Goal: Information Seeking & Learning: Learn about a topic

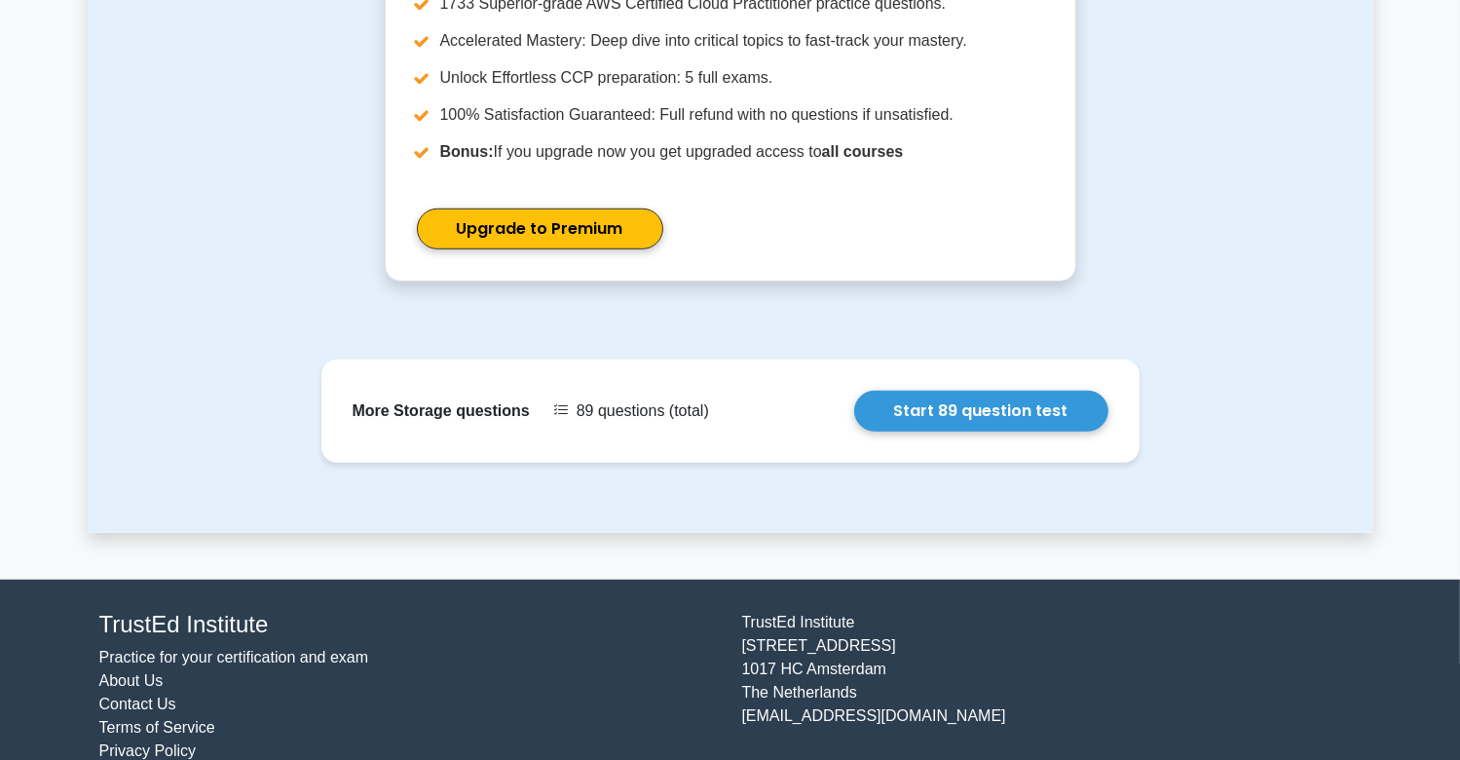
scroll to position [1349, 0]
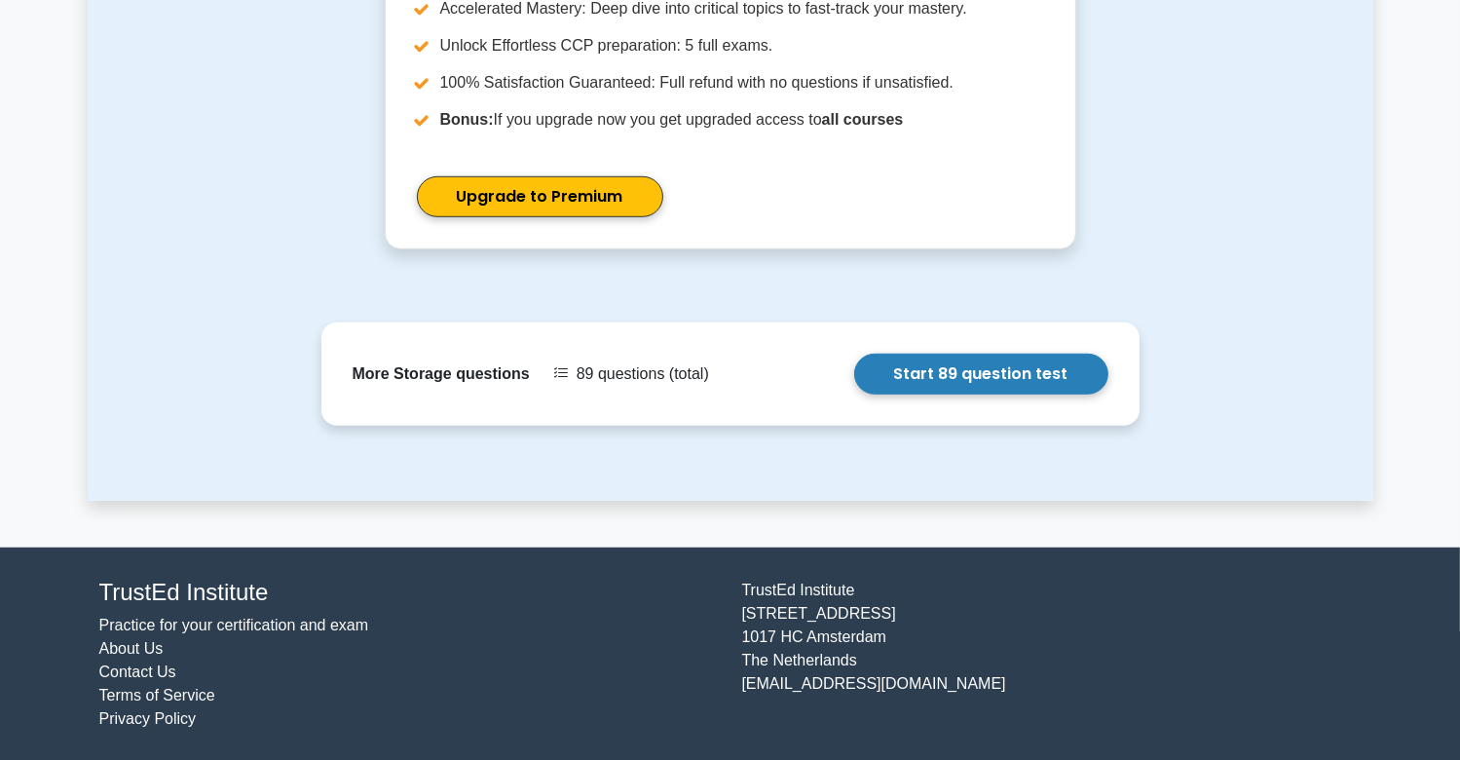
click at [958, 389] on link "Start 89 question test" at bounding box center [981, 373] width 254 height 41
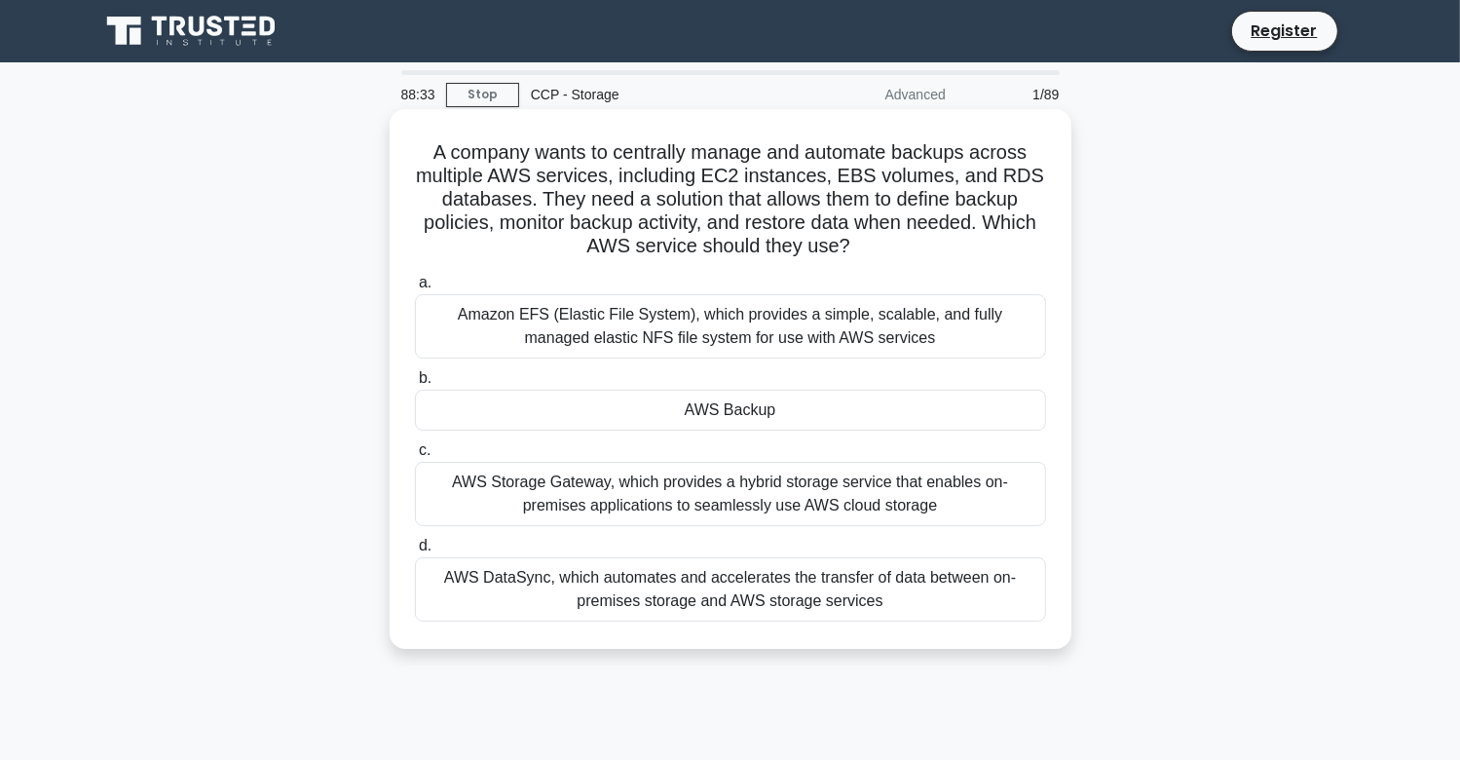
click at [830, 421] on div "AWS Backup" at bounding box center [730, 409] width 631 height 41
click at [415, 385] on input "b. AWS Backup" at bounding box center [415, 378] width 0 height 13
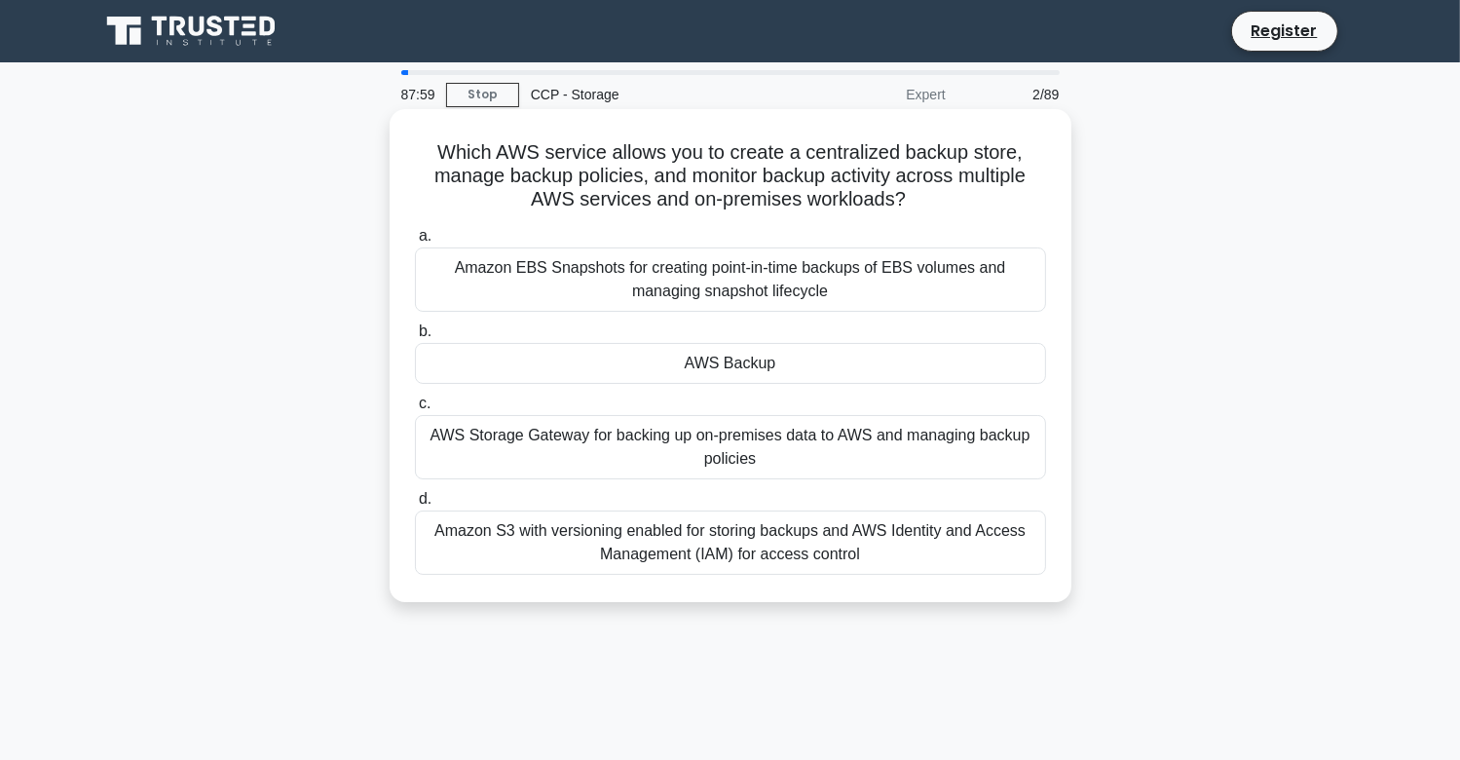
click at [738, 372] on div "AWS Backup" at bounding box center [730, 363] width 631 height 41
click at [415, 338] on input "b. AWS Backup" at bounding box center [415, 331] width 0 height 13
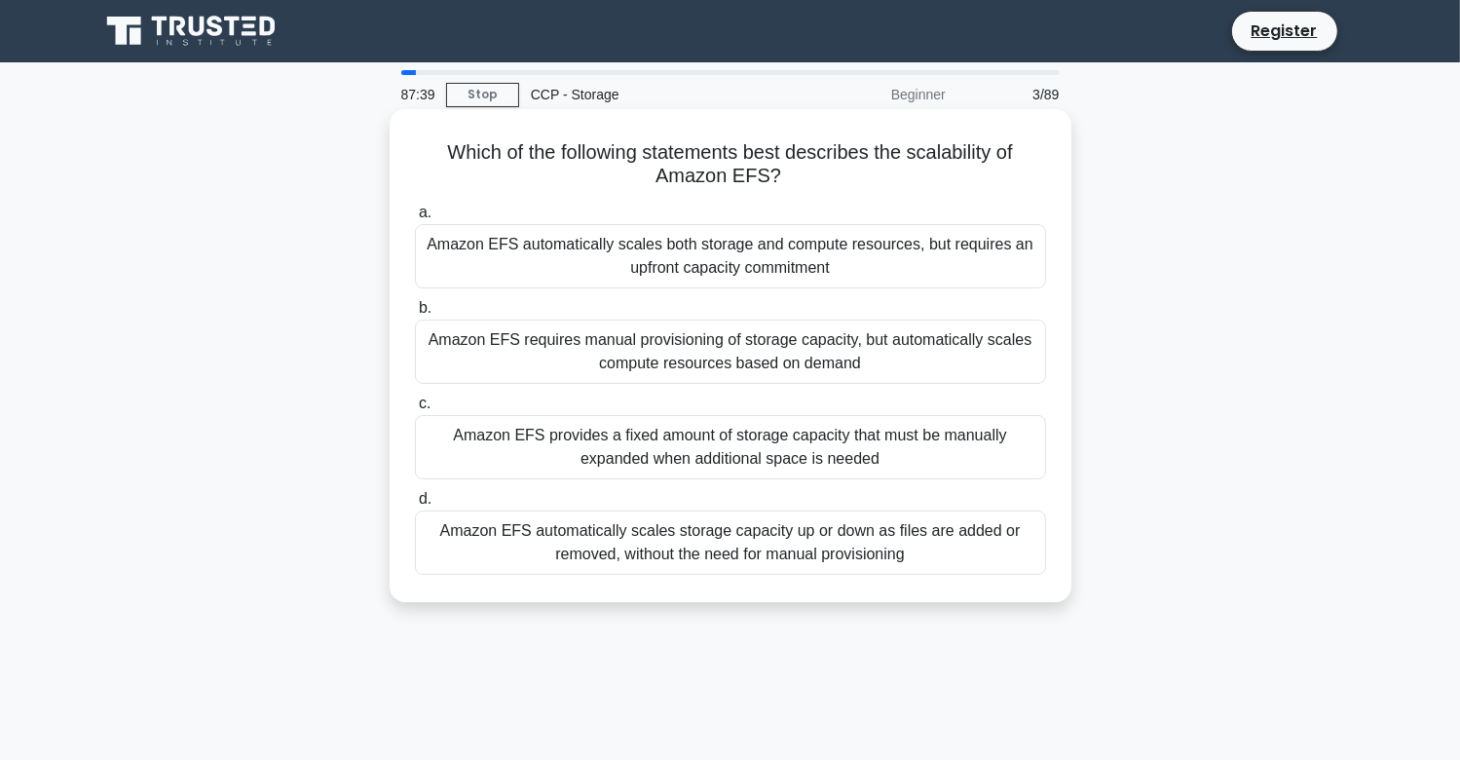
click at [607, 538] on div "Amazon EFS automatically scales storage capacity up or down as files are added …" at bounding box center [730, 542] width 631 height 64
click at [415, 505] on input "d. Amazon EFS automatically scales storage capacity up or down as files are add…" at bounding box center [415, 499] width 0 height 13
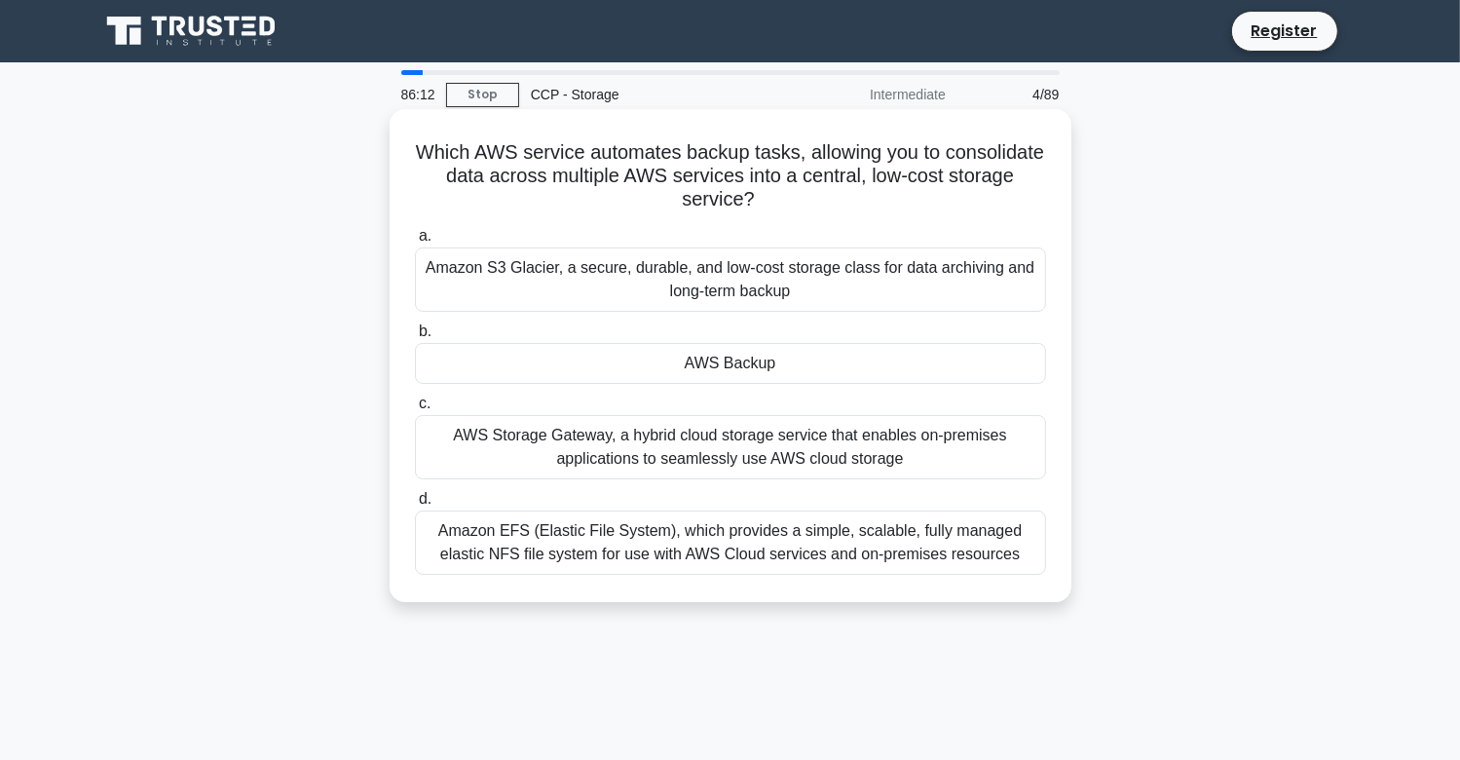
click at [713, 363] on div "AWS Backup" at bounding box center [730, 363] width 631 height 41
click at [415, 338] on input "b. AWS Backup" at bounding box center [415, 331] width 0 height 13
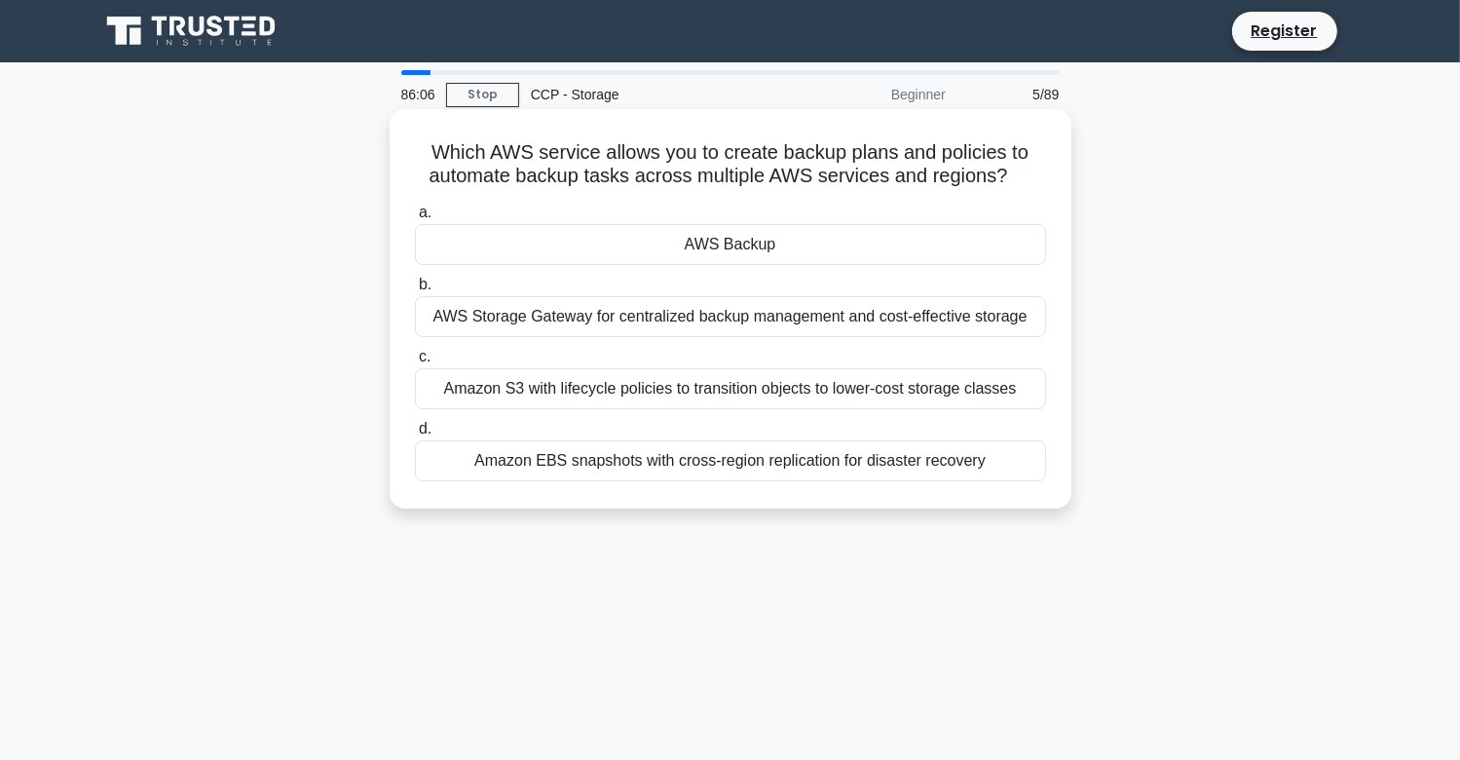
click at [800, 244] on div "AWS Backup" at bounding box center [730, 244] width 631 height 41
click at [415, 219] on input "a. AWS Backup" at bounding box center [415, 212] width 0 height 13
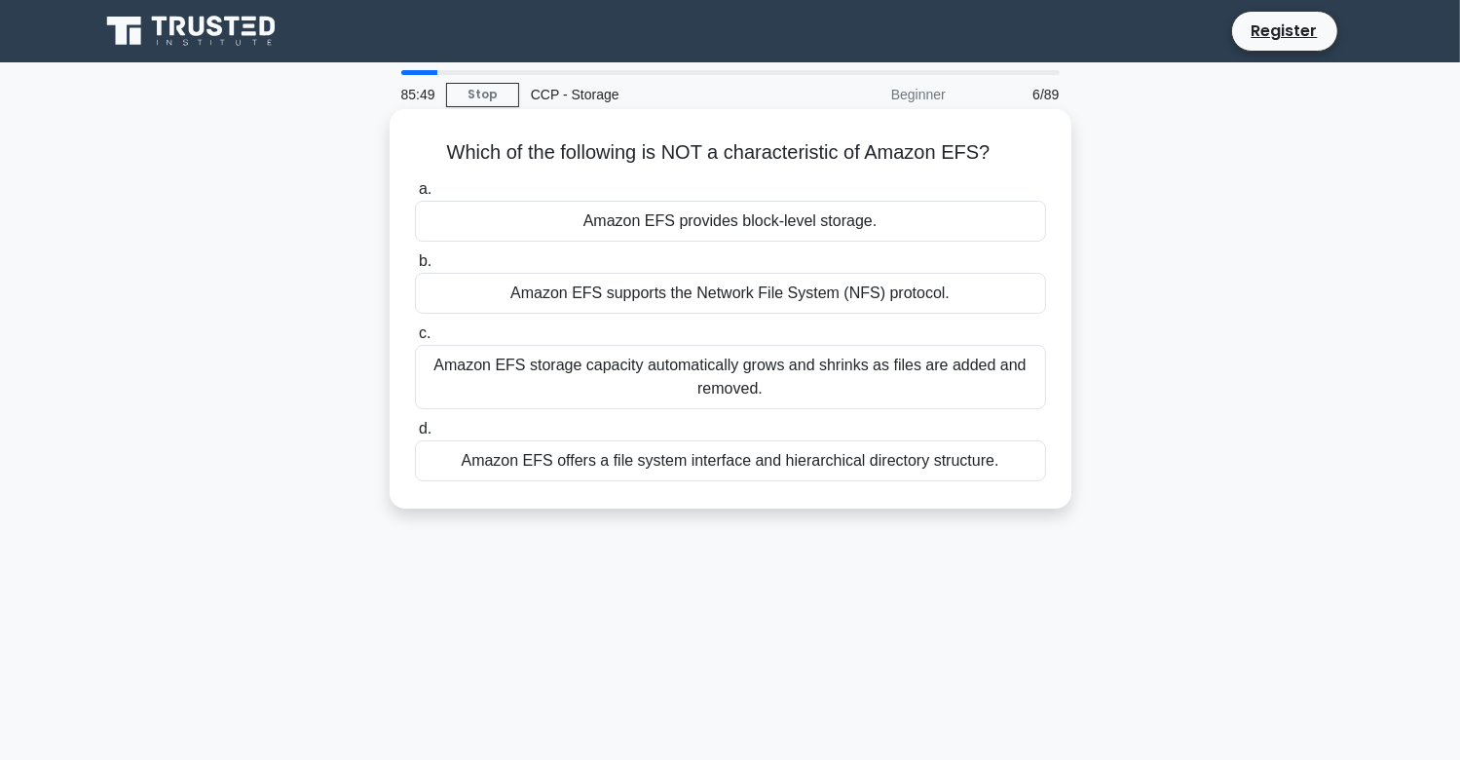
click at [761, 470] on div "Amazon EFS offers a file system interface and hierarchical directory structure." at bounding box center [730, 460] width 631 height 41
click at [415, 435] on input "d. Amazon EFS offers a file system interface and hierarchical directory structu…" at bounding box center [415, 429] width 0 height 13
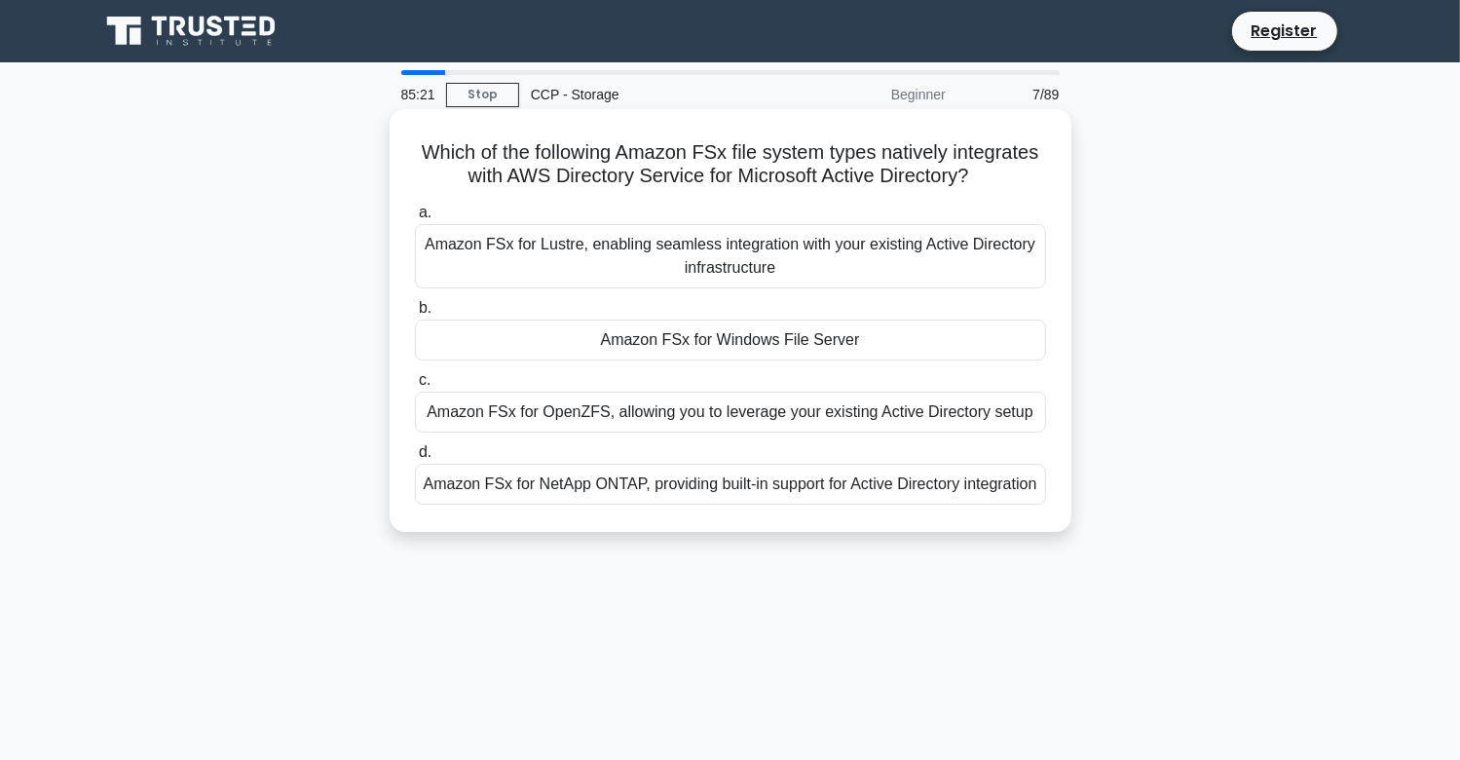
click at [767, 338] on div "Amazon FSx for Windows File Server" at bounding box center [730, 339] width 631 height 41
click at [415, 315] on input "b. Amazon FSx for Windows File Server" at bounding box center [415, 308] width 0 height 13
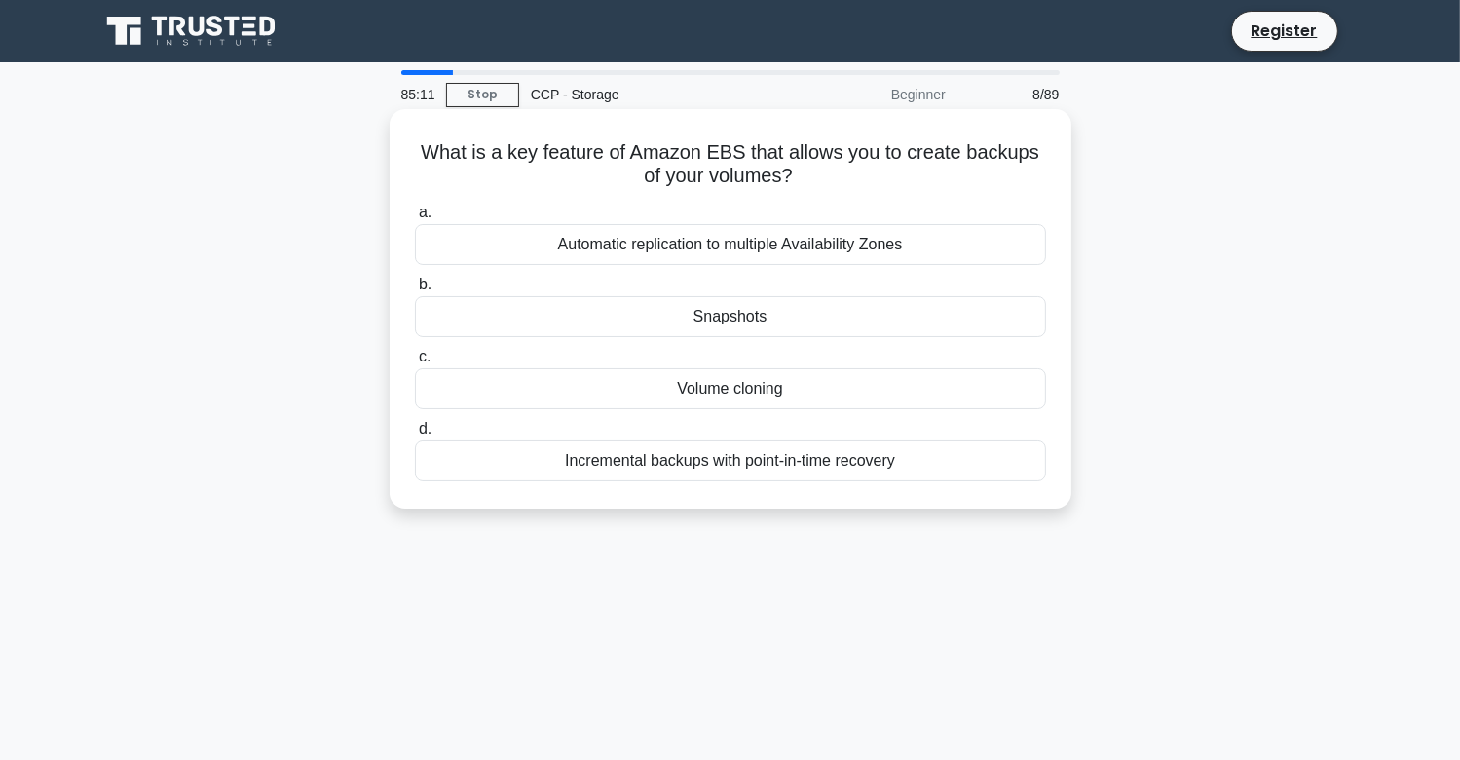
click at [771, 315] on div "Snapshots" at bounding box center [730, 316] width 631 height 41
click at [415, 291] on input "b. Snapshots" at bounding box center [415, 284] width 0 height 13
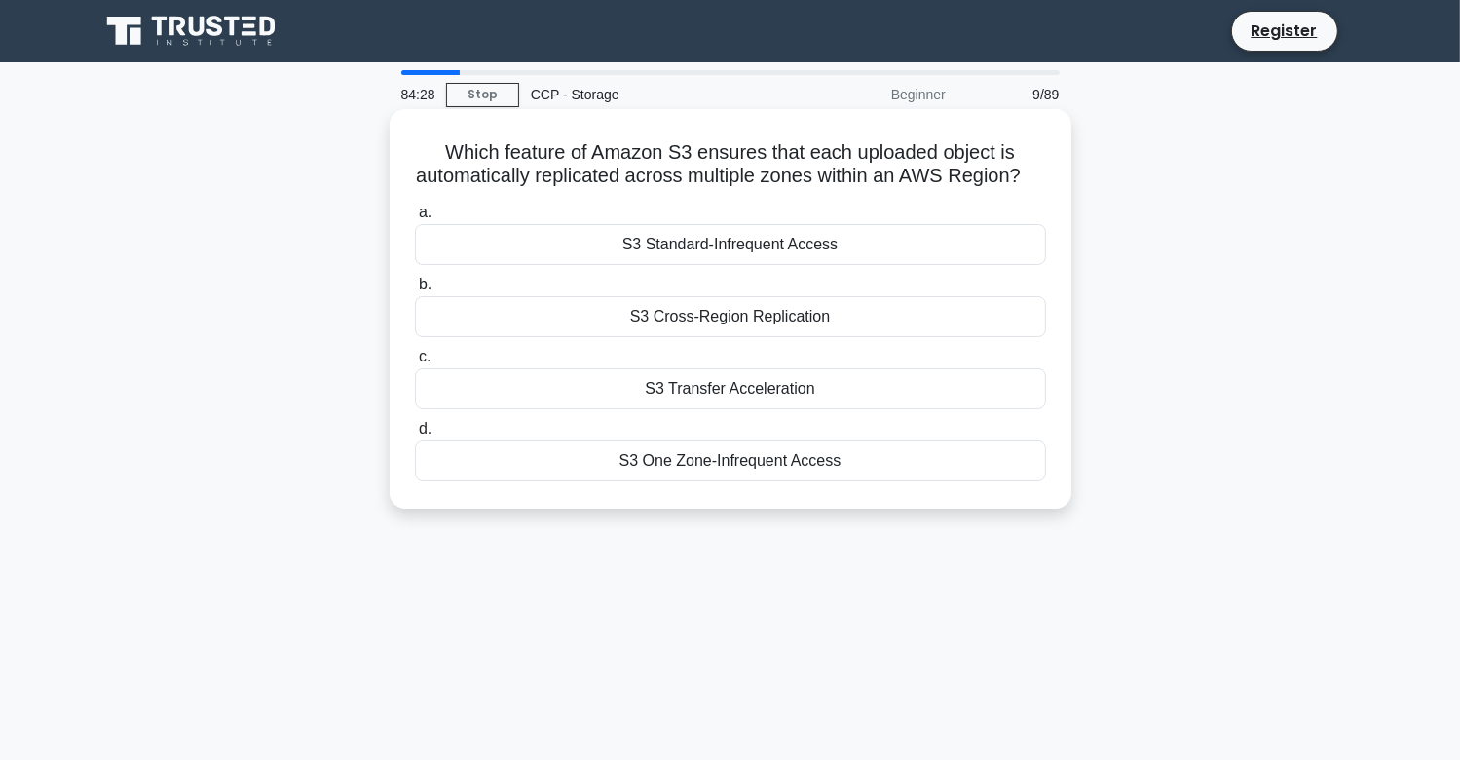
click at [849, 409] on div "S3 Transfer Acceleration" at bounding box center [730, 388] width 631 height 41
click at [415, 363] on input "c. S3 Transfer Acceleration" at bounding box center [415, 357] width 0 height 13
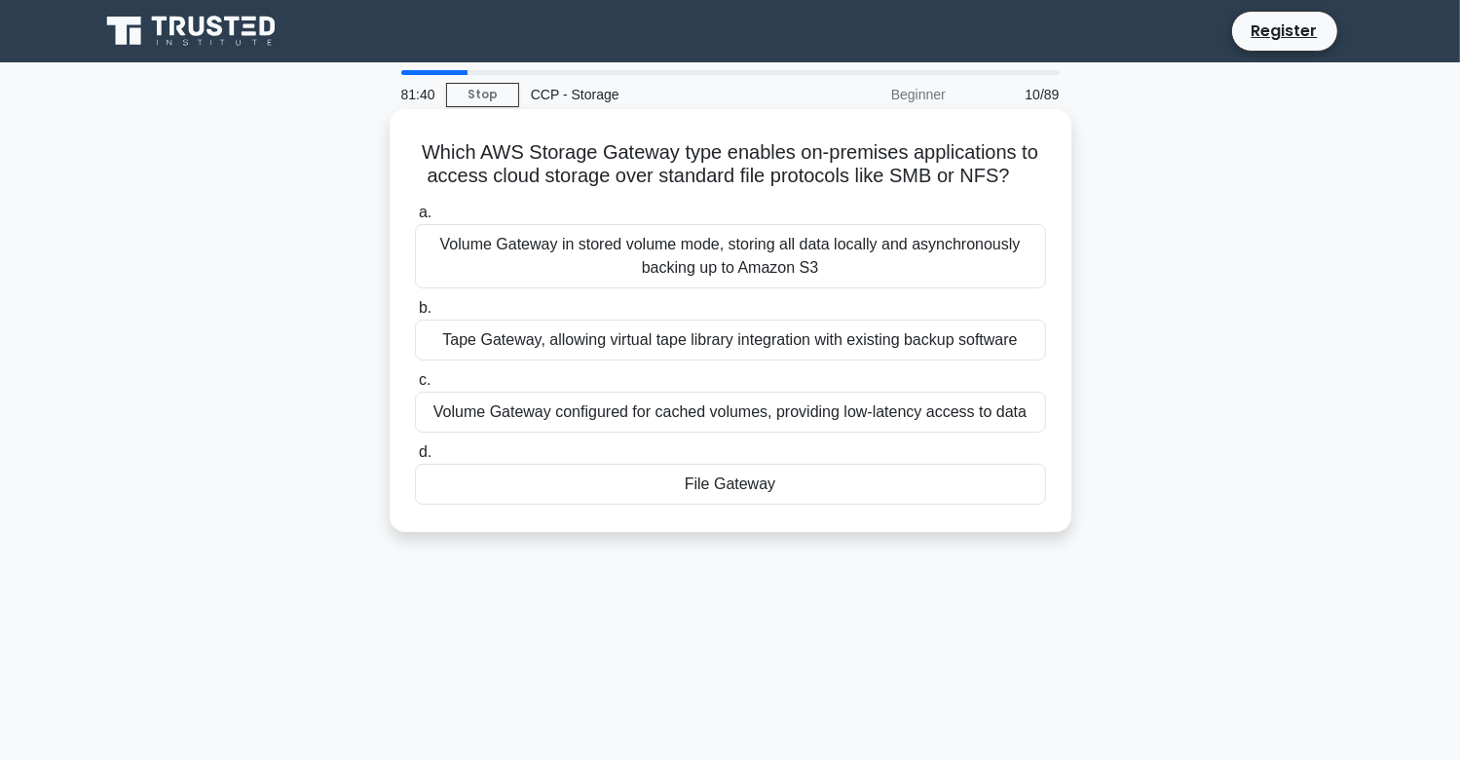
click at [719, 493] on div "File Gateway" at bounding box center [730, 484] width 631 height 41
click at [415, 459] on input "d. File Gateway" at bounding box center [415, 452] width 0 height 13
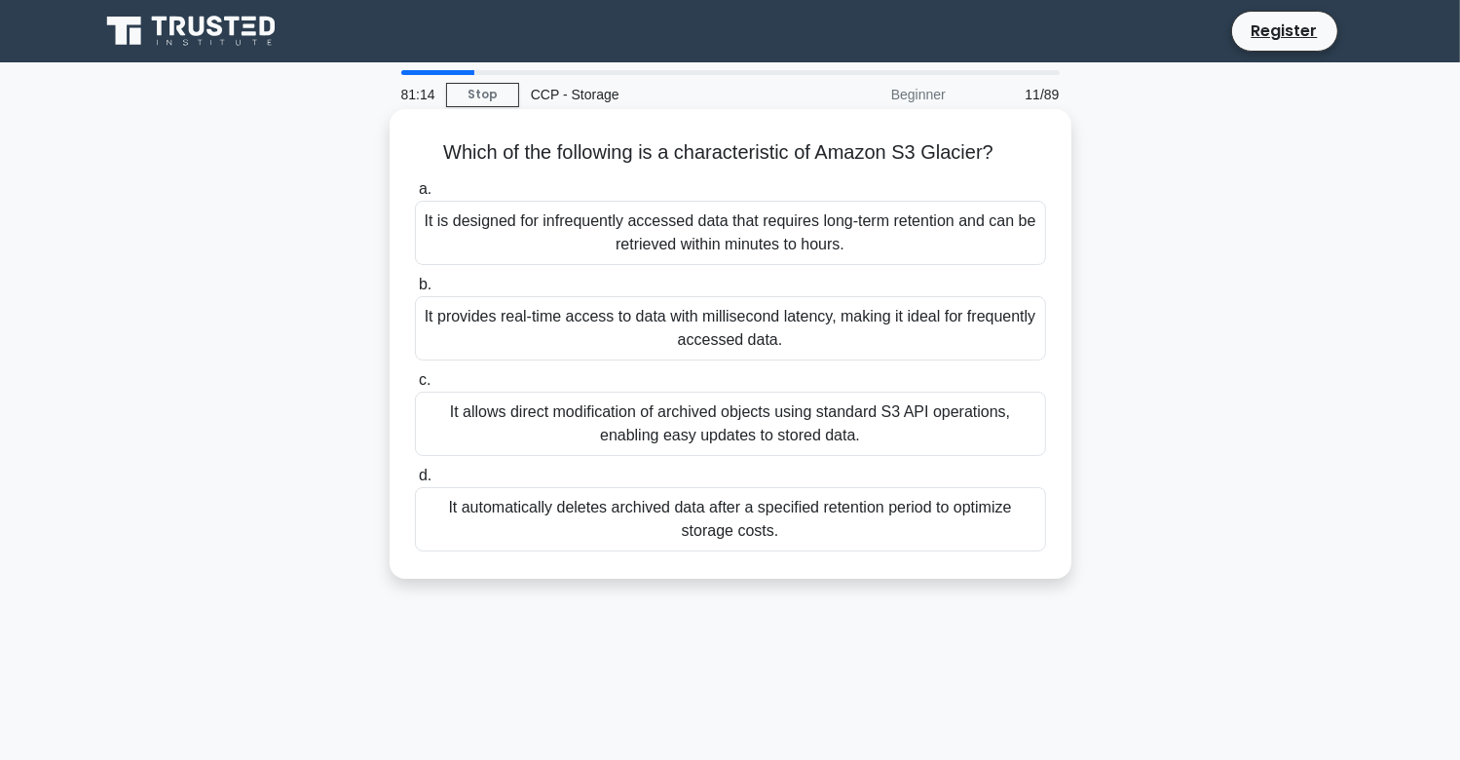
click at [783, 229] on div "It is designed for infrequently accessed data that requires long-term retention…" at bounding box center [730, 233] width 631 height 64
click at [415, 196] on input "a. It is designed for infrequently accessed data that requires long-term retent…" at bounding box center [415, 189] width 0 height 13
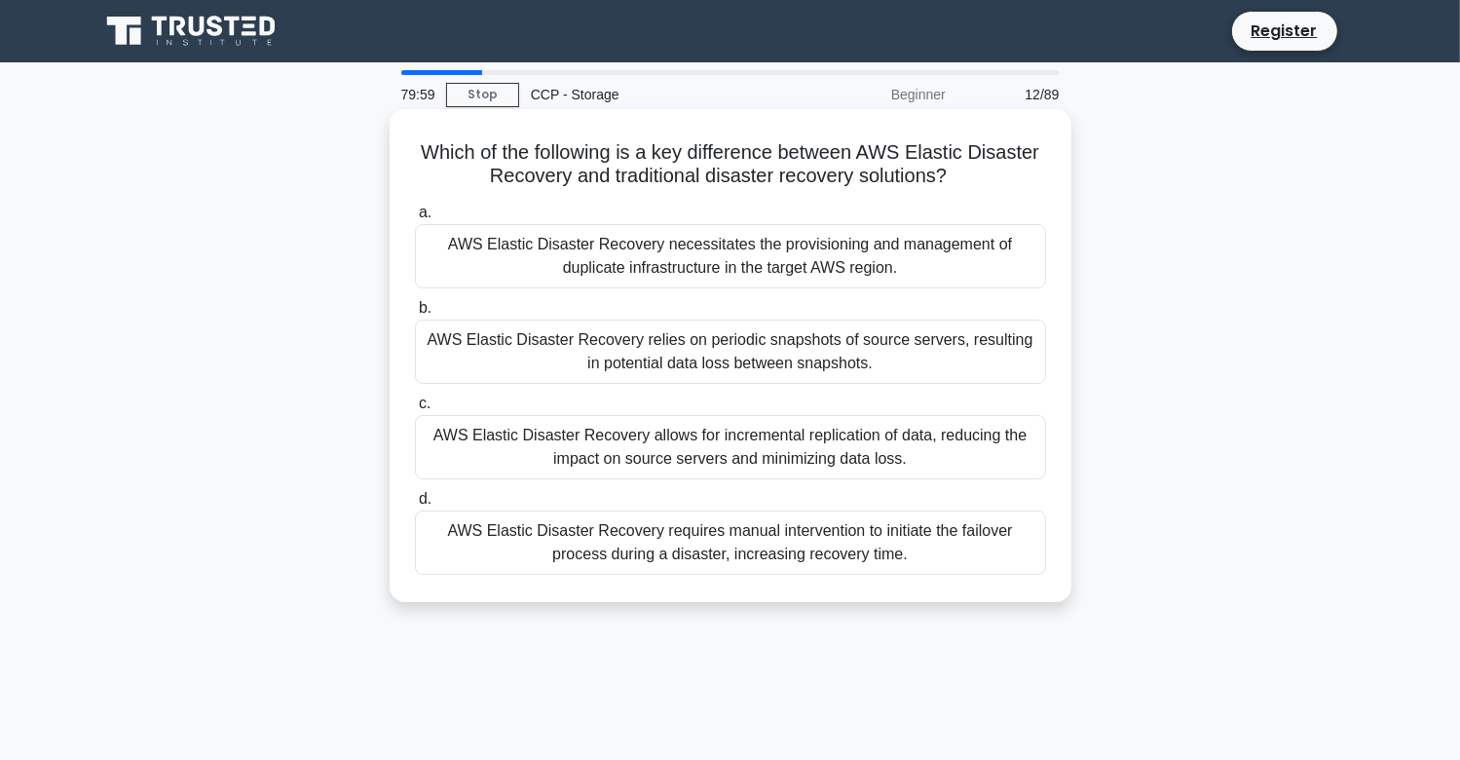
click at [861, 454] on div "AWS Elastic Disaster Recovery allows for incremental replication of data, reduc…" at bounding box center [730, 447] width 631 height 64
click at [415, 410] on input "c. AWS Elastic Disaster Recovery allows for incremental replication of data, re…" at bounding box center [415, 403] width 0 height 13
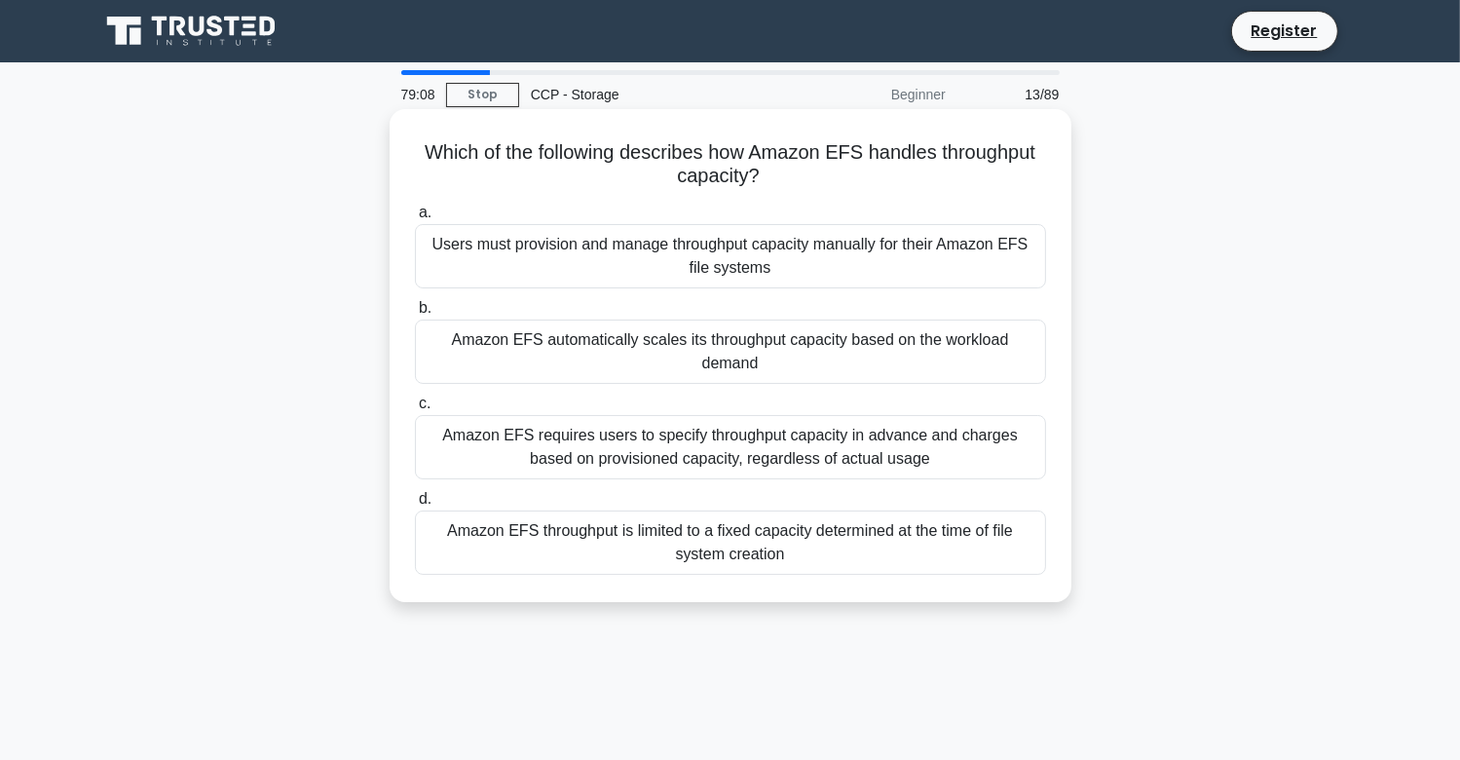
click at [668, 334] on div "Amazon EFS automatically scales its throughput capacity based on the workload d…" at bounding box center [730, 351] width 631 height 64
click at [415, 315] on input "b. Amazon EFS automatically scales its throughput capacity based on the workloa…" at bounding box center [415, 308] width 0 height 13
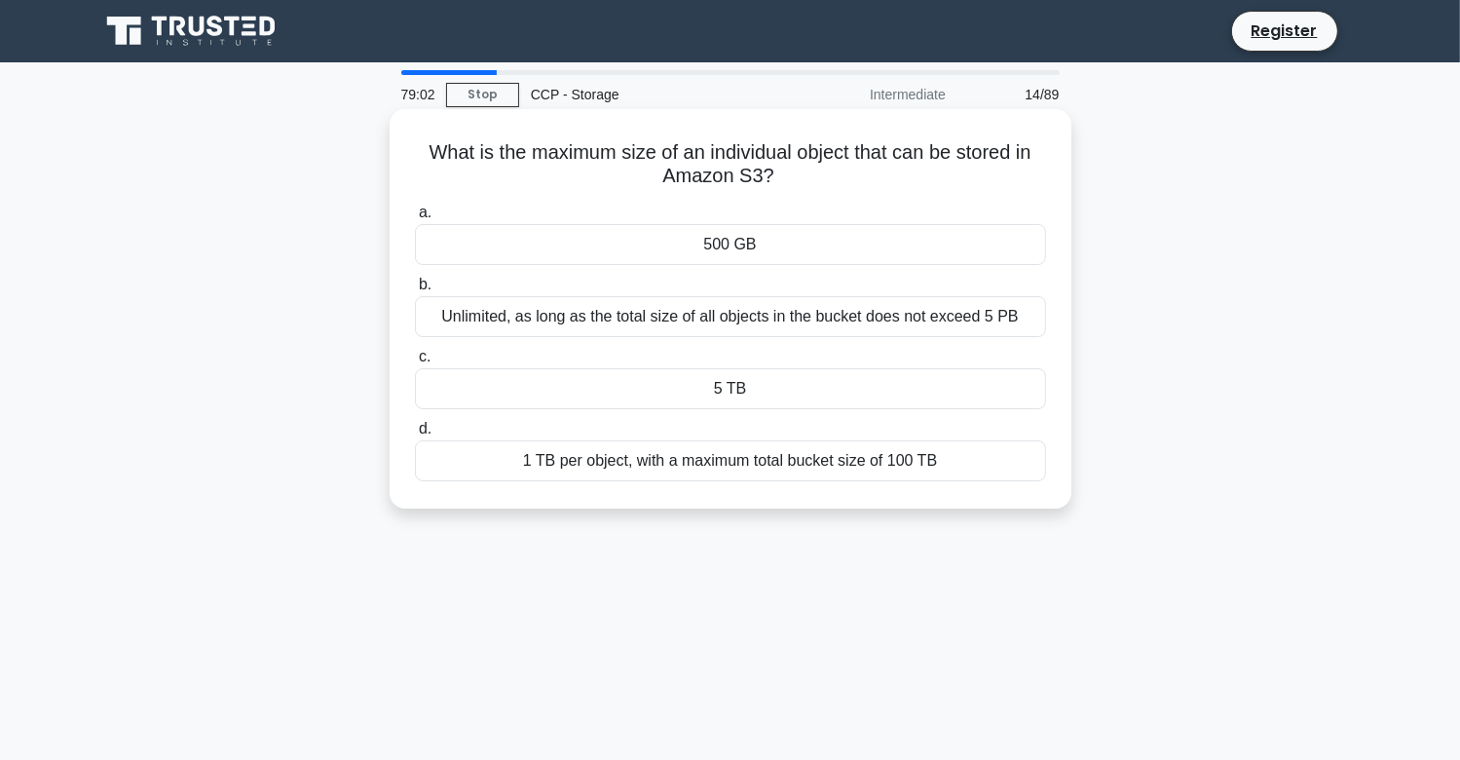
click at [823, 382] on div "5 TB" at bounding box center [730, 388] width 631 height 41
click at [415, 363] on input "c. 5 TB" at bounding box center [415, 357] width 0 height 13
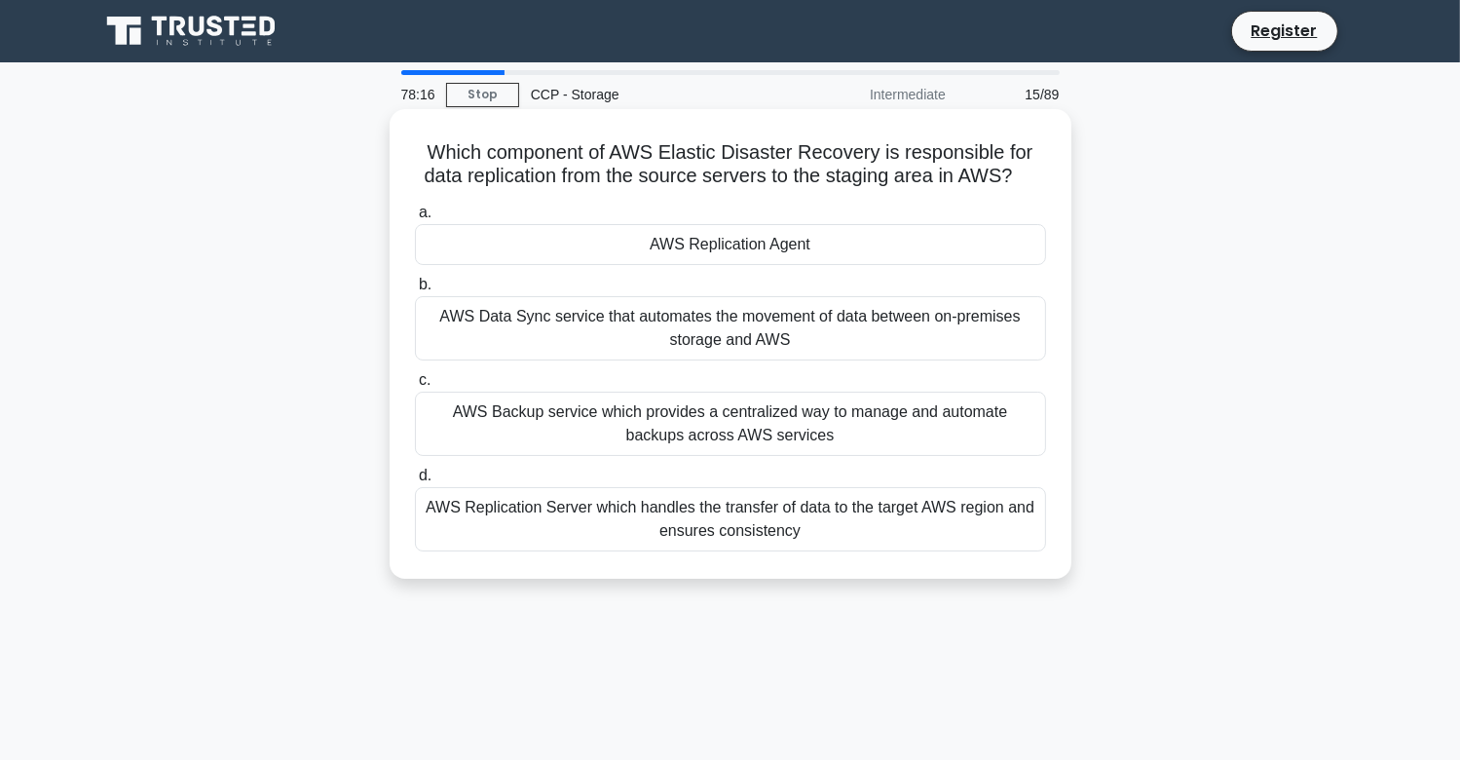
click at [714, 240] on div "AWS Replication Agent" at bounding box center [730, 244] width 631 height 41
click at [415, 219] on input "a. AWS Replication Agent" at bounding box center [415, 212] width 0 height 13
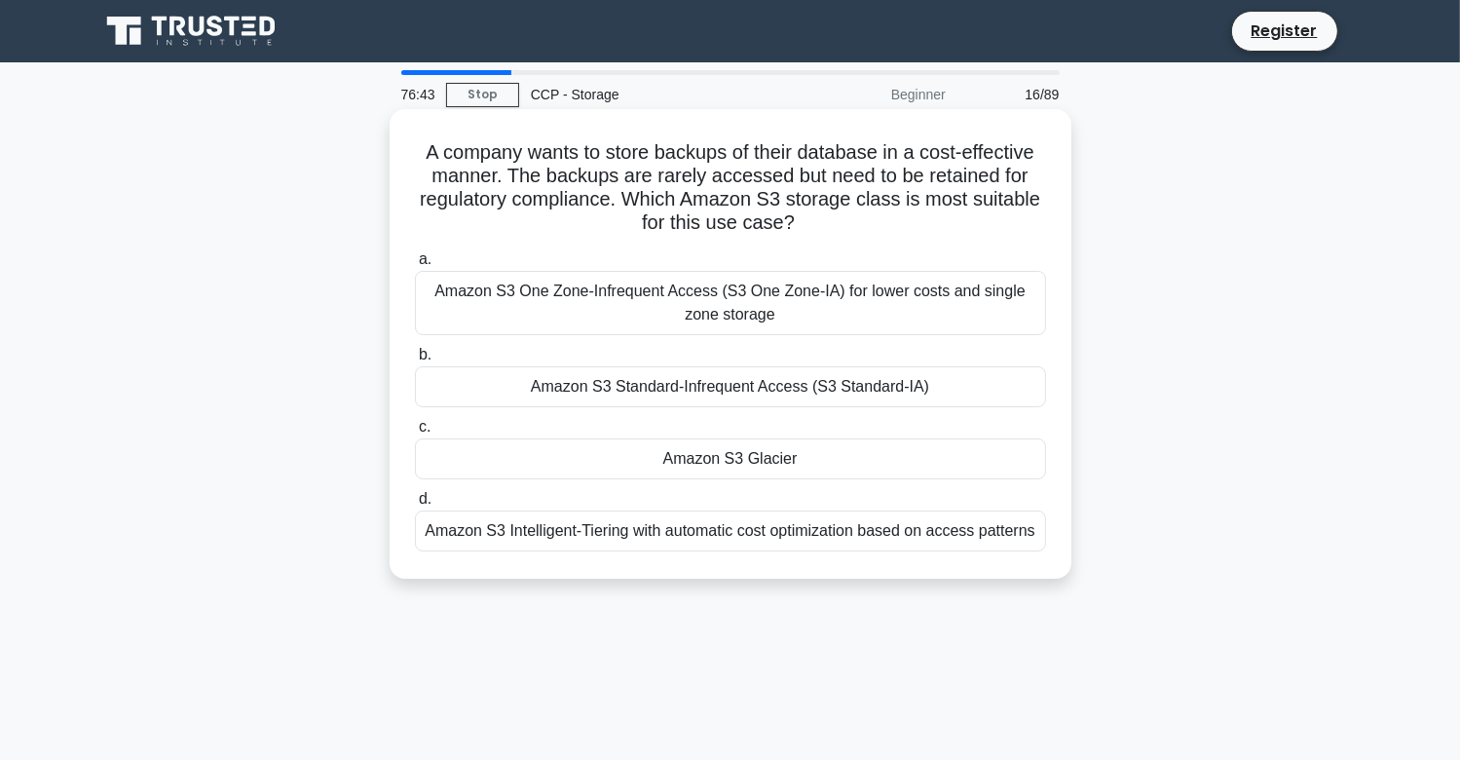
click at [769, 465] on div "Amazon S3 Glacier" at bounding box center [730, 458] width 631 height 41
click at [415, 433] on input "c. Amazon S3 Glacier" at bounding box center [415, 427] width 0 height 13
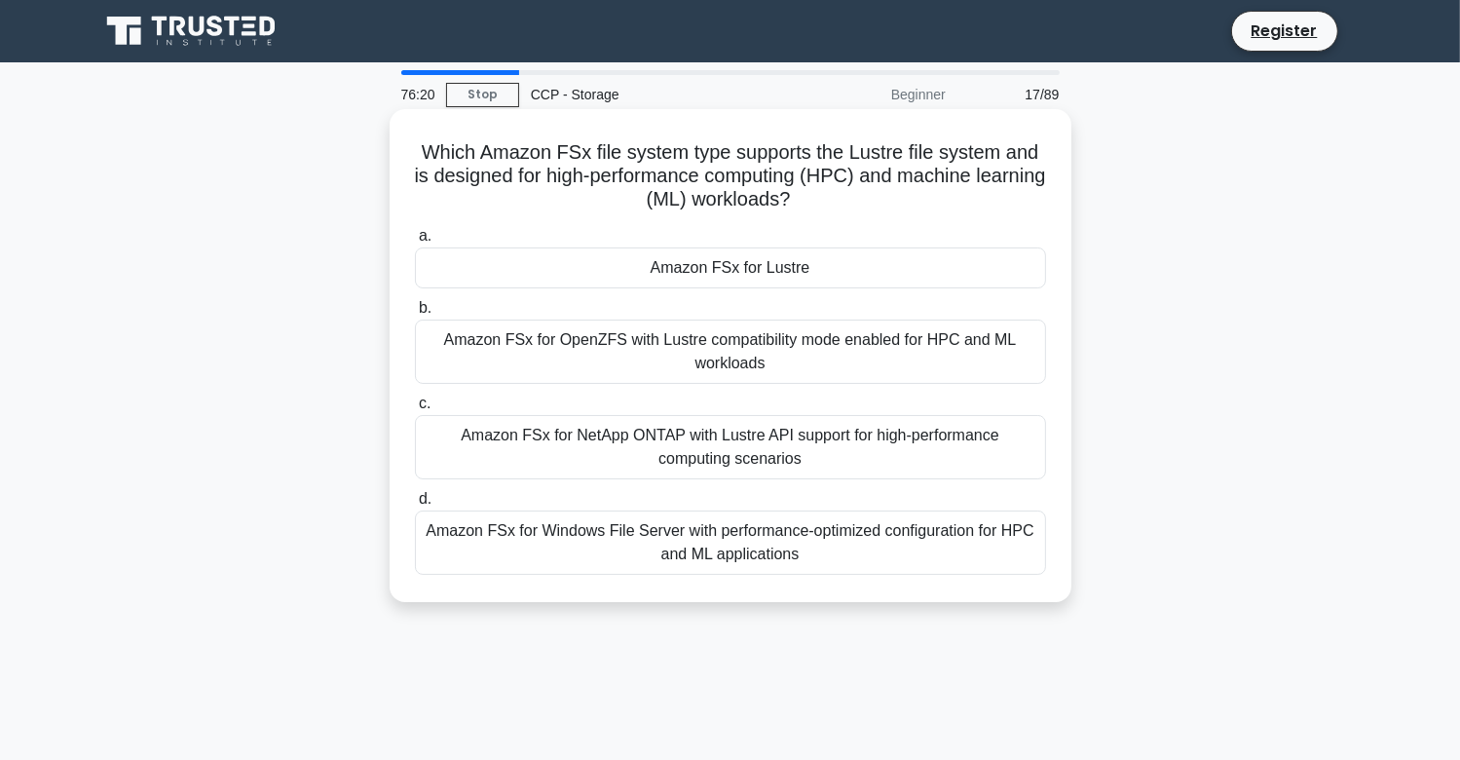
click at [697, 268] on div "Amazon FSx for Lustre" at bounding box center [730, 267] width 631 height 41
click at [415, 242] on input "a. Amazon FSx for Lustre" at bounding box center [415, 236] width 0 height 13
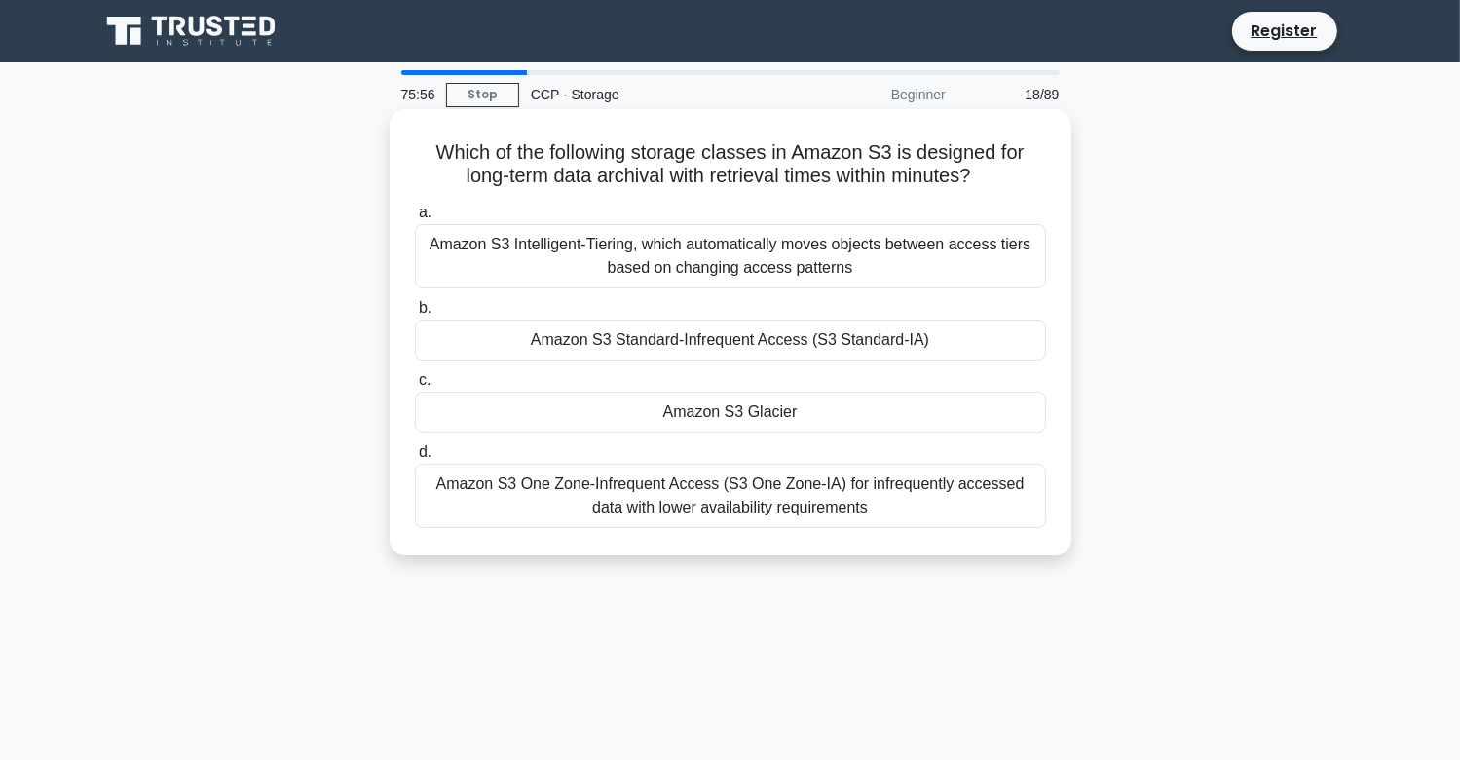
click at [767, 411] on div "Amazon S3 Glacier" at bounding box center [730, 411] width 631 height 41
click at [415, 387] on input "c. Amazon S3 Glacier" at bounding box center [415, 380] width 0 height 13
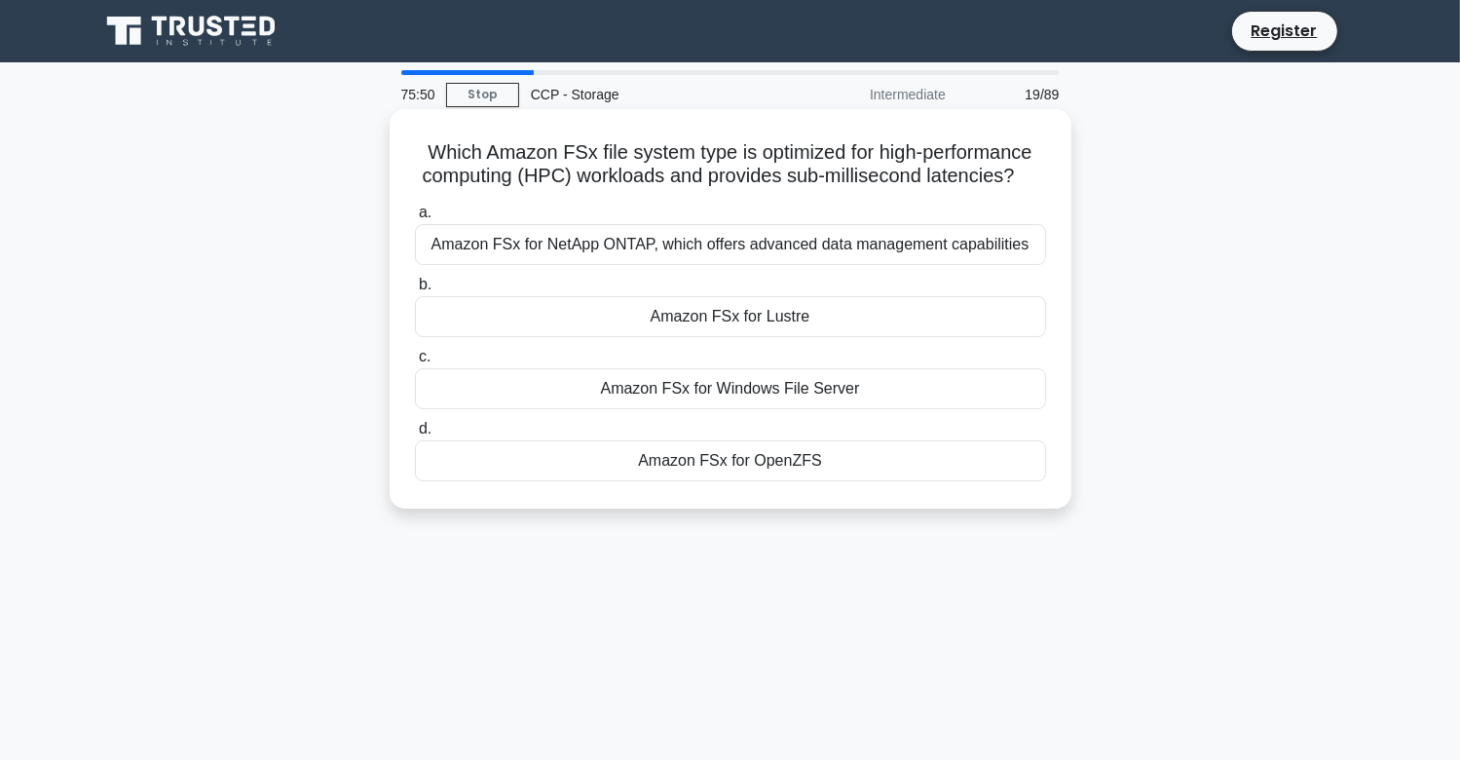
click at [814, 318] on div "Amazon FSx for Lustre" at bounding box center [730, 316] width 631 height 41
click at [415, 291] on input "b. Amazon FSx for Lustre" at bounding box center [415, 284] width 0 height 13
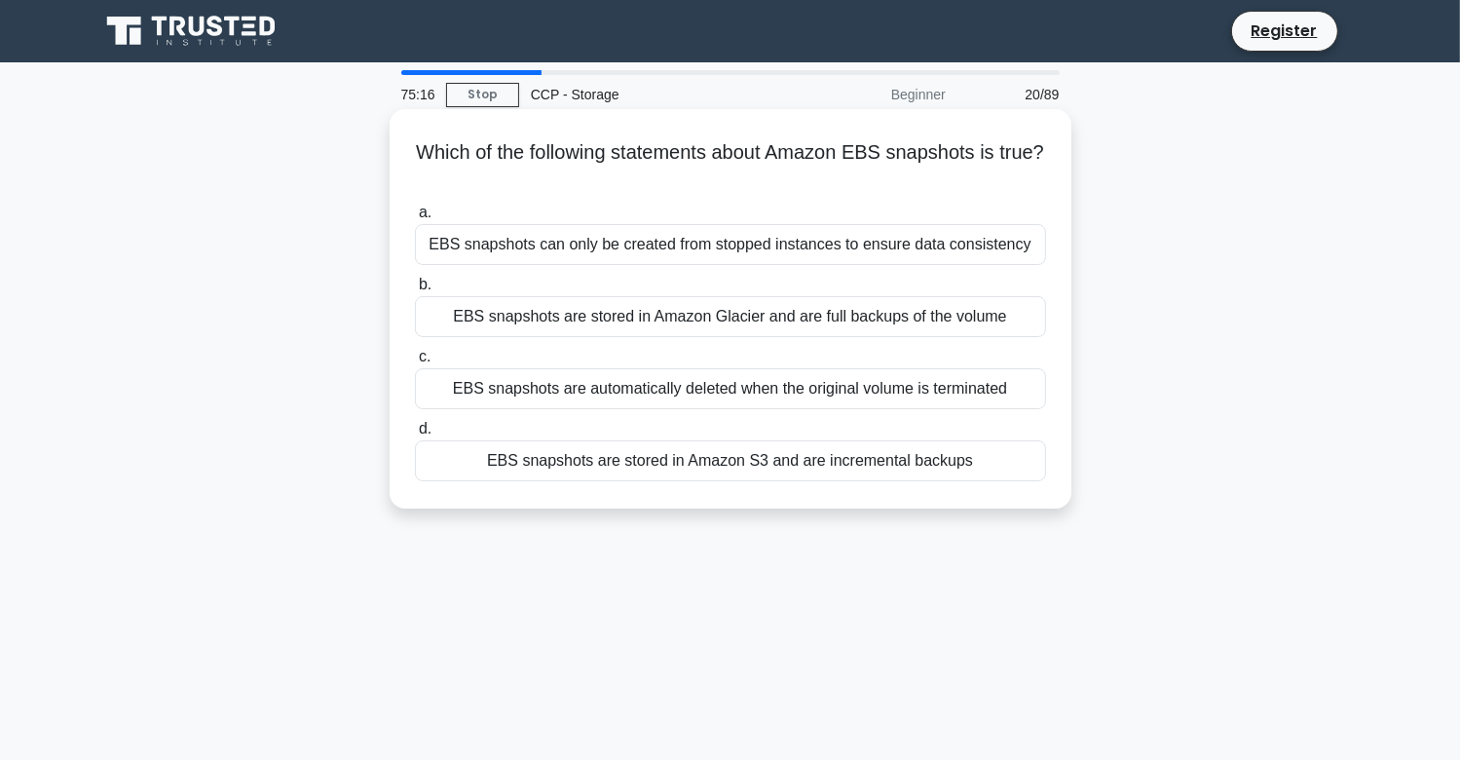
click at [691, 467] on div "EBS snapshots are stored in Amazon S3 and are incremental backups" at bounding box center [730, 460] width 631 height 41
click at [415, 435] on input "d. EBS snapshots are stored in Amazon S3 and are incremental backups" at bounding box center [415, 429] width 0 height 13
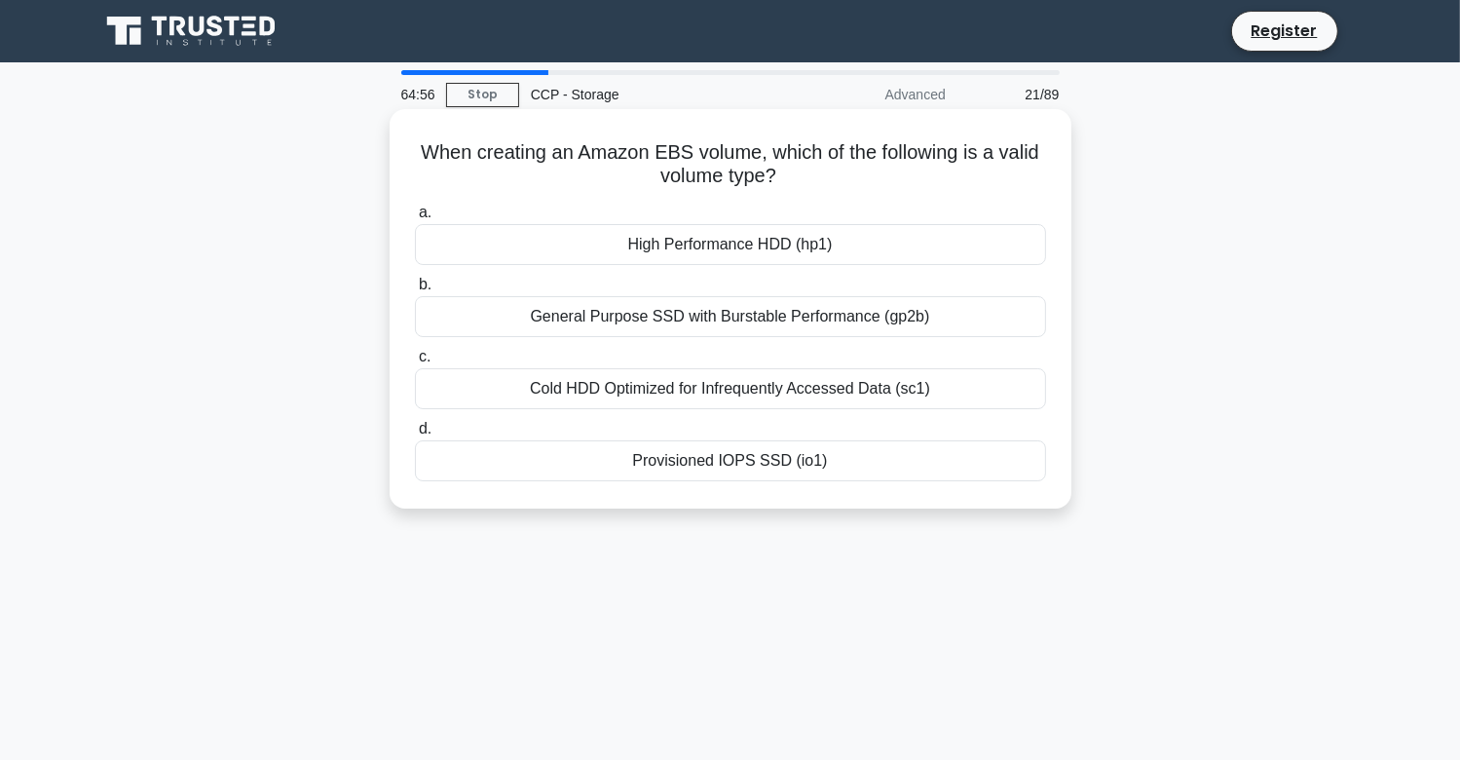
click at [790, 396] on div "Cold HDD Optimized for Infrequently Accessed Data (sc1)" at bounding box center [730, 388] width 631 height 41
click at [415, 363] on input "c. Cold HDD Optimized for Infrequently Accessed Data (sc1)" at bounding box center [415, 357] width 0 height 13
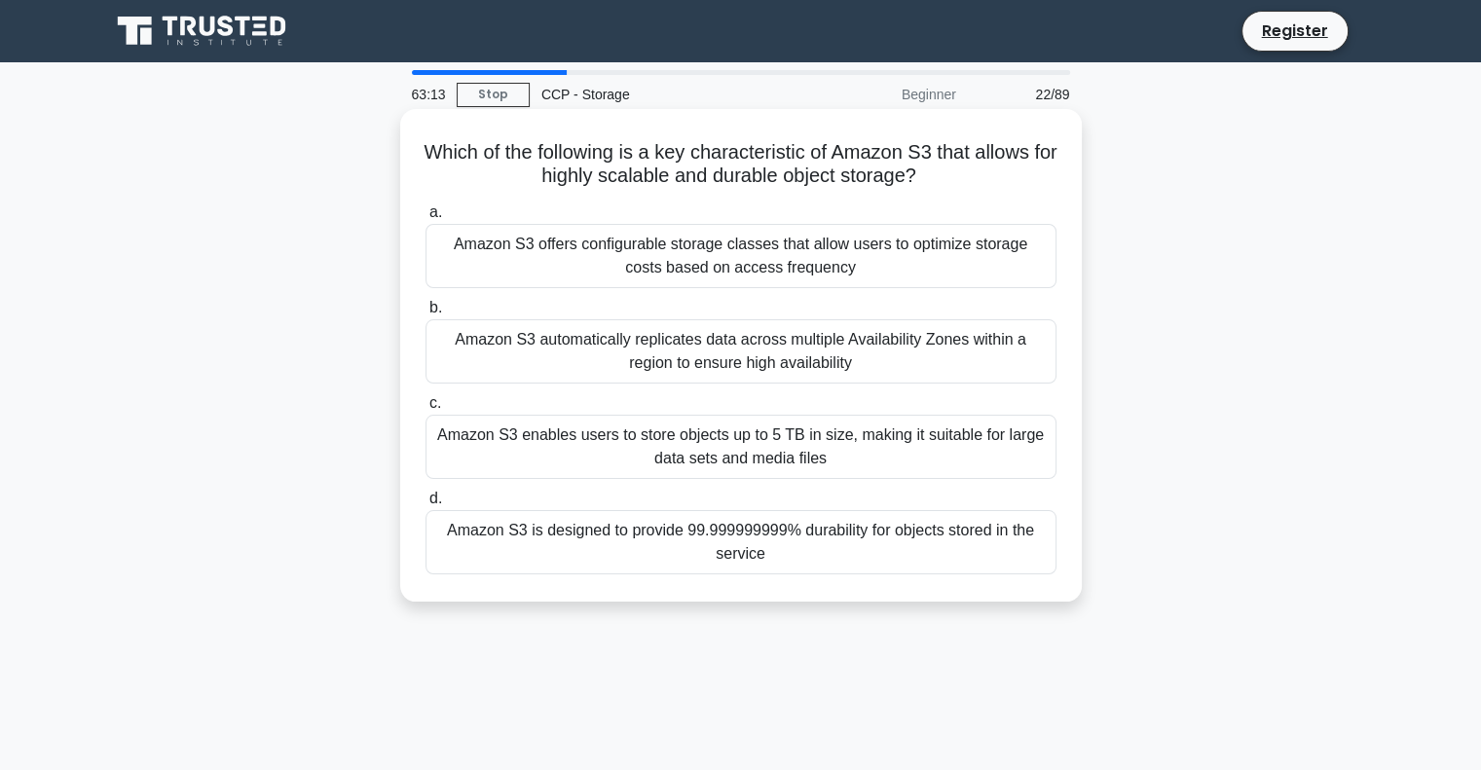
click at [866, 541] on div "Amazon S3 is designed to provide 99.999999999% durability for objects stored in…" at bounding box center [741, 542] width 631 height 64
click at [426, 505] on input "d. Amazon S3 is designed to provide 99.999999999% durability for objects stored…" at bounding box center [426, 499] width 0 height 13
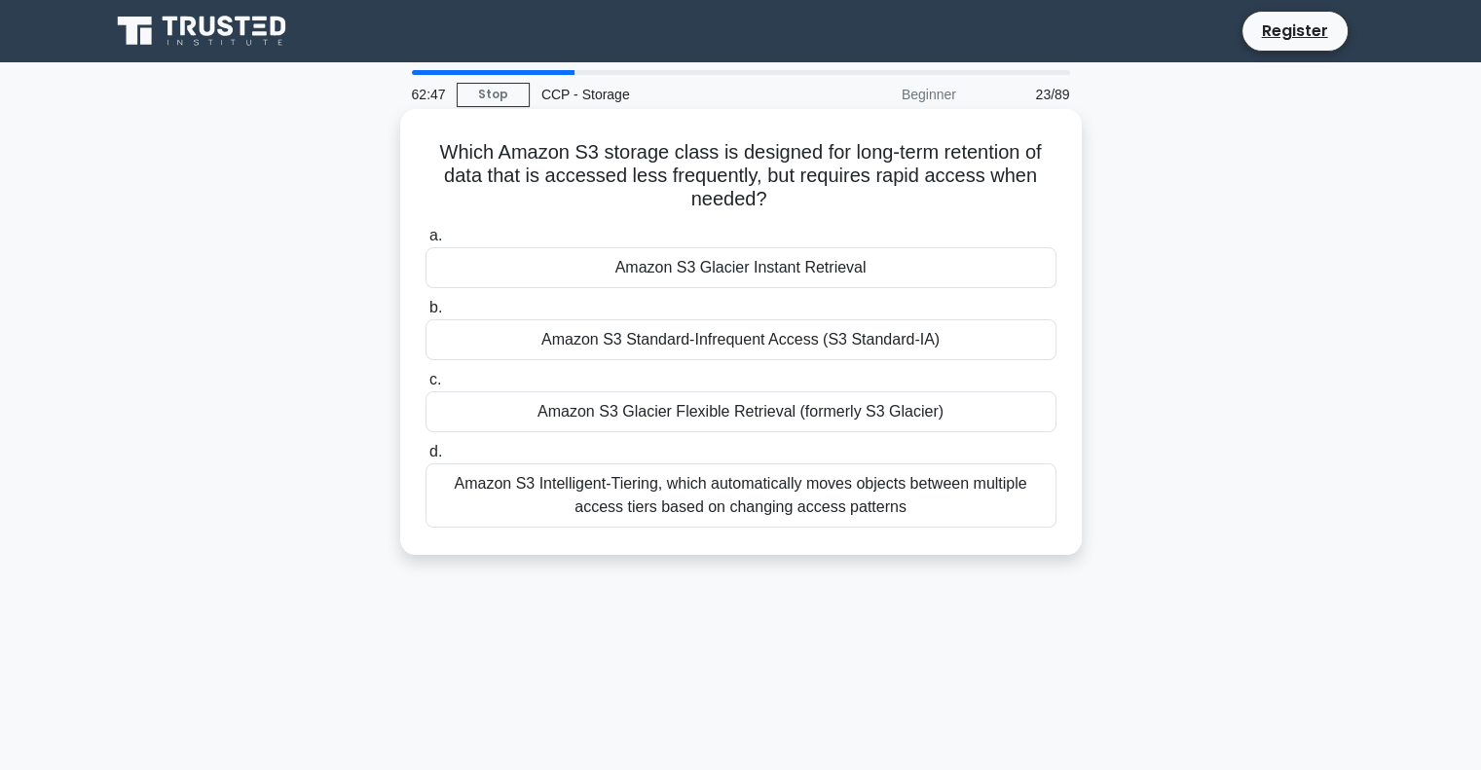
click at [798, 416] on div "Amazon S3 Glacier Flexible Retrieval (formerly S3 Glacier)" at bounding box center [741, 411] width 631 height 41
click at [426, 387] on input "c. Amazon S3 Glacier Flexible Retrieval (formerly S3 Glacier)" at bounding box center [426, 380] width 0 height 13
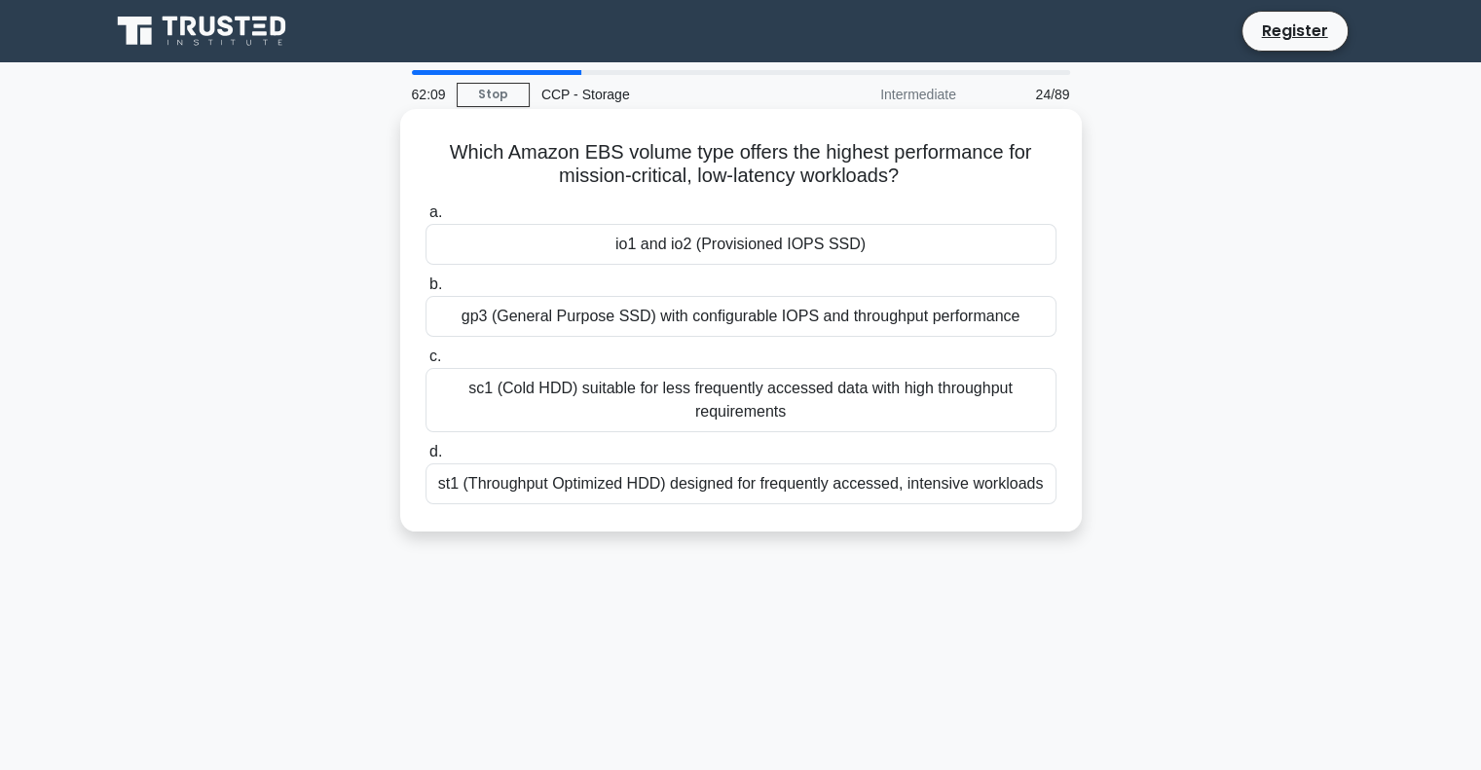
click at [813, 254] on div "io1 and io2 (Provisioned IOPS SSD)" at bounding box center [741, 244] width 631 height 41
click at [426, 219] on input "a. io1 and io2 (Provisioned IOPS SSD)" at bounding box center [426, 212] width 0 height 13
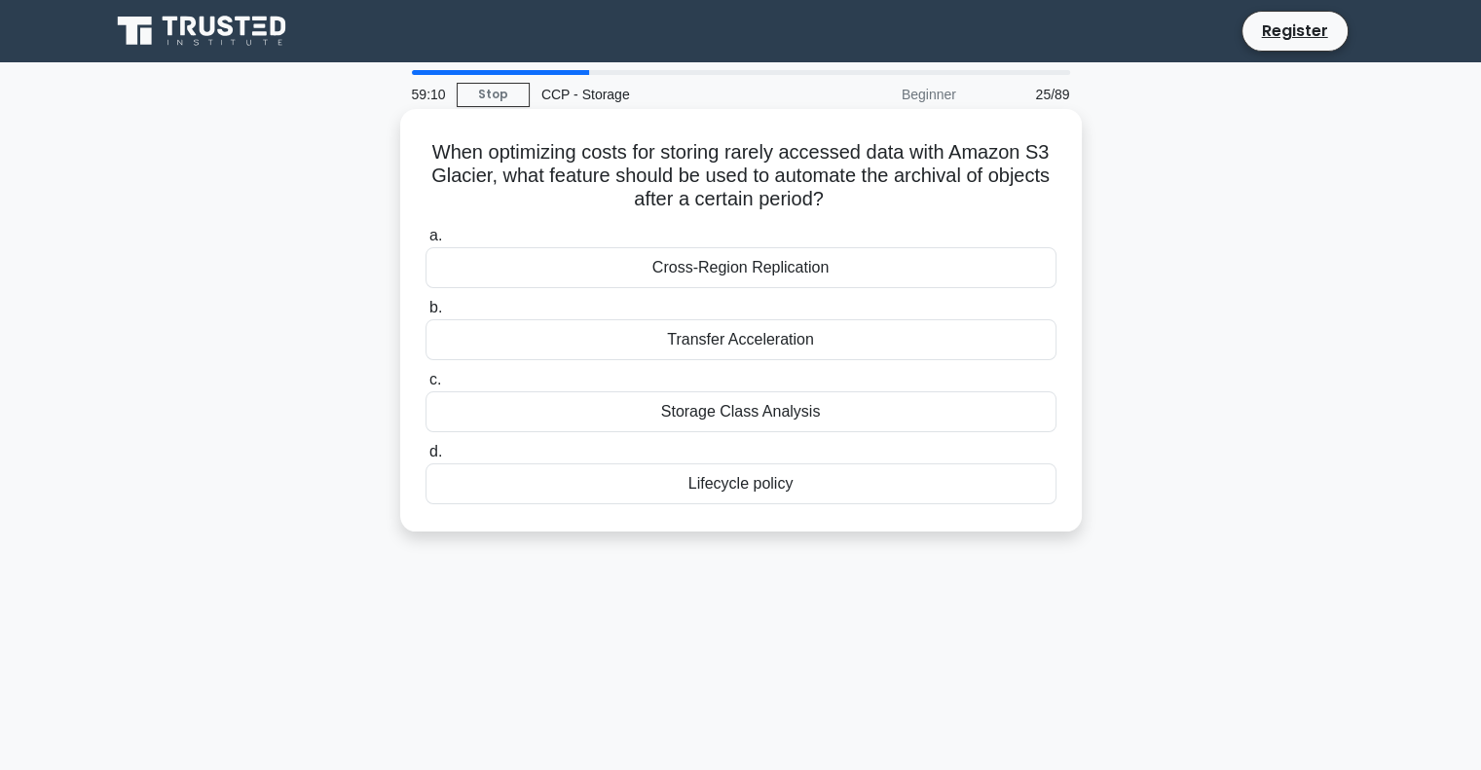
click at [791, 490] on div "Lifecycle policy" at bounding box center [741, 484] width 631 height 41
click at [426, 459] on input "d. Lifecycle policy" at bounding box center [426, 452] width 0 height 13
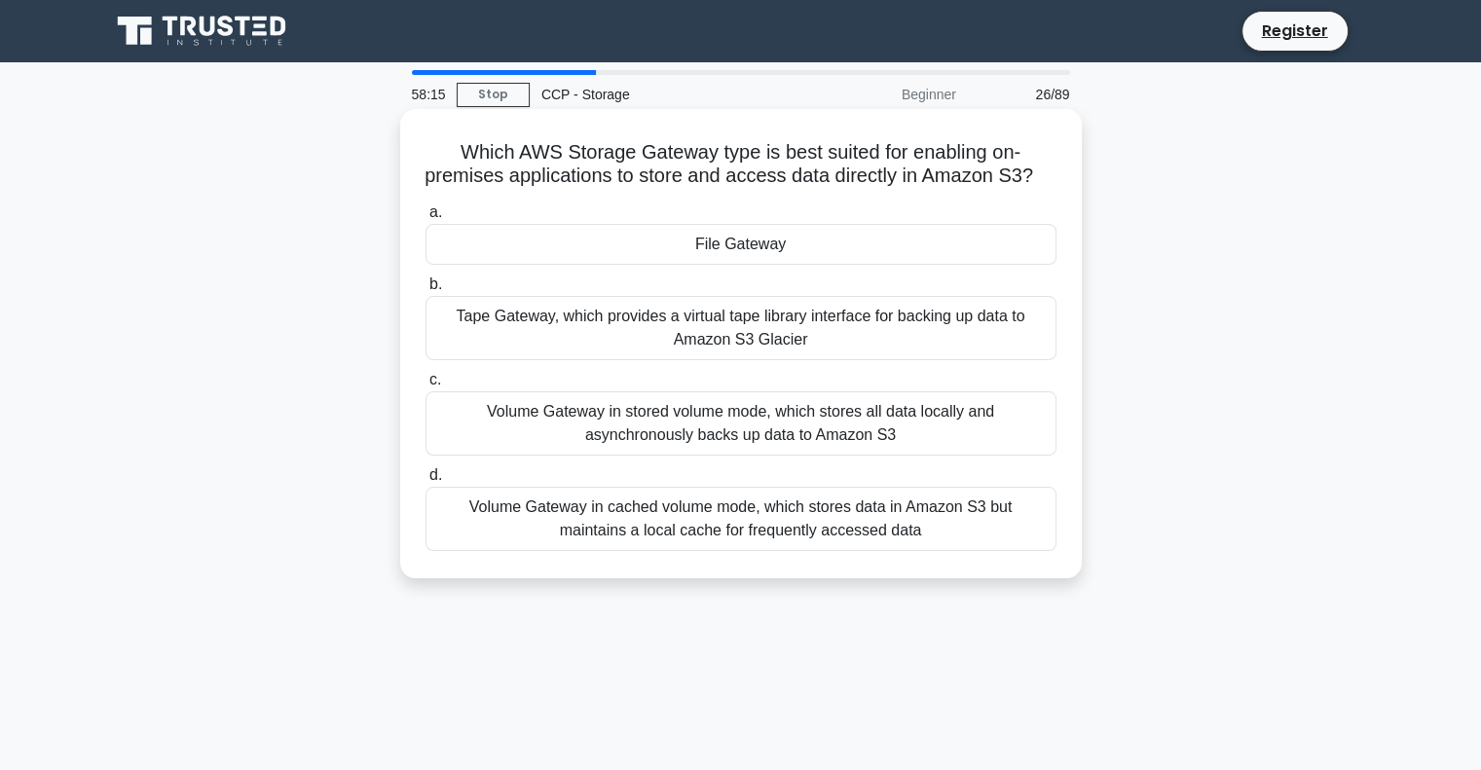
click at [967, 437] on div "Volume Gateway in stored volume mode, which stores all data locally and asynchr…" at bounding box center [741, 423] width 631 height 64
click at [426, 387] on input "c. Volume Gateway in stored volume mode, which stores all data locally and asyn…" at bounding box center [426, 380] width 0 height 13
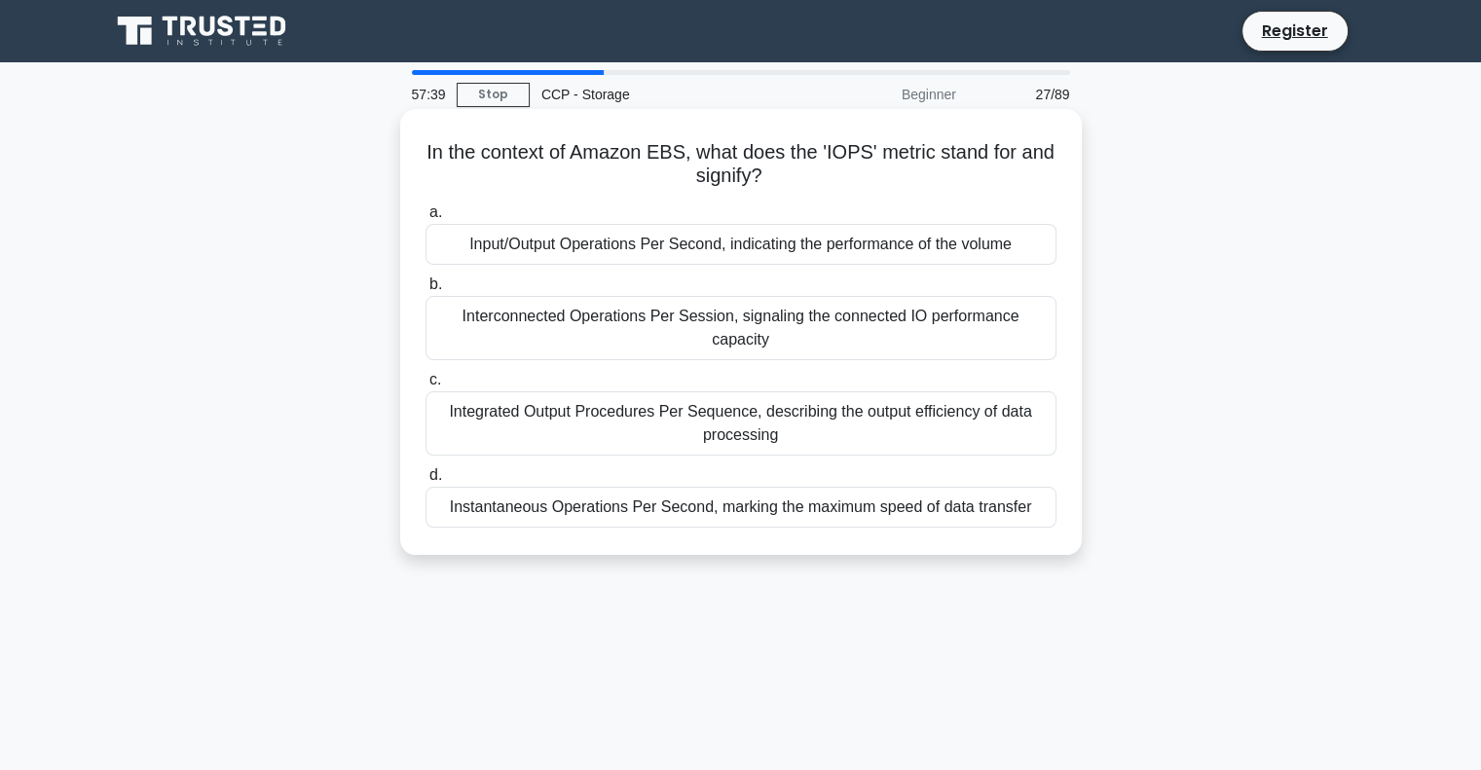
click at [780, 327] on div "Interconnected Operations Per Session, signaling the connected IO performance c…" at bounding box center [741, 328] width 631 height 64
click at [426, 291] on input "b. Interconnected Operations Per Session, signaling the connected IO performanc…" at bounding box center [426, 284] width 0 height 13
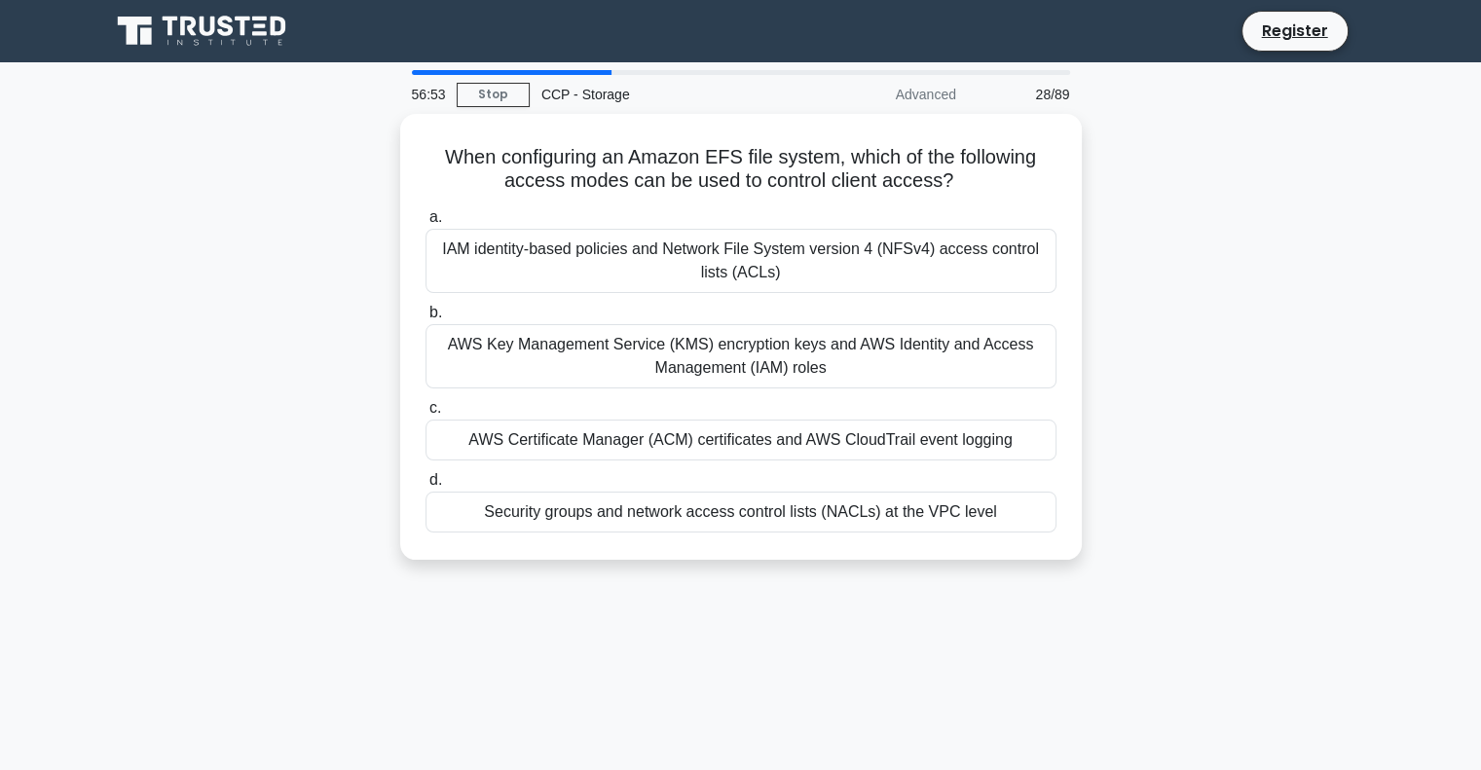
drag, startPoint x: 1149, startPoint y: 373, endPoint x: 1147, endPoint y: 552, distance: 179.2
click at [1147, 552] on div "When configuring an Amazon EFS file system, which of the following access modes…" at bounding box center [740, 348] width 1285 height 469
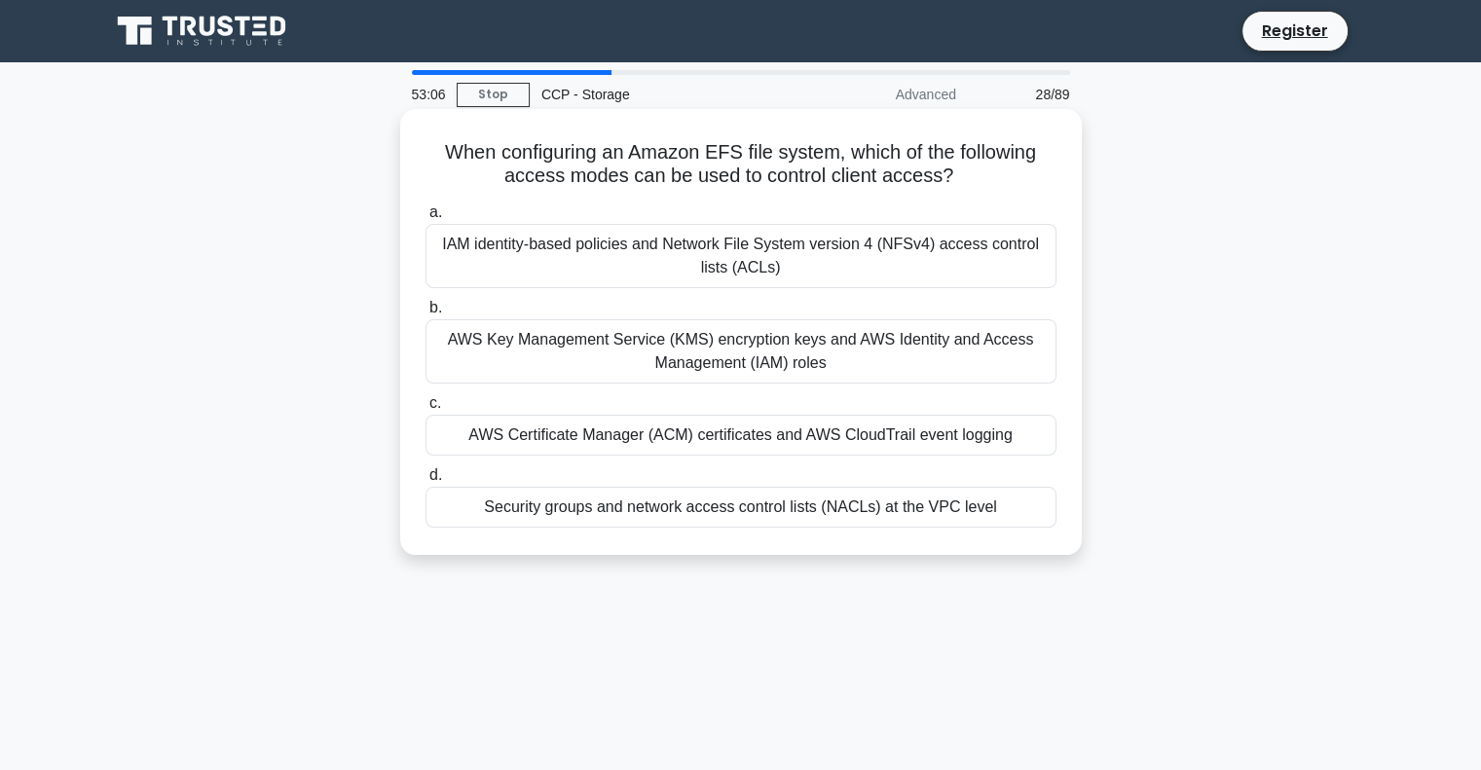
scroll to position [97, 0]
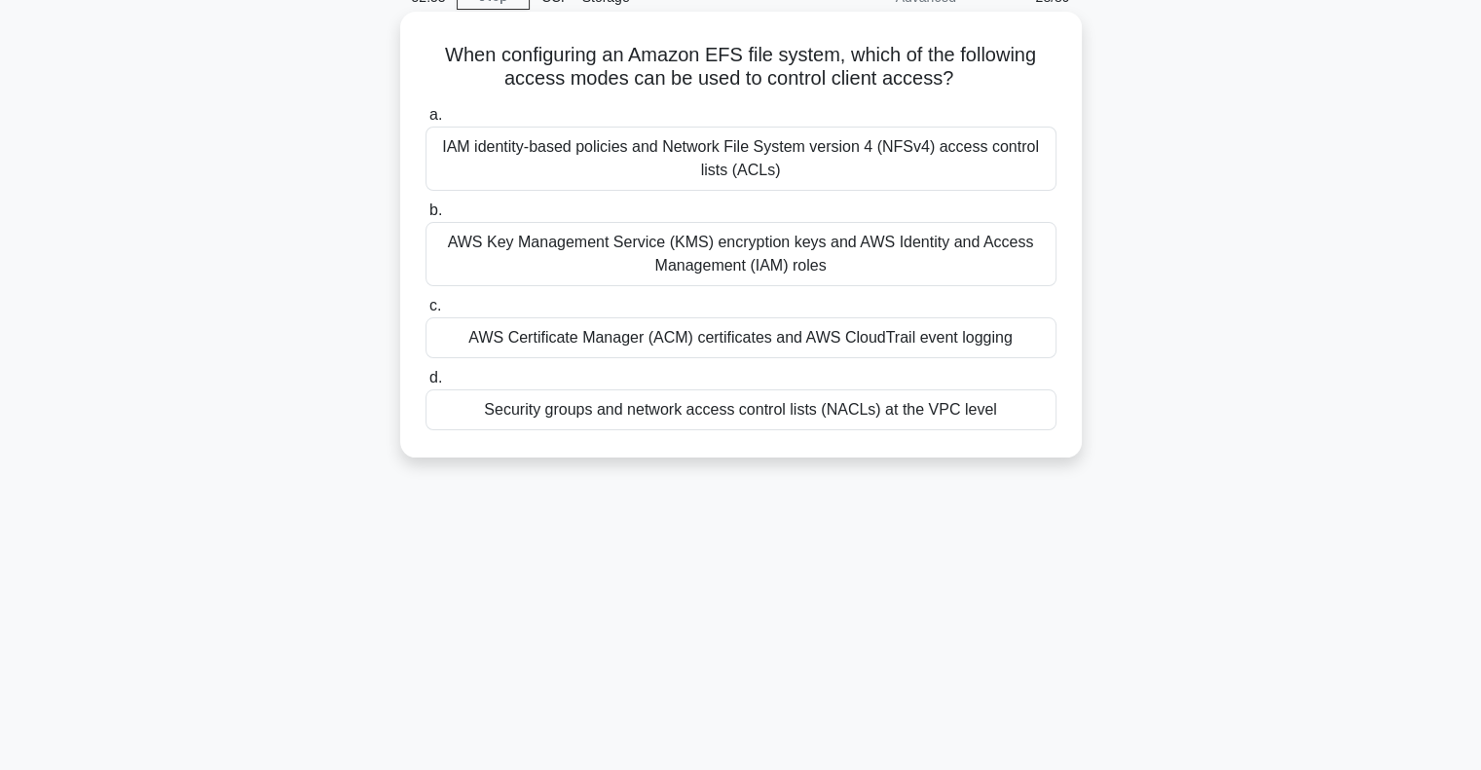
click at [781, 255] on div "AWS Key Management Service (KMS) encryption keys and AWS Identity and Access Ma…" at bounding box center [741, 254] width 631 height 64
click at [426, 217] on input "b. AWS Key Management Service (KMS) encryption keys and AWS Identity and Access…" at bounding box center [426, 210] width 0 height 13
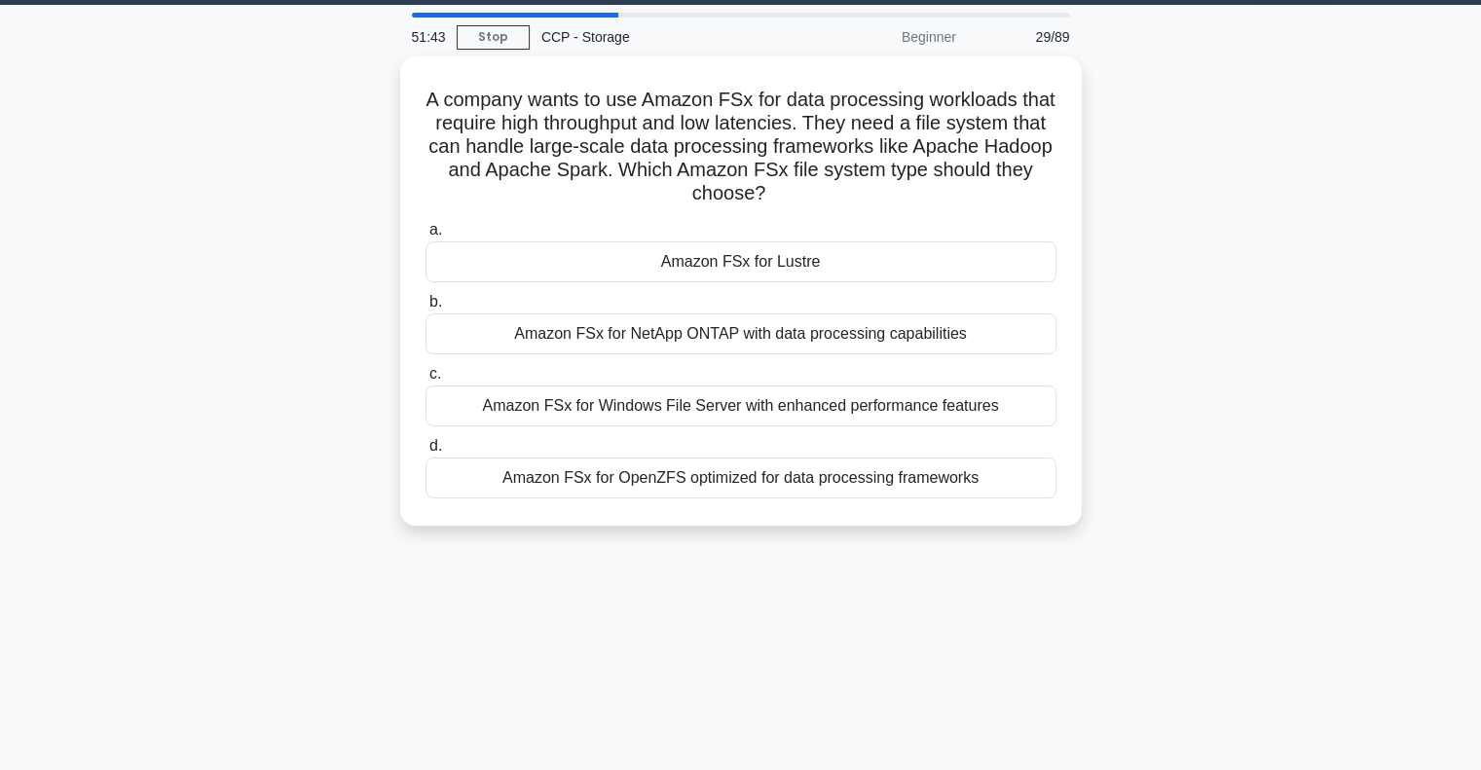
scroll to position [0, 0]
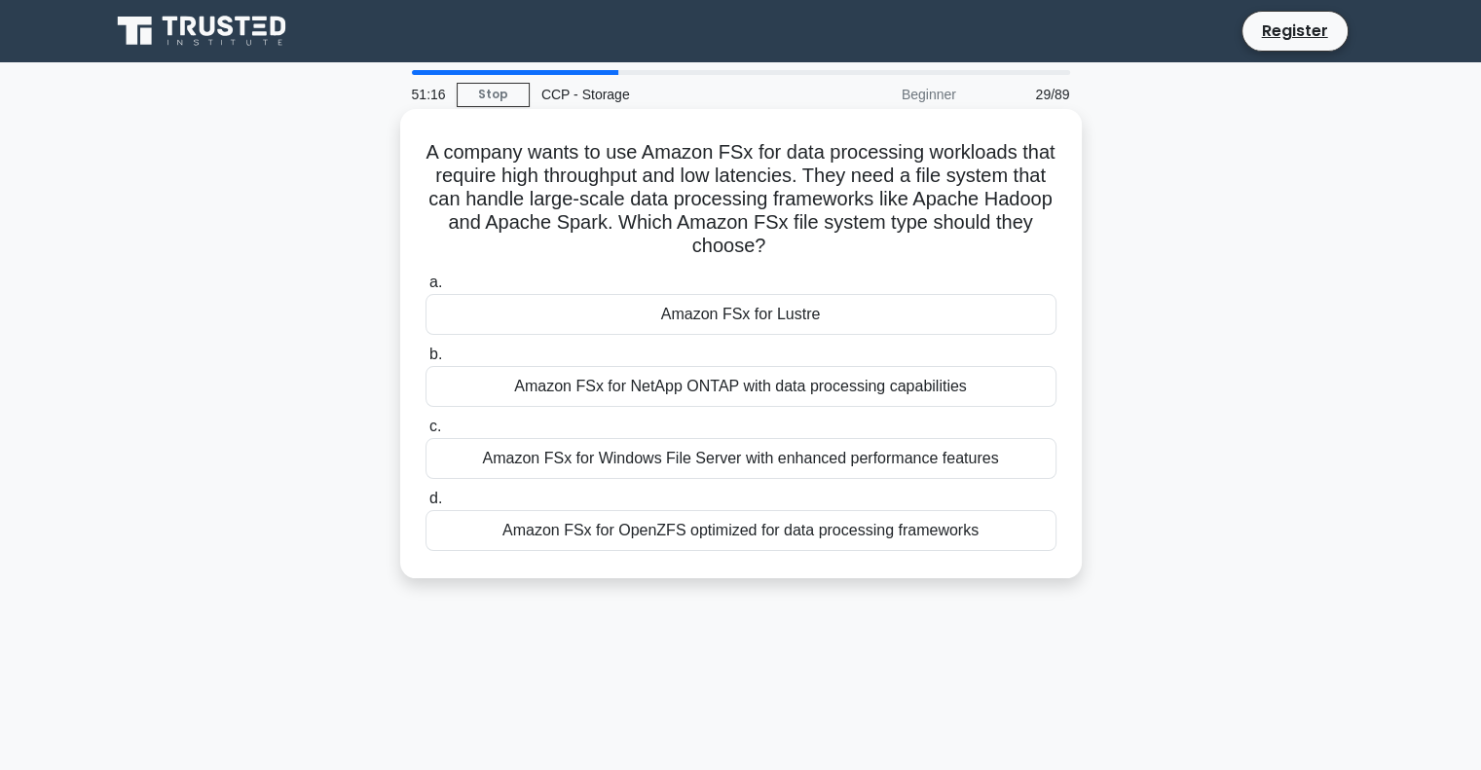
click at [830, 533] on div "Amazon FSx for OpenZFS optimized for data processing frameworks" at bounding box center [741, 530] width 631 height 41
click at [426, 505] on input "d. Amazon FSx for OpenZFS optimized for data processing frameworks" at bounding box center [426, 499] width 0 height 13
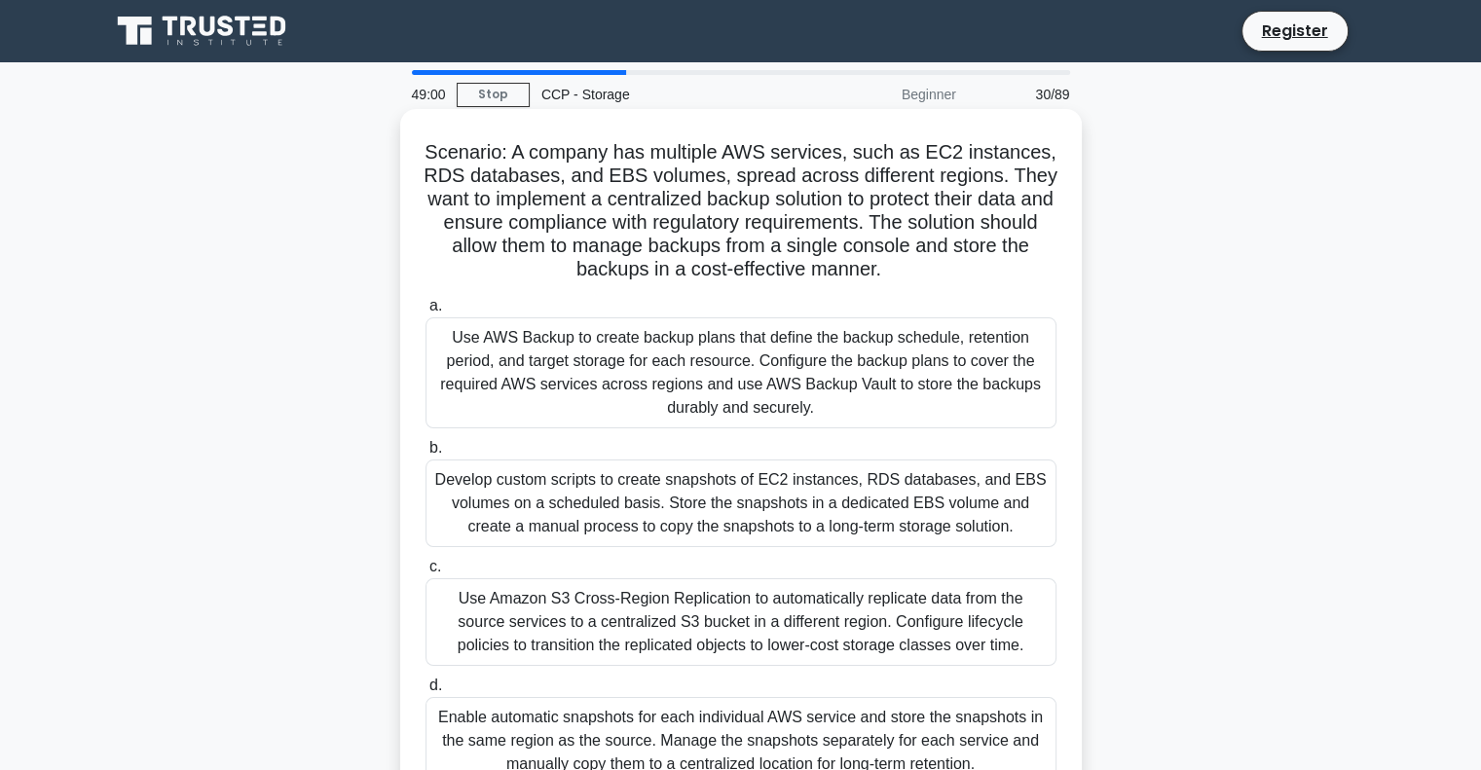
click at [830, 378] on div "Use AWS Backup to create backup plans that define the backup schedule, retentio…" at bounding box center [741, 372] width 631 height 111
click at [426, 313] on input "a. Use AWS Backup to create backup plans that define the backup schedule, reten…" at bounding box center [426, 306] width 0 height 13
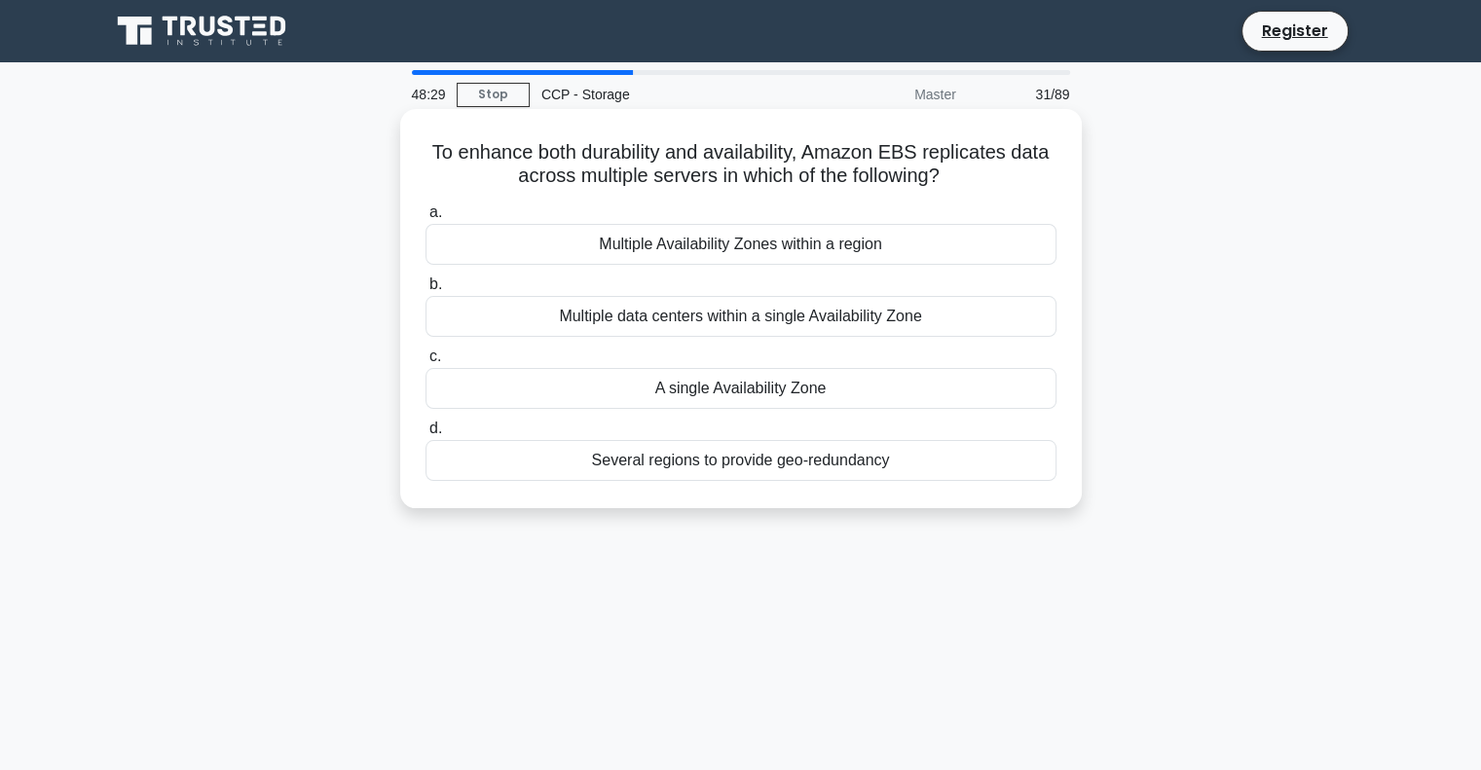
click at [834, 246] on div "Multiple Availability Zones within a region" at bounding box center [741, 244] width 631 height 41
click at [426, 219] on input "a. Multiple Availability Zones within a region" at bounding box center [426, 212] width 0 height 13
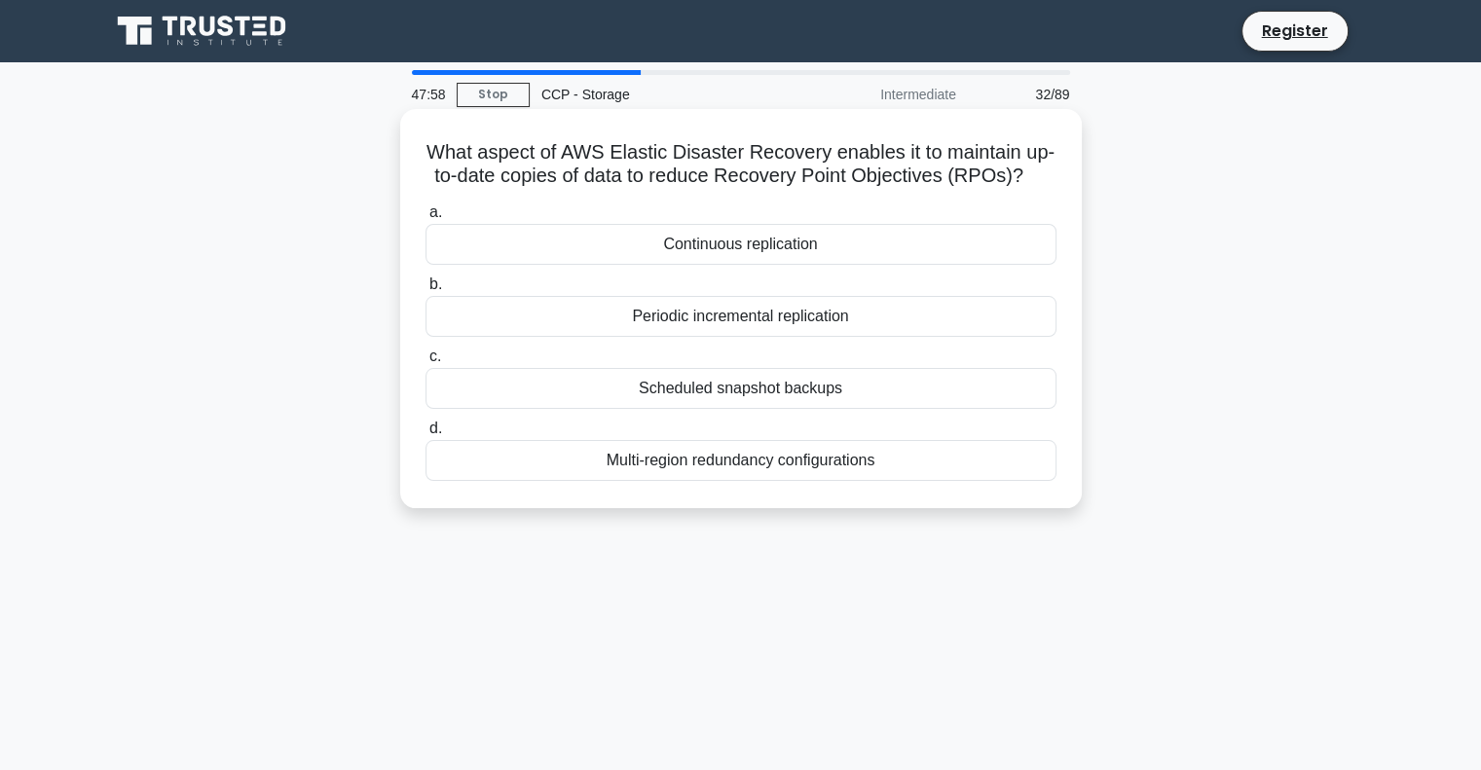
click at [733, 265] on div "Continuous replication" at bounding box center [741, 244] width 631 height 41
click at [426, 219] on input "a. Continuous replication" at bounding box center [426, 212] width 0 height 13
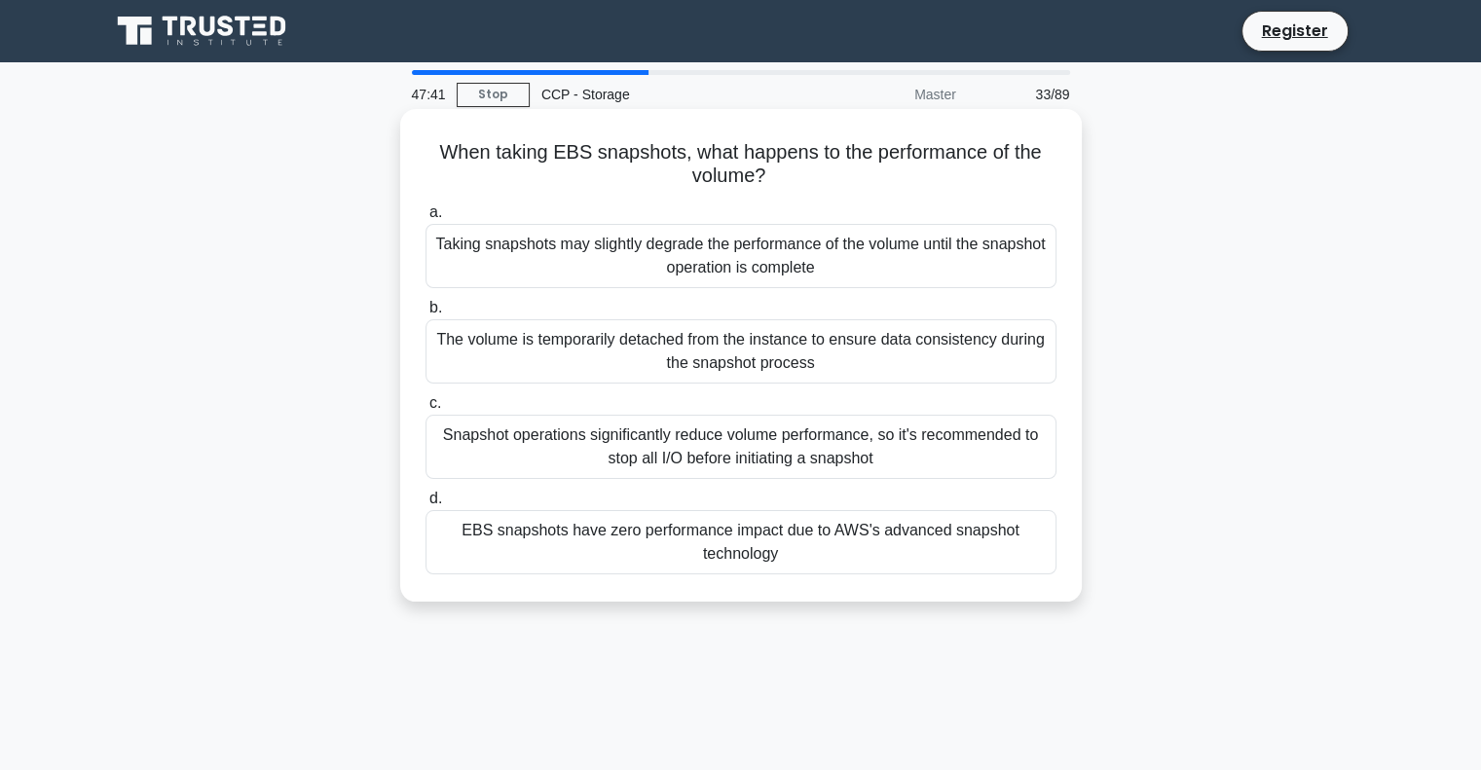
click at [837, 542] on div "EBS snapshots have zero performance impact due to AWS's advanced snapshot techn…" at bounding box center [741, 542] width 631 height 64
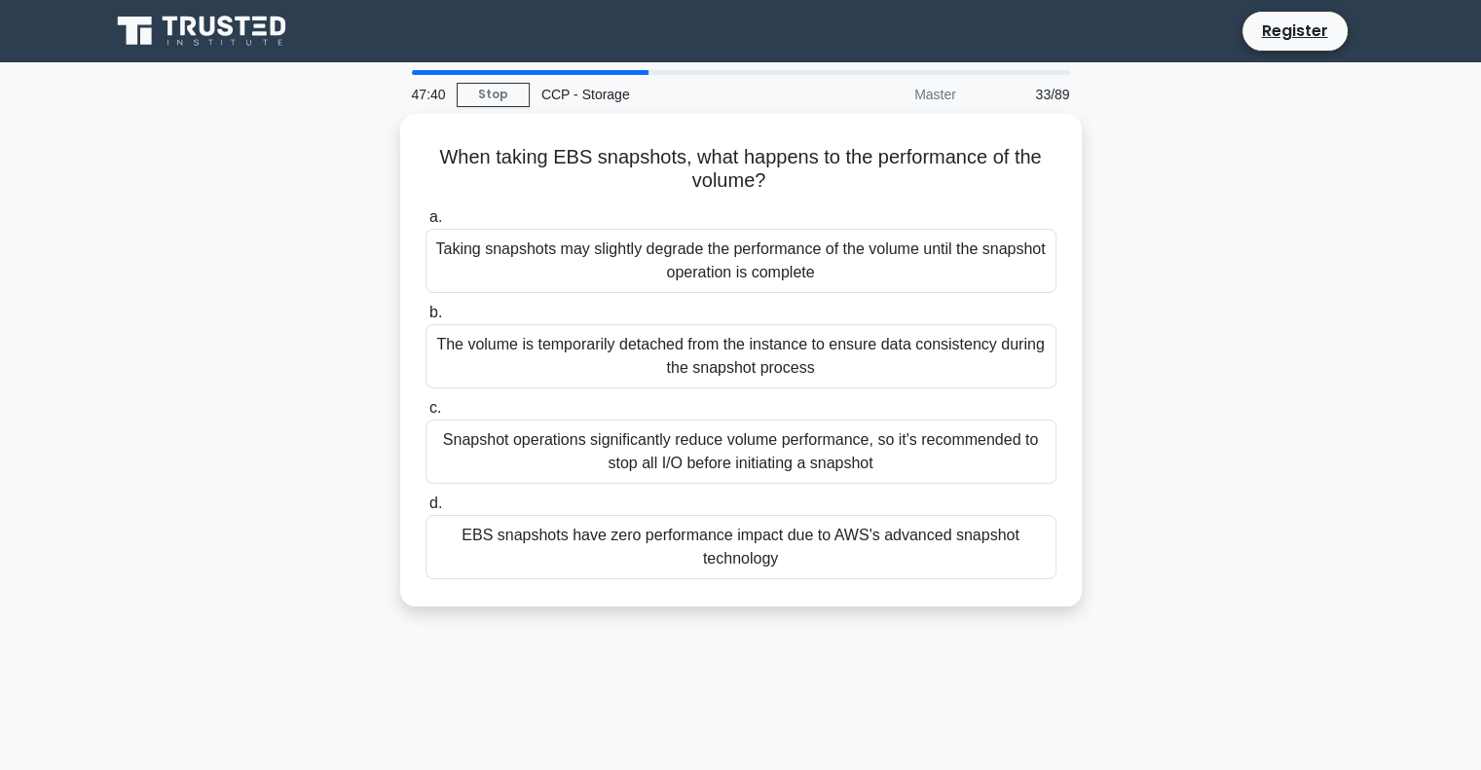
drag, startPoint x: 1206, startPoint y: 631, endPoint x: 810, endPoint y: 607, distance: 397.1
click at [1206, 631] on div "47:40 Stop CCP - Storage Master 33/89 When taking EBS snapshots, what happens t…" at bounding box center [740, 557] width 1285 height 974
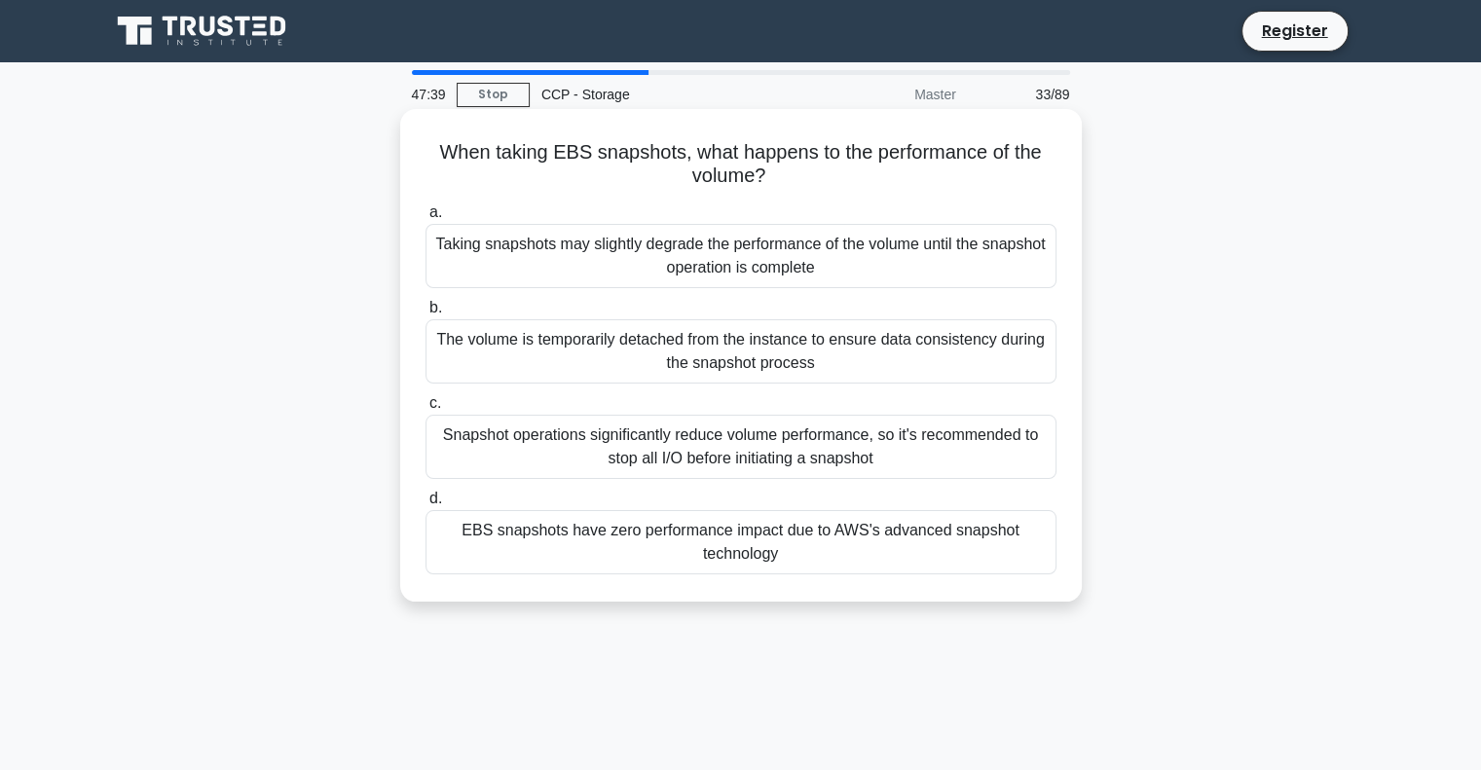
click at [635, 542] on div "EBS snapshots have zero performance impact due to AWS's advanced snapshot techn…" at bounding box center [741, 542] width 631 height 64
click at [426, 505] on input "d. EBS snapshots have zero performance impact due to AWS's advanced snapshot te…" at bounding box center [426, 499] width 0 height 13
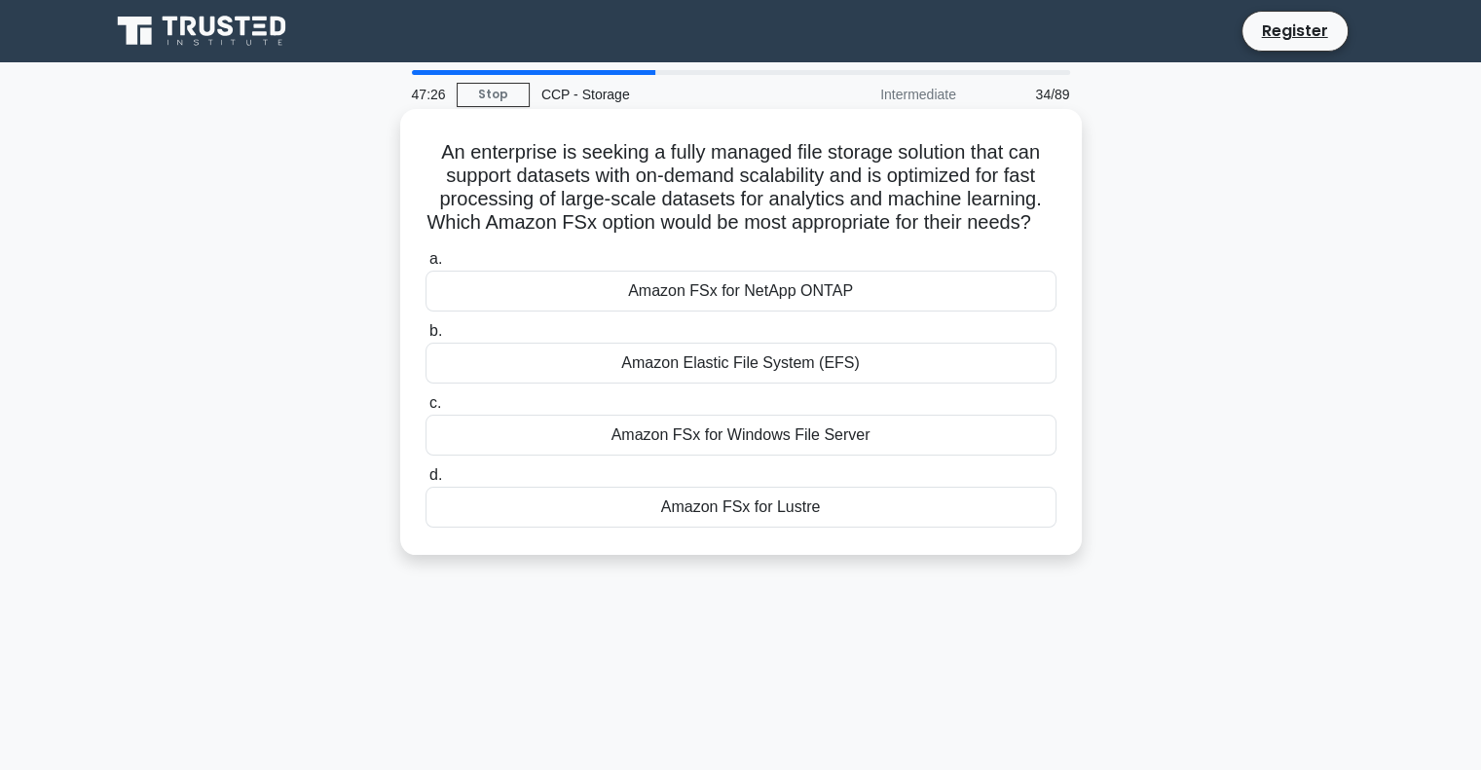
click at [767, 528] on div "Amazon FSx for Lustre" at bounding box center [741, 507] width 631 height 41
click at [426, 482] on input "d. Amazon FSx for Lustre" at bounding box center [426, 475] width 0 height 13
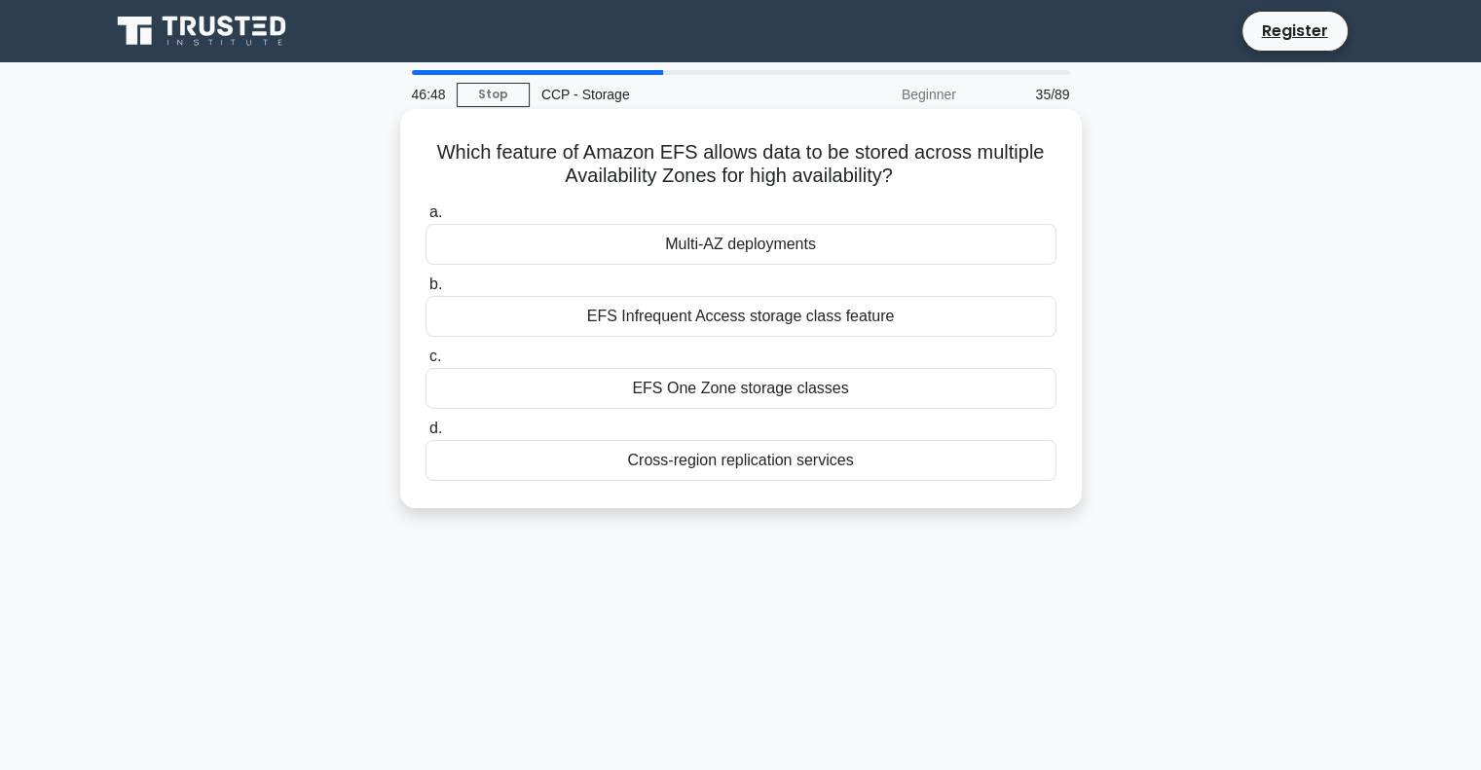
click at [805, 466] on div "Cross-region replication services" at bounding box center [741, 460] width 631 height 41
click at [426, 435] on input "d. Cross-region replication services" at bounding box center [426, 429] width 0 height 13
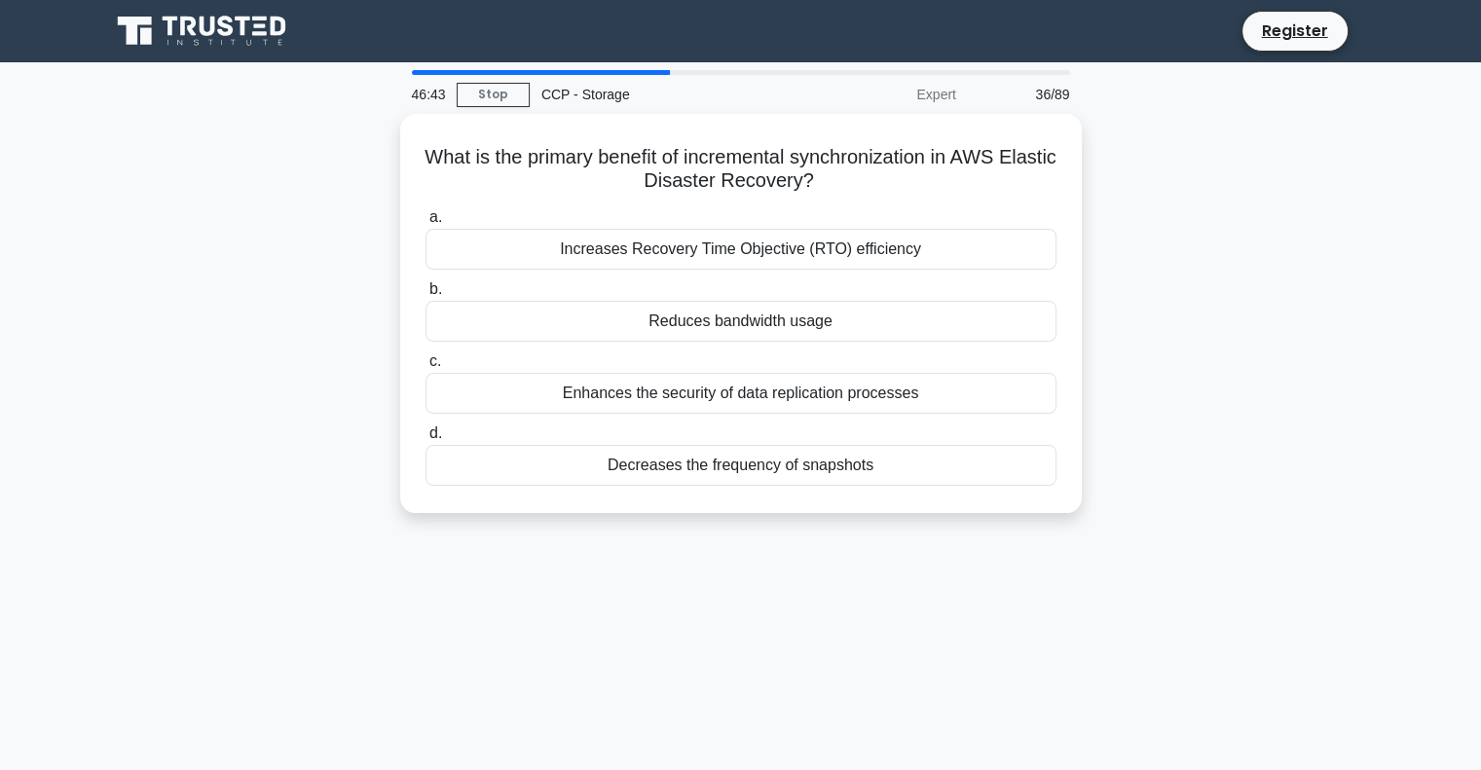
click at [425, 83] on div "46:43" at bounding box center [428, 94] width 56 height 39
click at [1041, 93] on div "36/89" at bounding box center [1025, 94] width 114 height 39
click at [930, 96] on div "Expert" at bounding box center [883, 94] width 170 height 39
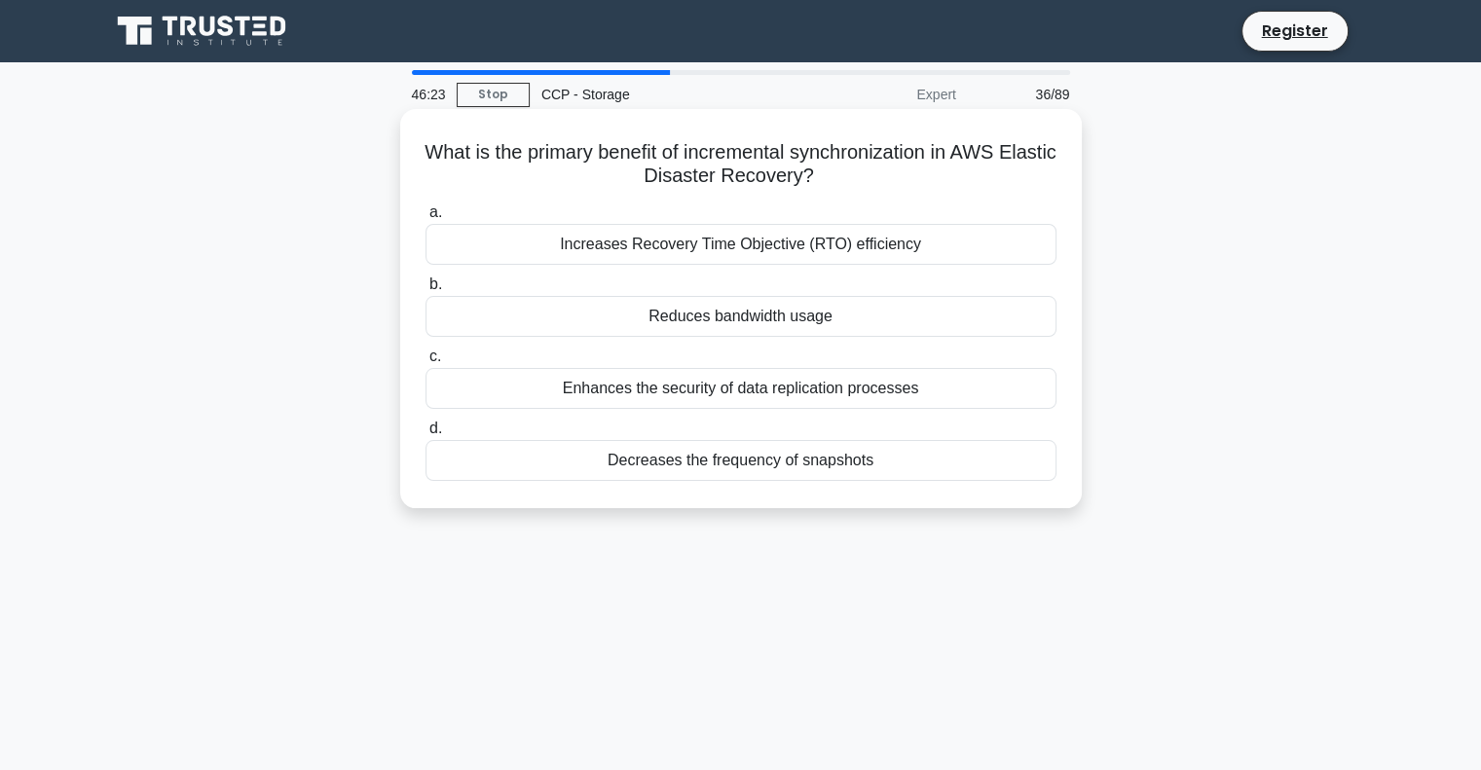
click at [869, 463] on div "Decreases the frequency of snapshots" at bounding box center [741, 460] width 631 height 41
click at [426, 435] on input "d. Decreases the frequency of snapshots" at bounding box center [426, 429] width 0 height 13
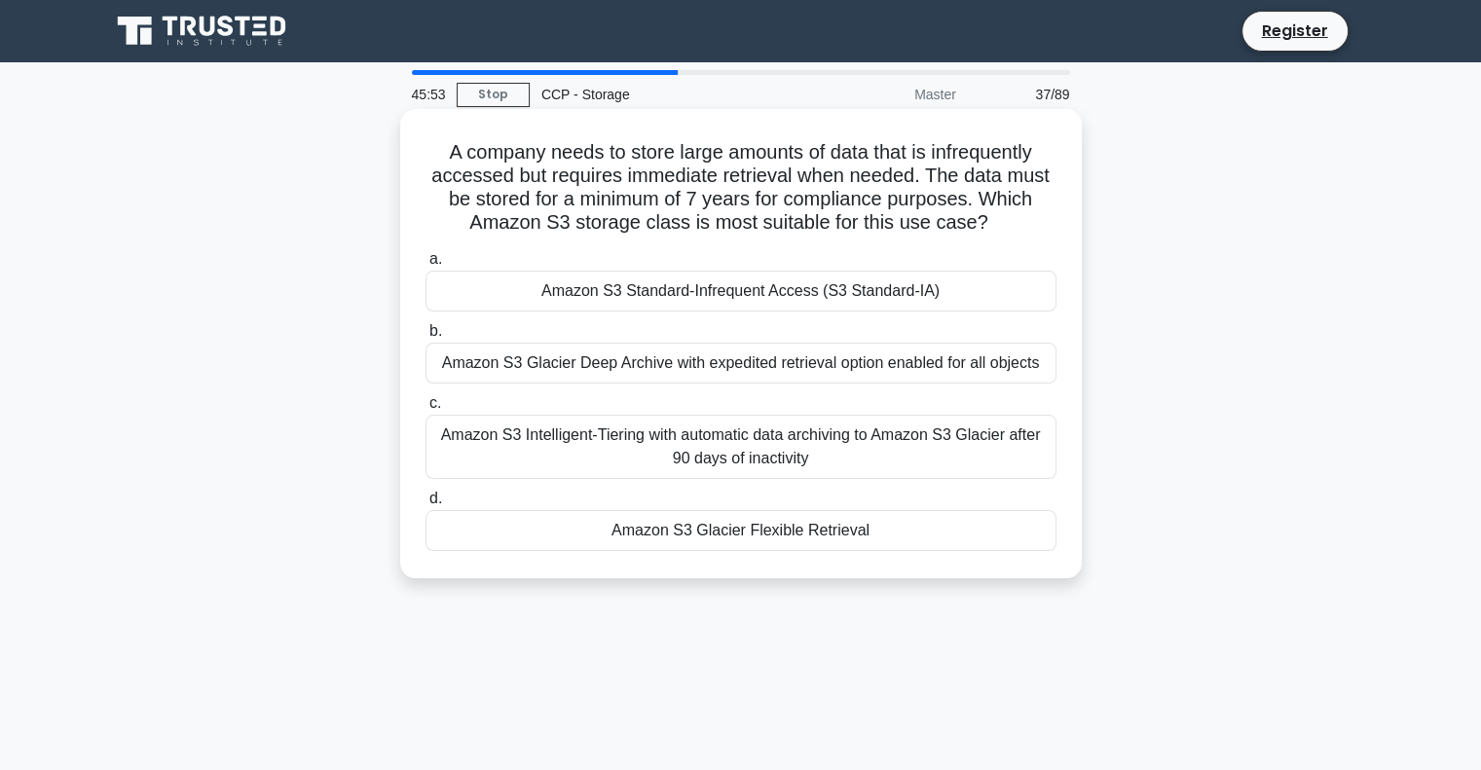
click at [834, 370] on div "Amazon S3 Glacier Deep Archive with expedited retrieval option enabled for all …" at bounding box center [741, 363] width 631 height 41
click at [426, 338] on input "b. Amazon S3 Glacier Deep Archive with expedited retrieval option enabled for a…" at bounding box center [426, 331] width 0 height 13
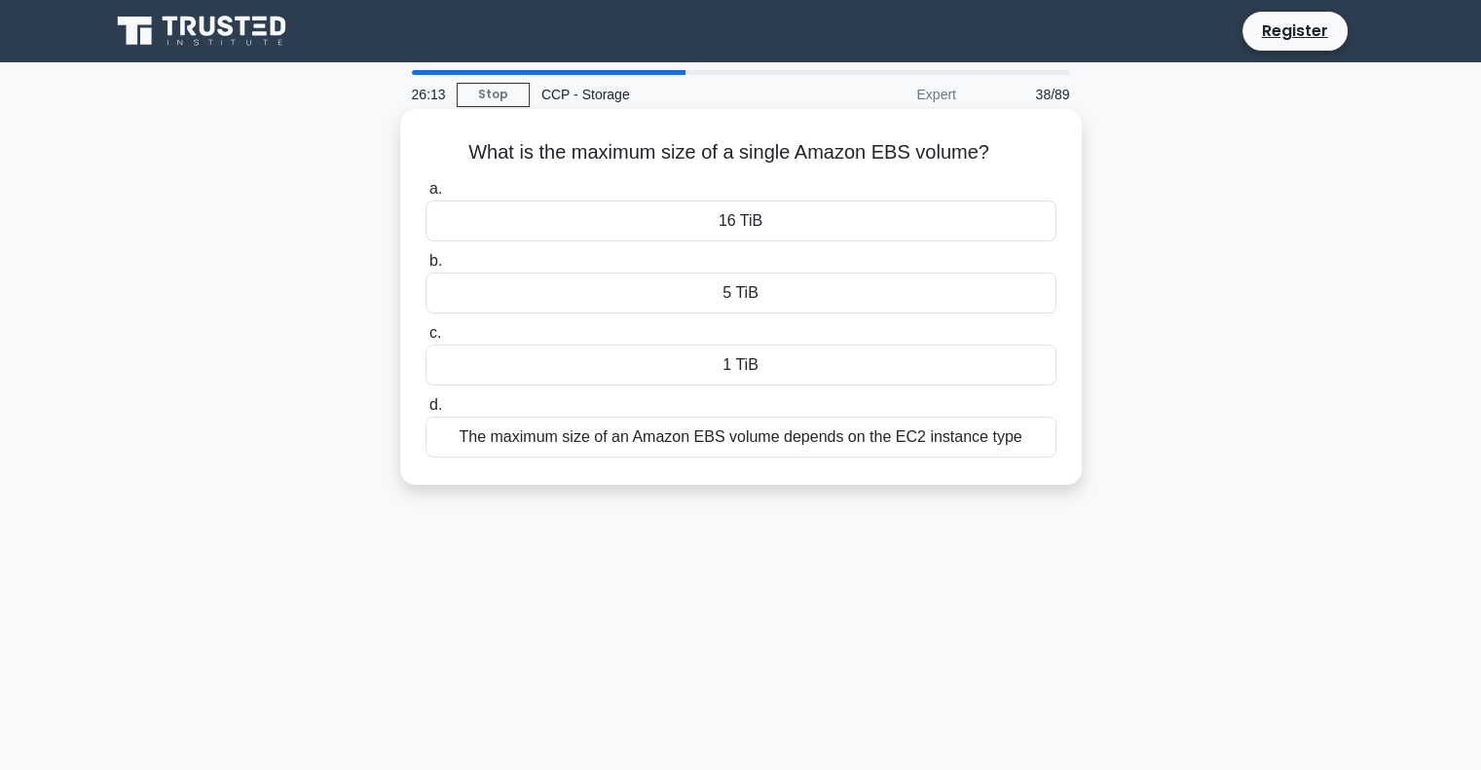
click at [852, 207] on div "16 TiB" at bounding box center [741, 221] width 631 height 41
click at [426, 196] on input "a. 16 TiB" at bounding box center [426, 189] width 0 height 13
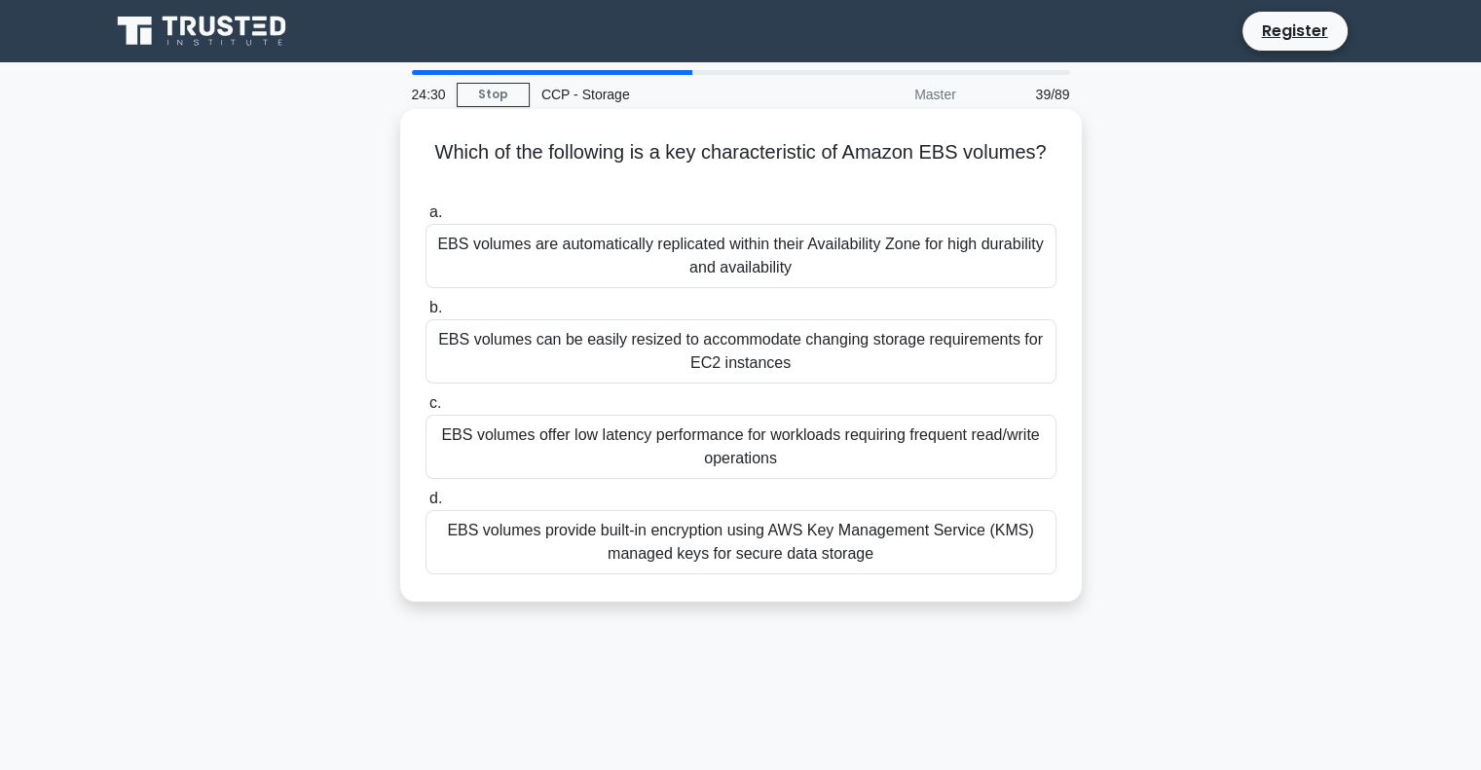
click at [777, 369] on div "EBS volumes can be easily resized to accommodate changing storage requirements …" at bounding box center [741, 351] width 631 height 64
click at [426, 315] on input "b. EBS volumes can be easily resized to accommodate changing storage requiremen…" at bounding box center [426, 308] width 0 height 13
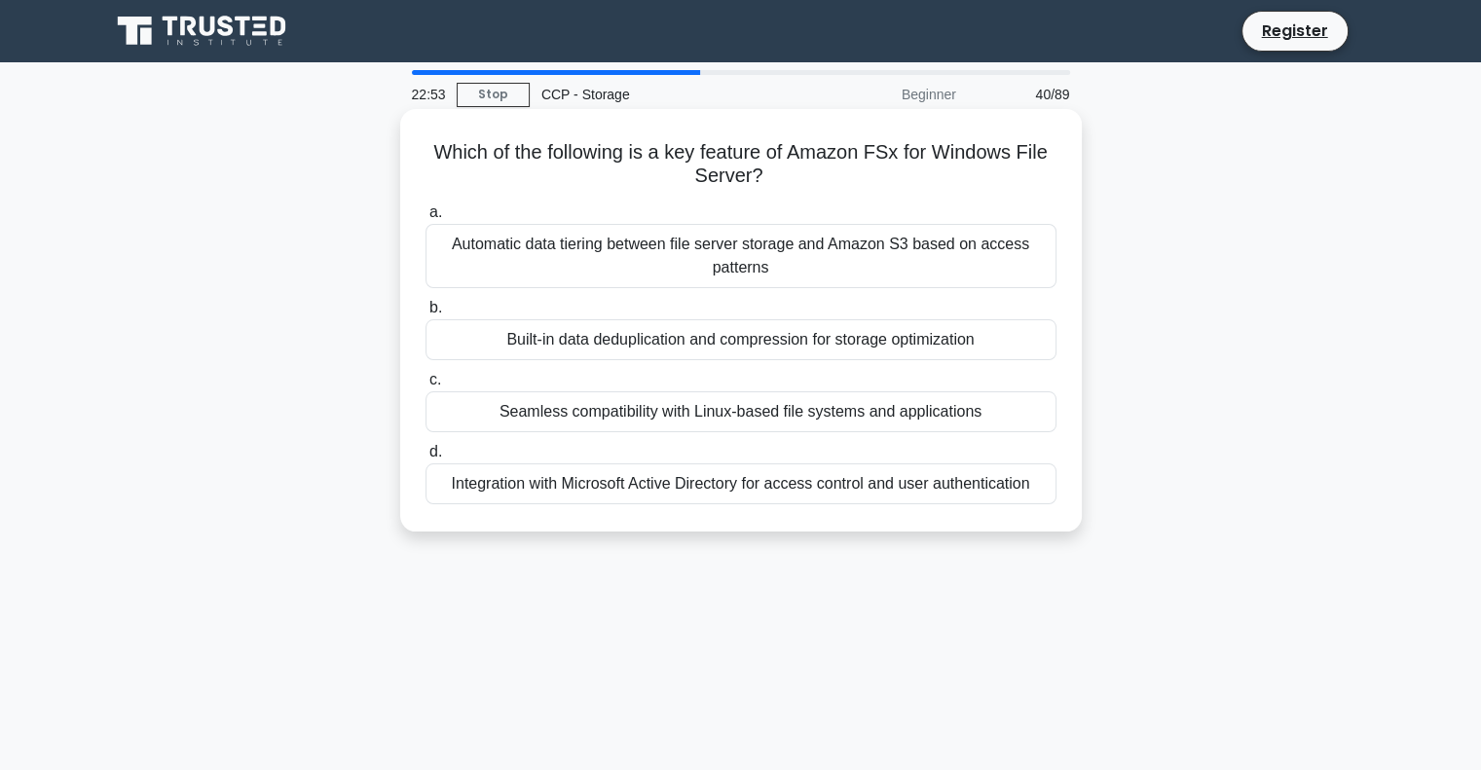
click at [670, 504] on div "a. Automatic data tiering between file server storage and Amazon S3 based on ac…" at bounding box center [741, 353] width 654 height 312
click at [678, 494] on div "Integration with Microsoft Active Directory for access control and user authent…" at bounding box center [741, 484] width 631 height 41
click at [426, 459] on input "d. Integration with Microsoft Active Directory for access control and user auth…" at bounding box center [426, 452] width 0 height 13
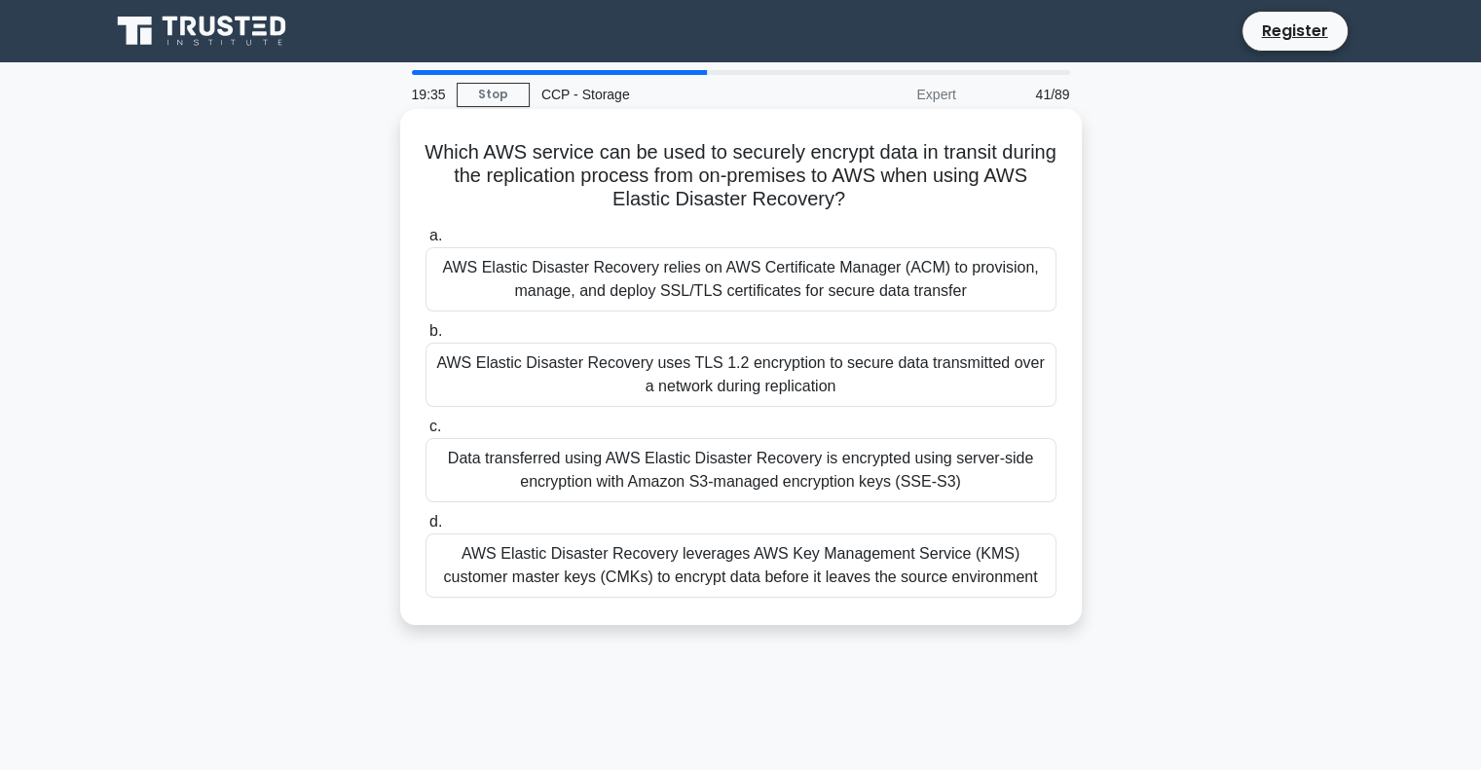
click at [856, 386] on div "AWS Elastic Disaster Recovery uses TLS 1.2 encryption to secure data transmitte…" at bounding box center [741, 375] width 631 height 64
click at [426, 338] on input "b. AWS Elastic Disaster Recovery uses TLS 1.2 encryption to secure data transmi…" at bounding box center [426, 331] width 0 height 13
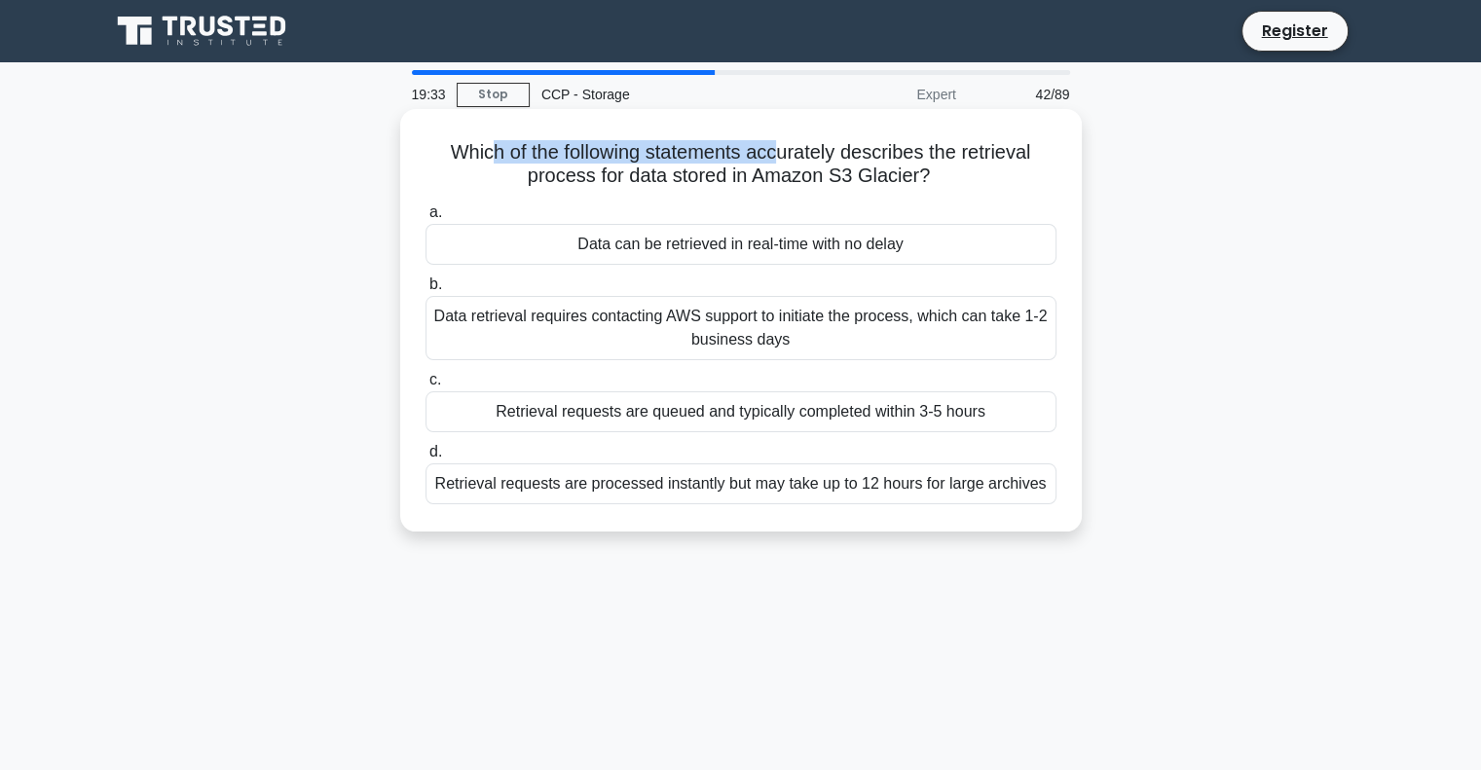
drag, startPoint x: 487, startPoint y: 162, endPoint x: 832, endPoint y: 165, distance: 344.7
click at [810, 165] on h5 "Which of the following statements accurately describes the retrieval process fo…" at bounding box center [741, 164] width 635 height 49
click at [963, 171] on h5 "Which of the following statements accurately describes the retrieval process fo…" at bounding box center [741, 164] width 635 height 49
click at [884, 486] on div "Retrieval requests are processed instantly but may take up to 12 hours for larg…" at bounding box center [741, 484] width 631 height 41
click at [426, 459] on input "d. Retrieval requests are processed instantly but may take up to 12 hours for l…" at bounding box center [426, 452] width 0 height 13
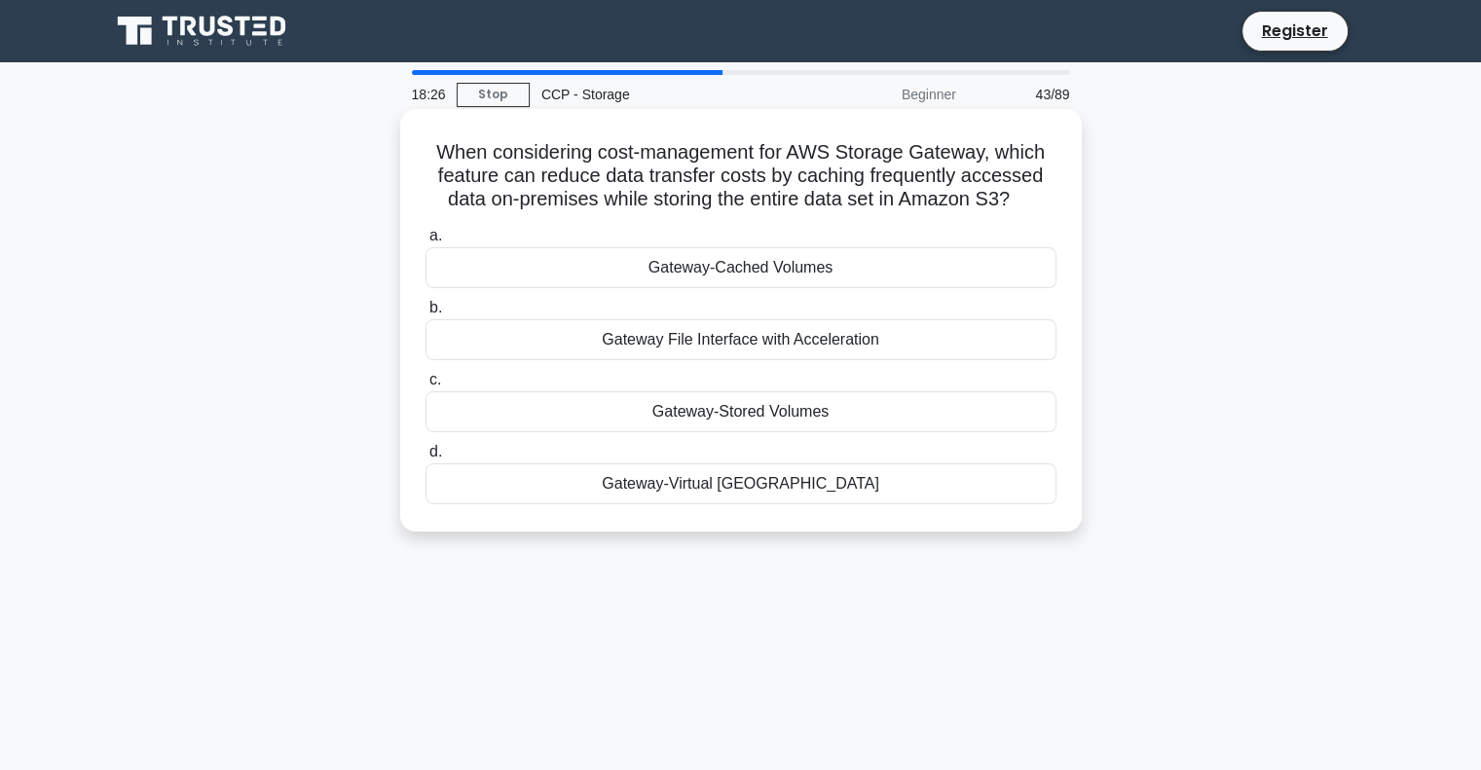
click at [838, 269] on div "Gateway-Cached Volumes" at bounding box center [741, 267] width 631 height 41
click at [426, 242] on input "a. Gateway-Cached Volumes" at bounding box center [426, 236] width 0 height 13
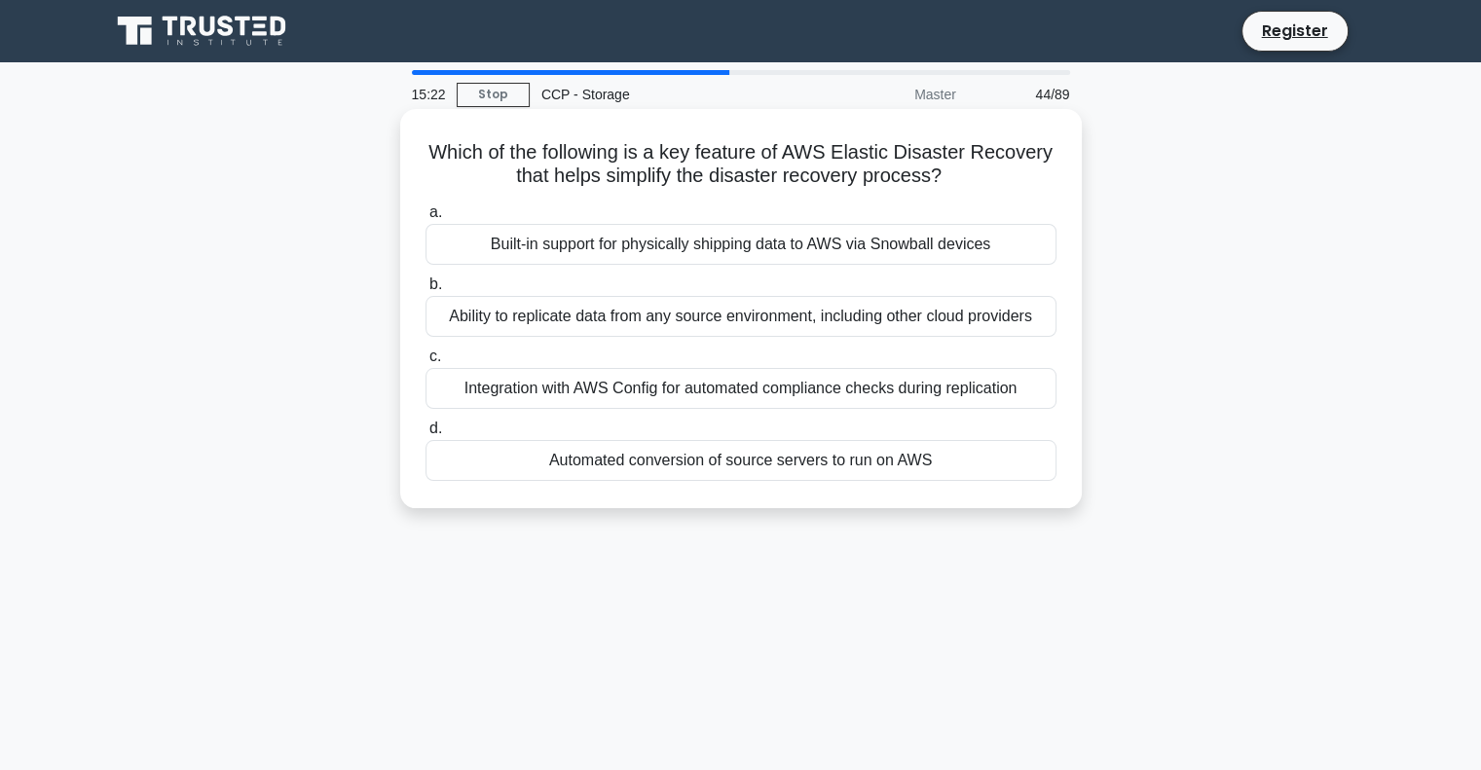
click at [806, 464] on div "Automated conversion of source servers to run on AWS" at bounding box center [741, 460] width 631 height 41
click at [426, 435] on input "d. Automated conversion of source servers to run on AWS" at bounding box center [426, 429] width 0 height 13
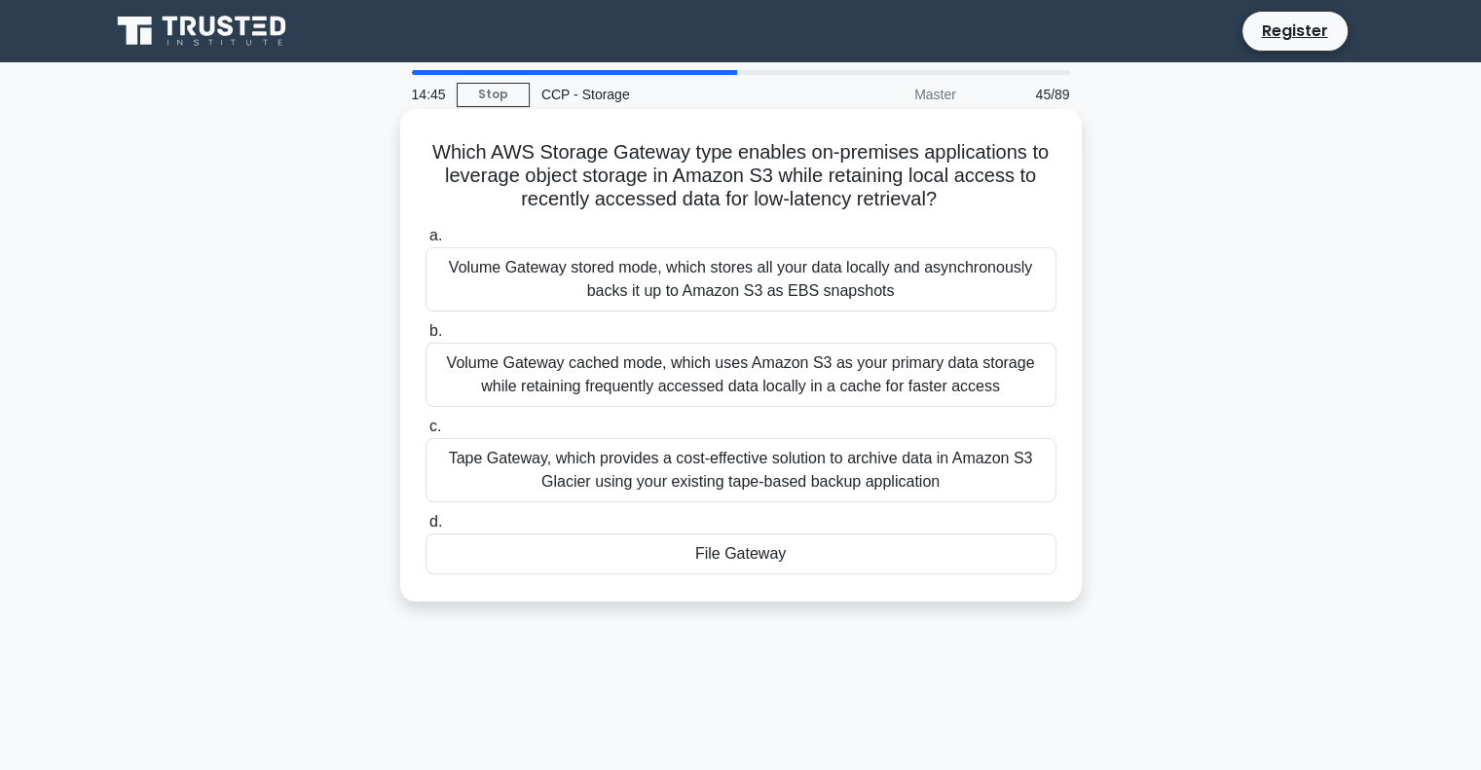
click at [948, 387] on div "Volume Gateway cached mode, which uses Amazon S3 as your primary data storage w…" at bounding box center [741, 375] width 631 height 64
click at [426, 338] on input "b. Volume Gateway cached mode, which uses Amazon S3 as your primary data storag…" at bounding box center [426, 331] width 0 height 13
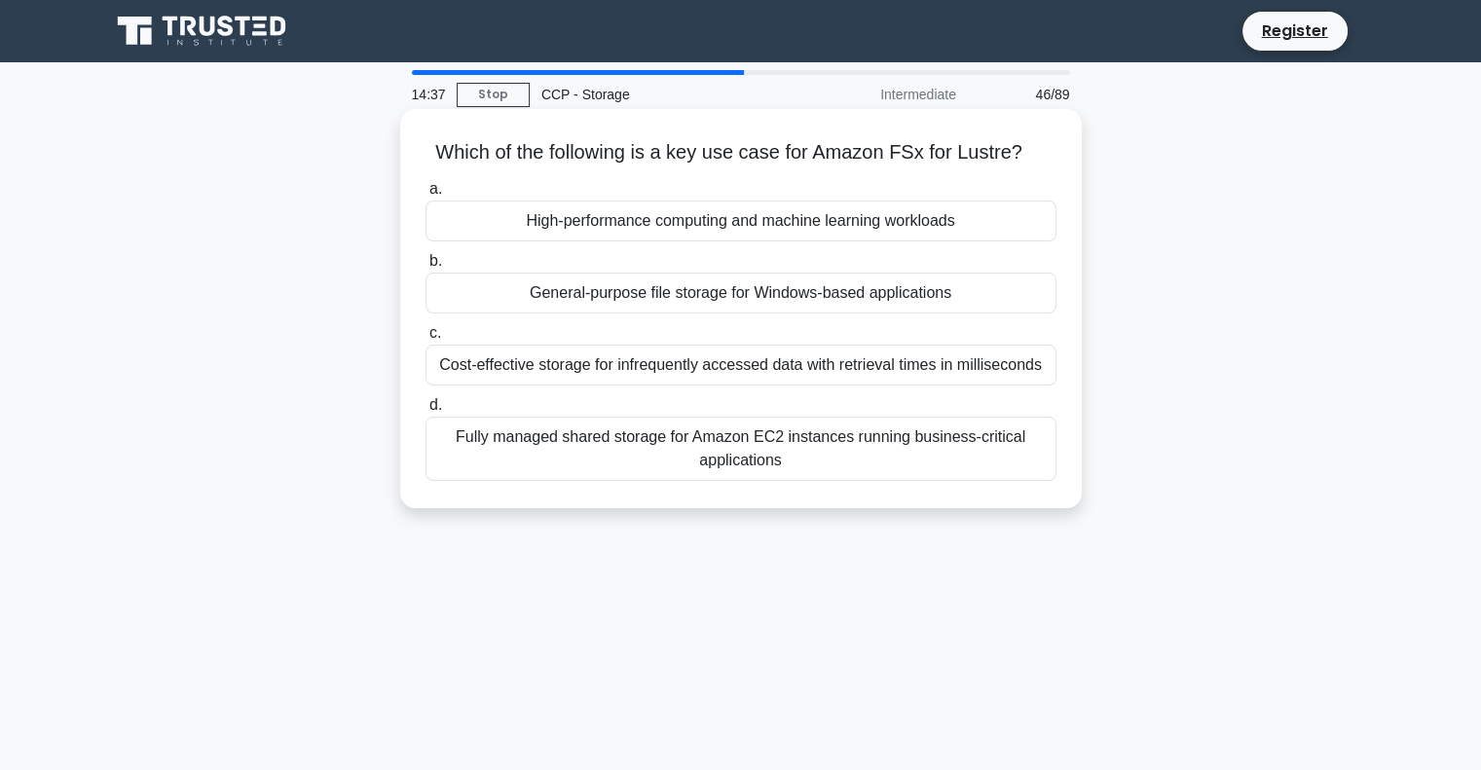
click at [898, 228] on div "High-performance computing and machine learning workloads" at bounding box center [741, 221] width 631 height 41
click at [426, 196] on input "a. High-performance computing and machine learning workloads" at bounding box center [426, 189] width 0 height 13
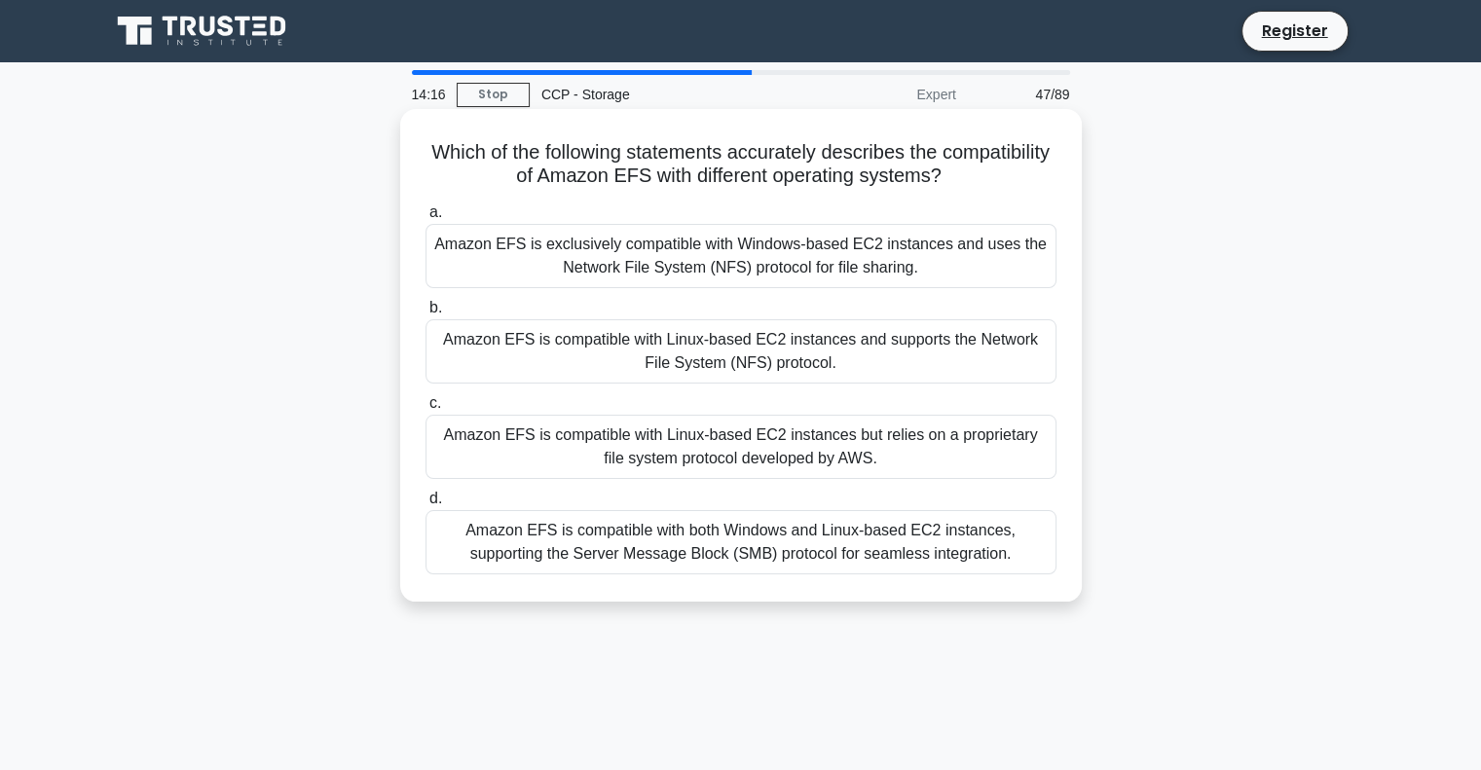
click at [822, 550] on div "Amazon EFS is compatible with both Windows and Linux-based EC2 instances, suppo…" at bounding box center [741, 542] width 631 height 64
click at [426, 505] on input "d. Amazon EFS is compatible with both Windows and Linux-based EC2 instances, su…" at bounding box center [426, 499] width 0 height 13
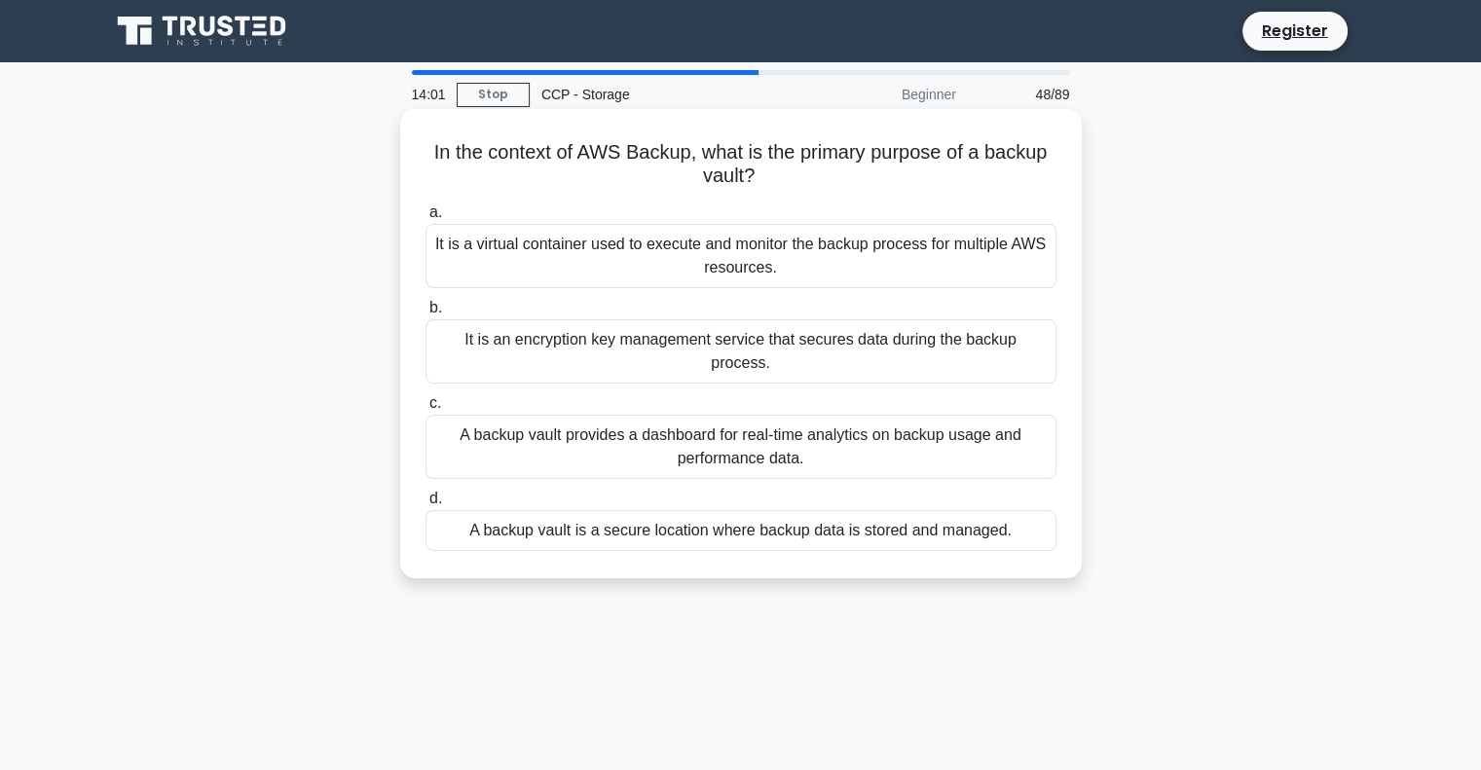
click at [837, 513] on div "A backup vault is a secure location where backup data is stored and managed." at bounding box center [741, 530] width 631 height 41
click at [426, 505] on input "d. A backup vault is a secure location where backup data is stored and managed." at bounding box center [426, 499] width 0 height 13
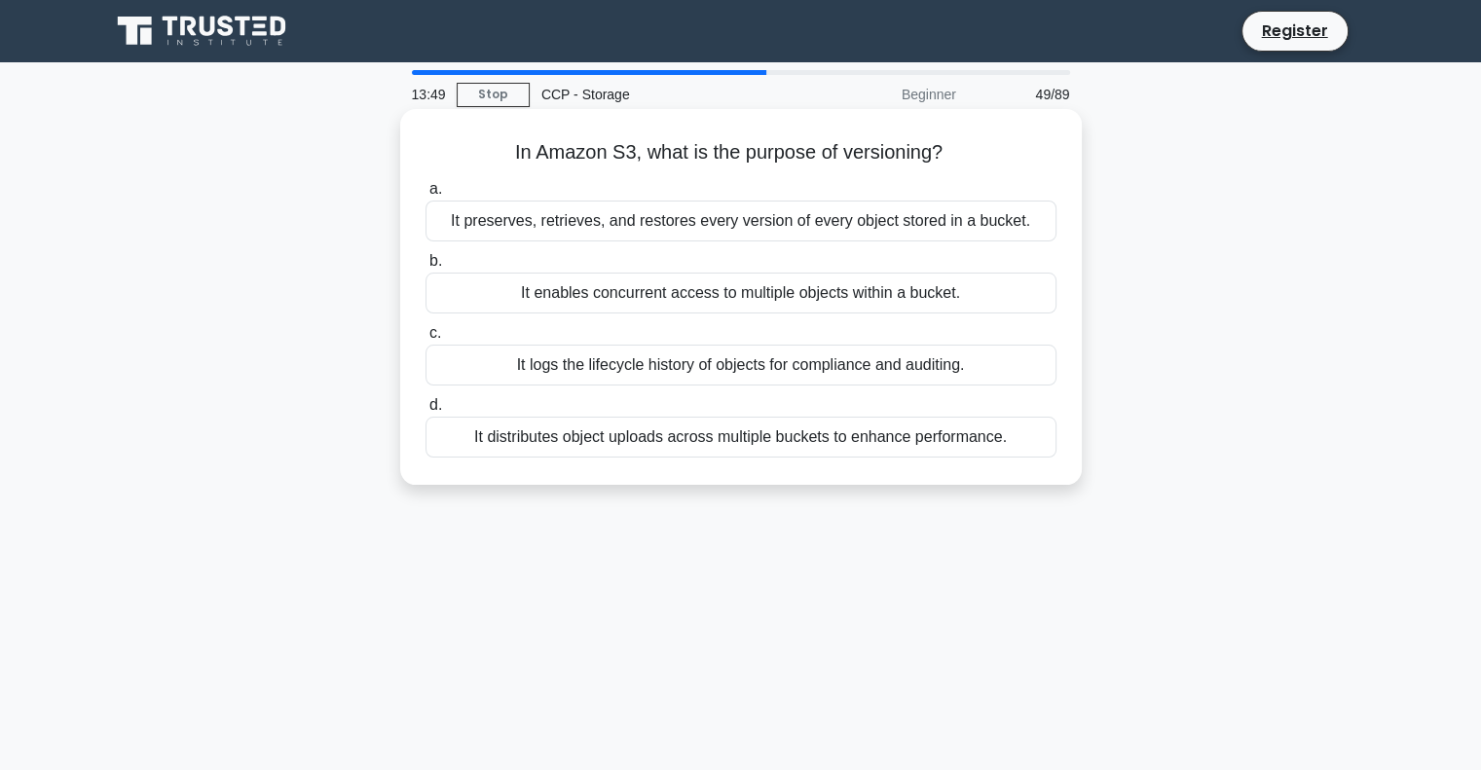
click at [710, 367] on div "It logs the lifecycle history of objects for compliance and auditing." at bounding box center [741, 365] width 631 height 41
click at [426, 340] on input "c. It logs the lifecycle history of objects for compliance and auditing." at bounding box center [426, 333] width 0 height 13
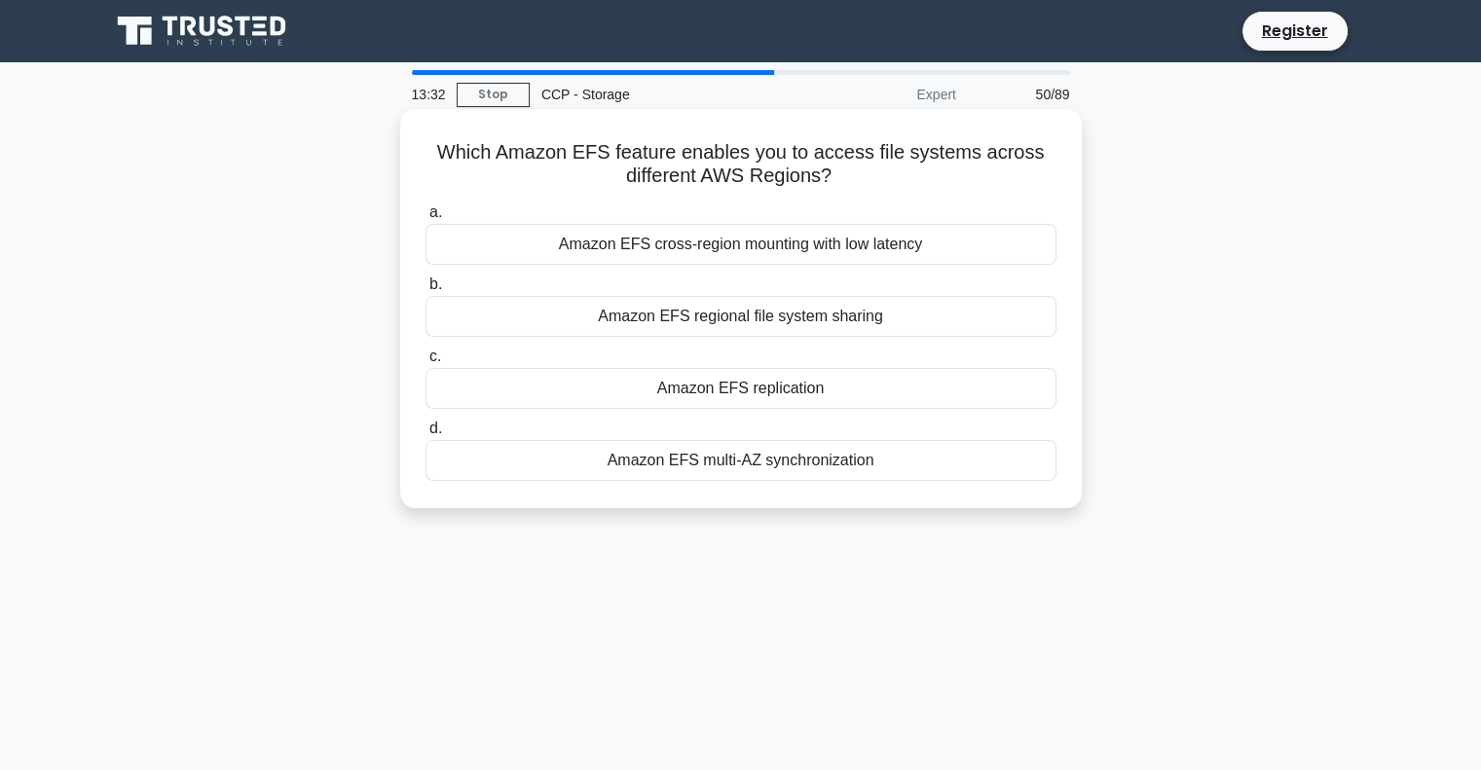
click at [787, 465] on div "Amazon EFS multi-AZ synchronization" at bounding box center [741, 460] width 631 height 41
click at [426, 435] on input "d. Amazon EFS multi-AZ synchronization" at bounding box center [426, 429] width 0 height 13
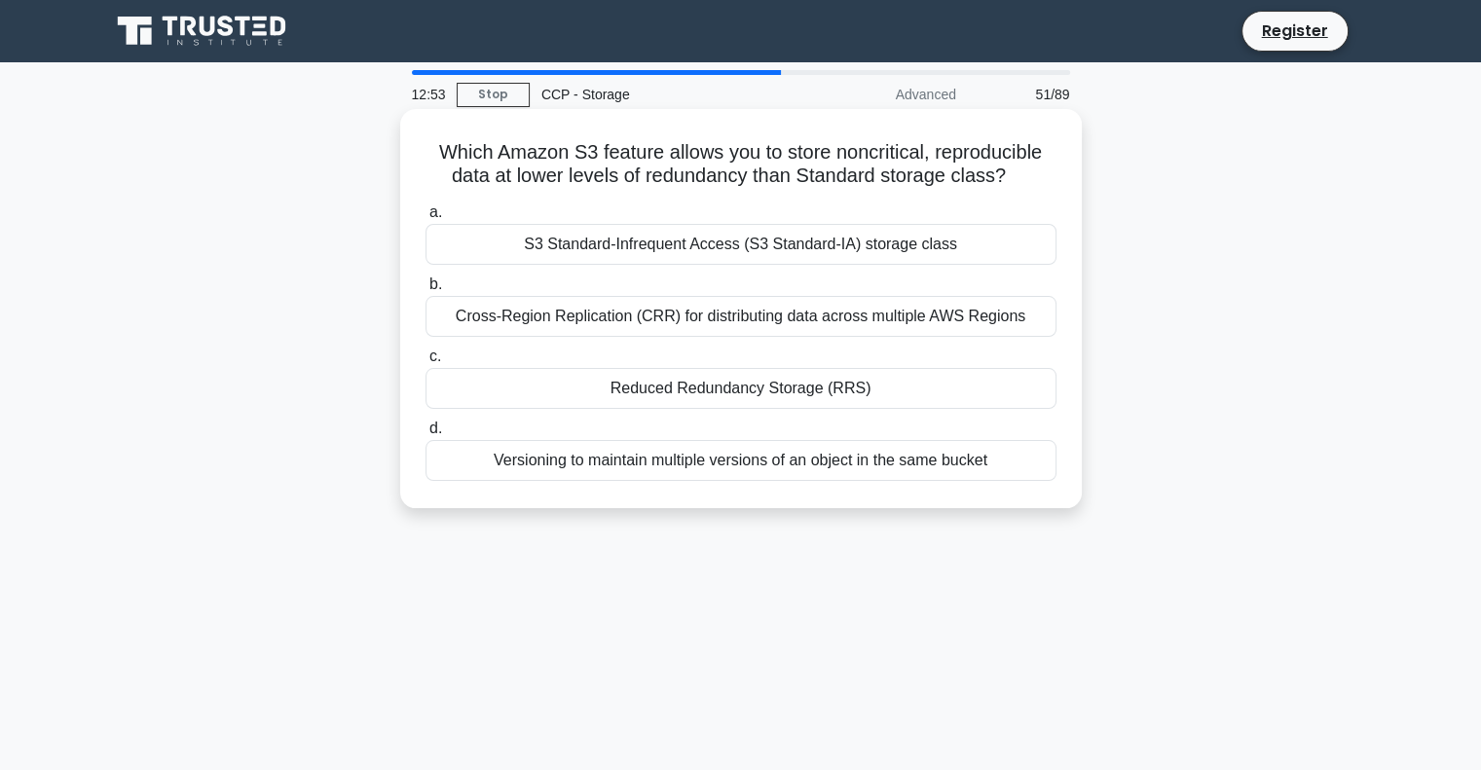
click at [938, 237] on div "S3 Standard-Infrequent Access (S3 Standard-IA) storage class" at bounding box center [741, 244] width 631 height 41
click at [426, 219] on input "a. S3 Standard-Infrequent Access (S3 Standard-IA) storage class" at bounding box center [426, 212] width 0 height 13
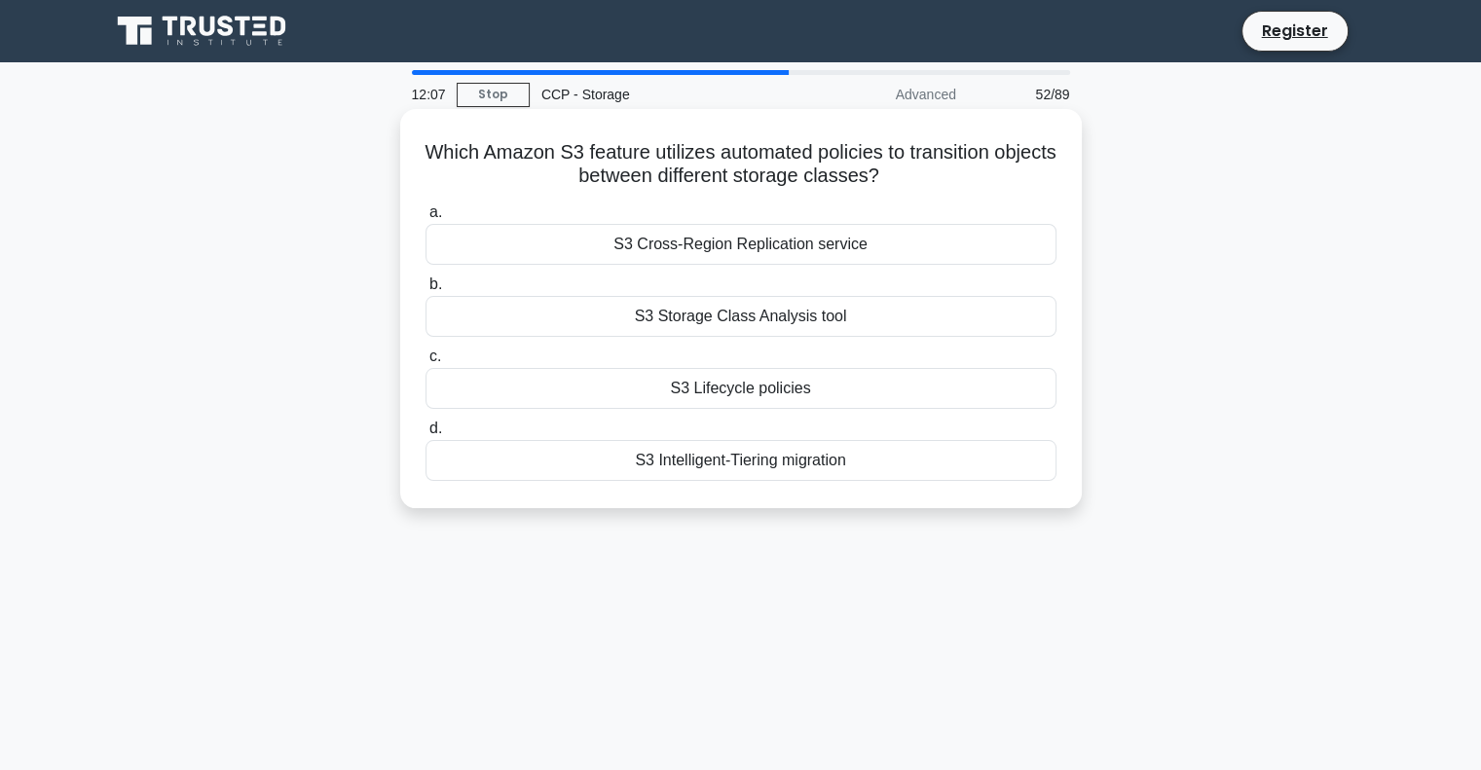
click at [826, 468] on div "S3 Intelligent-Tiering migration" at bounding box center [741, 460] width 631 height 41
click at [426, 435] on input "d. S3 Intelligent-Tiering migration" at bounding box center [426, 429] width 0 height 13
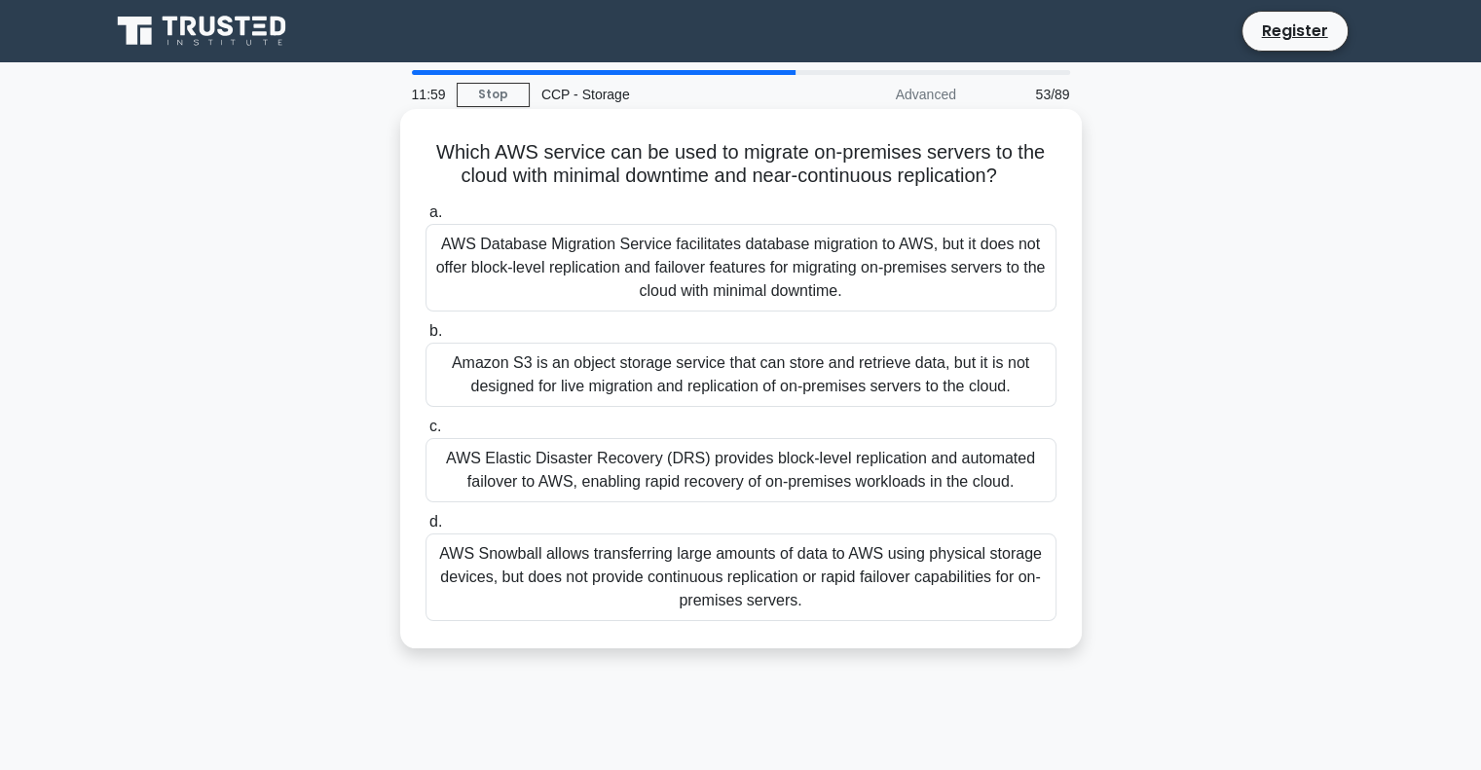
click at [746, 463] on div "AWS Elastic Disaster Recovery (DRS) provides block-level replication and automa…" at bounding box center [741, 470] width 631 height 64
click at [426, 433] on input "c. AWS Elastic Disaster Recovery (DRS) provides block-level replication and aut…" at bounding box center [426, 427] width 0 height 13
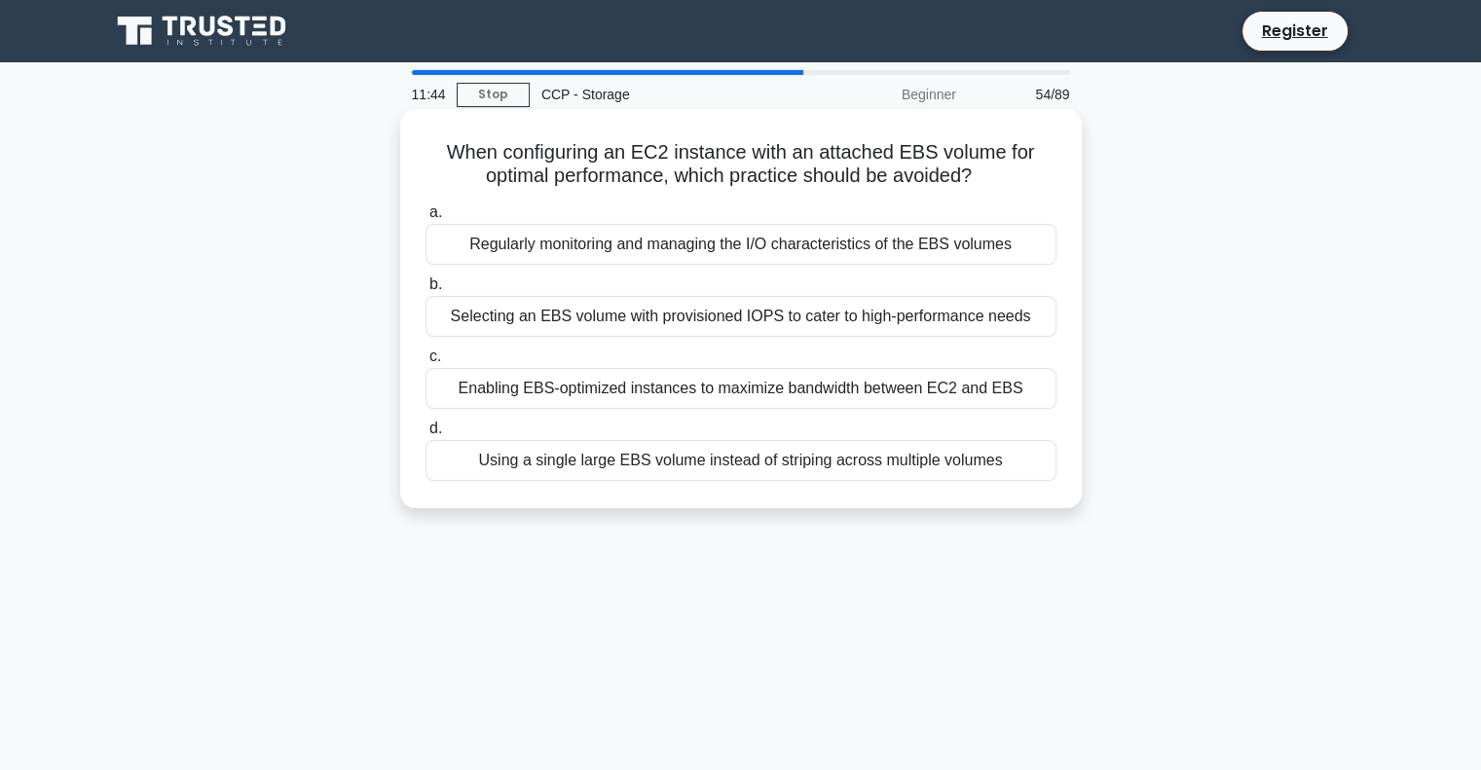
click at [779, 468] on div "Using a single large EBS volume instead of striping across multiple volumes" at bounding box center [741, 460] width 631 height 41
click at [426, 435] on input "d. Using a single large EBS volume instead of striping across multiple volumes" at bounding box center [426, 429] width 0 height 13
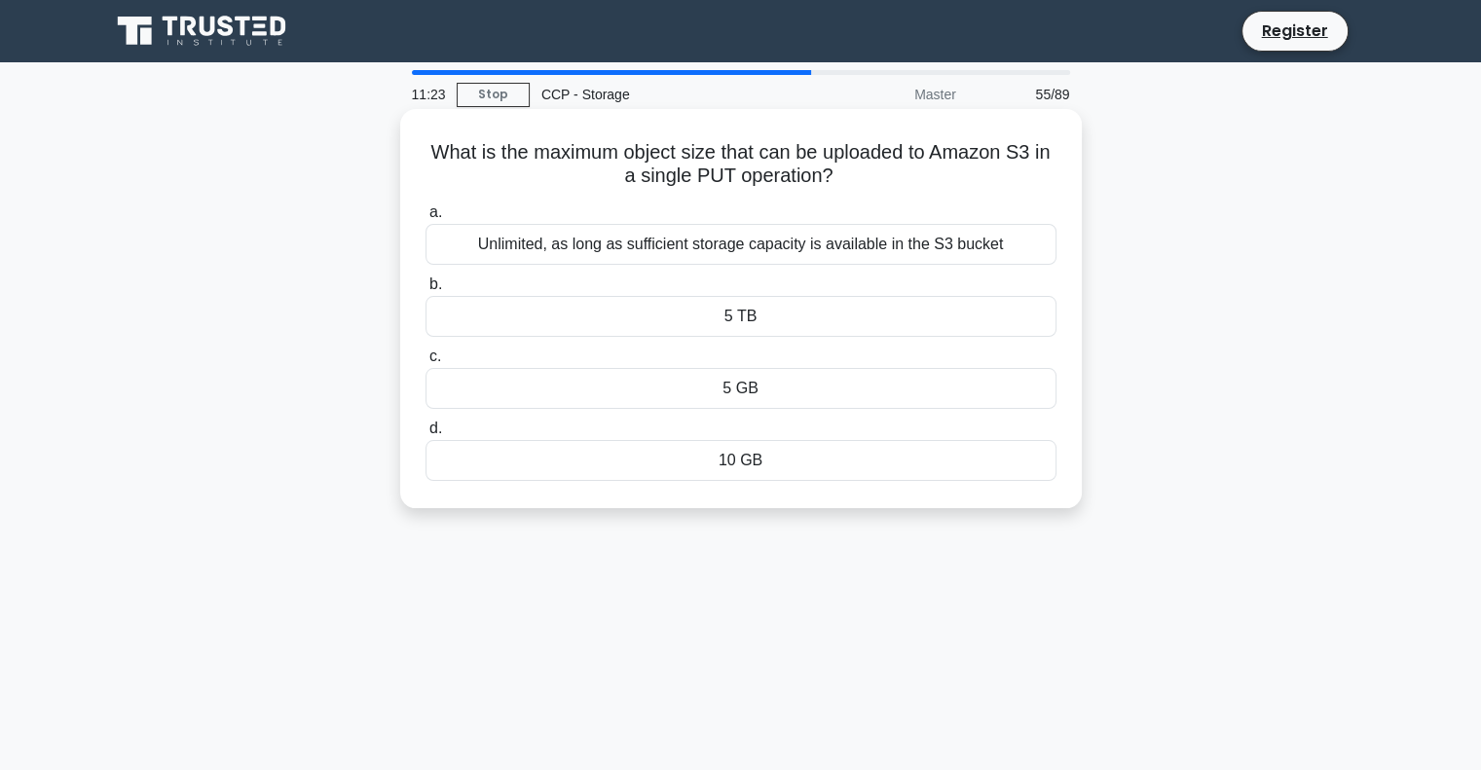
click at [745, 393] on div "5 GB" at bounding box center [741, 388] width 631 height 41
click at [426, 363] on input "c. 5 GB" at bounding box center [426, 357] width 0 height 13
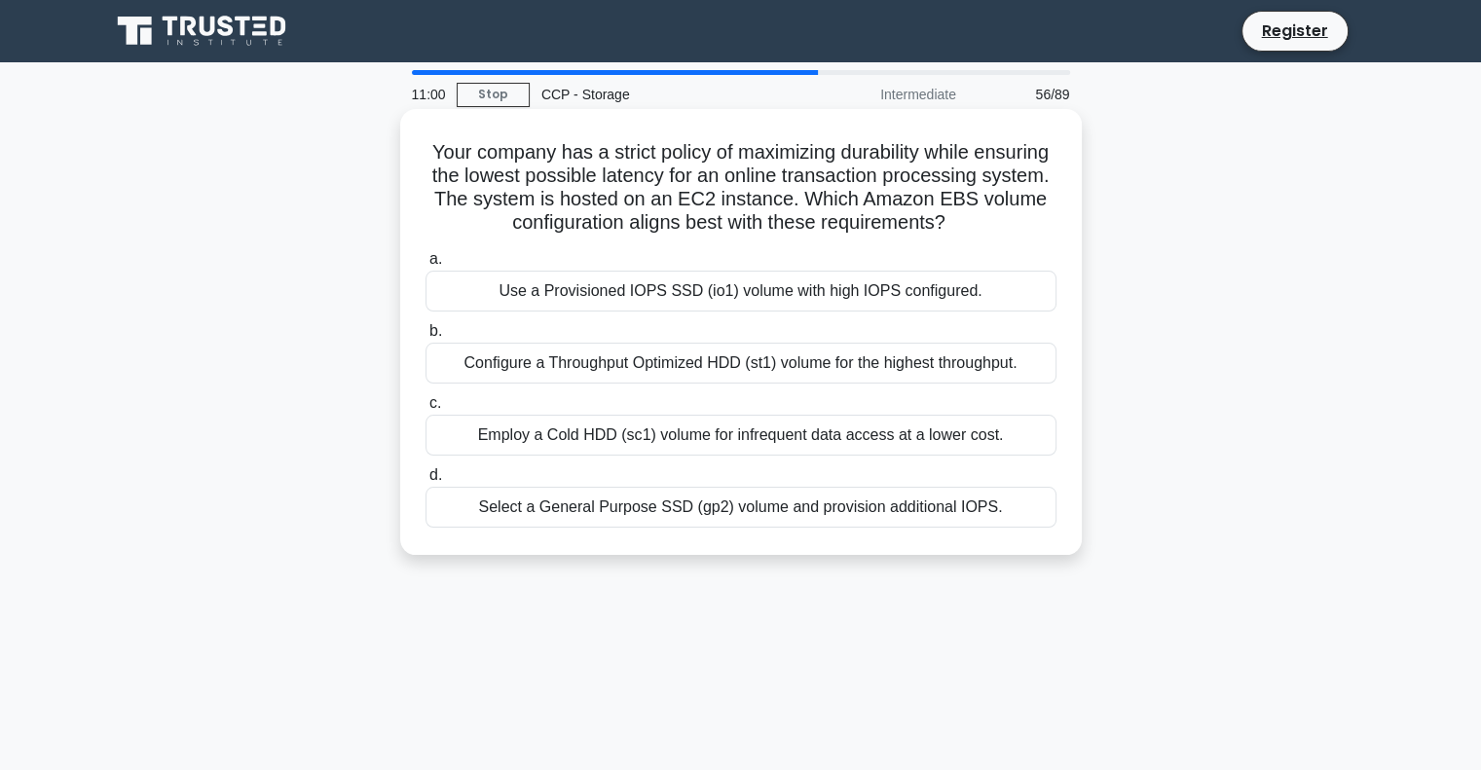
click at [953, 384] on div "Configure a Throughput Optimized HDD (st1) volume for the highest throughput." at bounding box center [741, 363] width 631 height 41
click at [426, 338] on input "b. Configure a Throughput Optimized HDD (st1) volume for the highest throughput." at bounding box center [426, 331] width 0 height 13
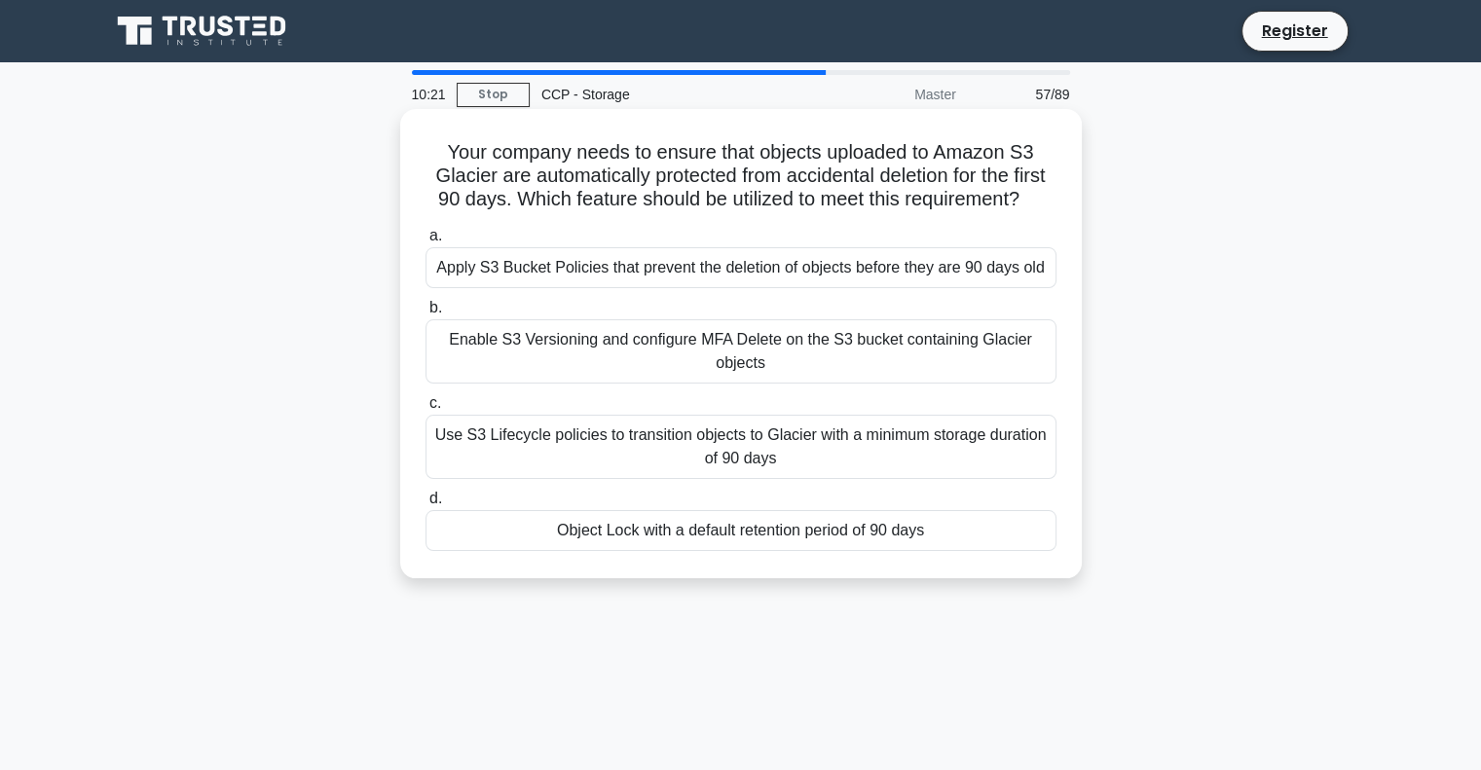
click at [783, 278] on div "Apply S3 Bucket Policies that prevent the deletion of objects before they are 9…" at bounding box center [741, 267] width 631 height 41
click at [426, 242] on input "a. Apply S3 Bucket Policies that prevent the deletion of objects before they ar…" at bounding box center [426, 236] width 0 height 13
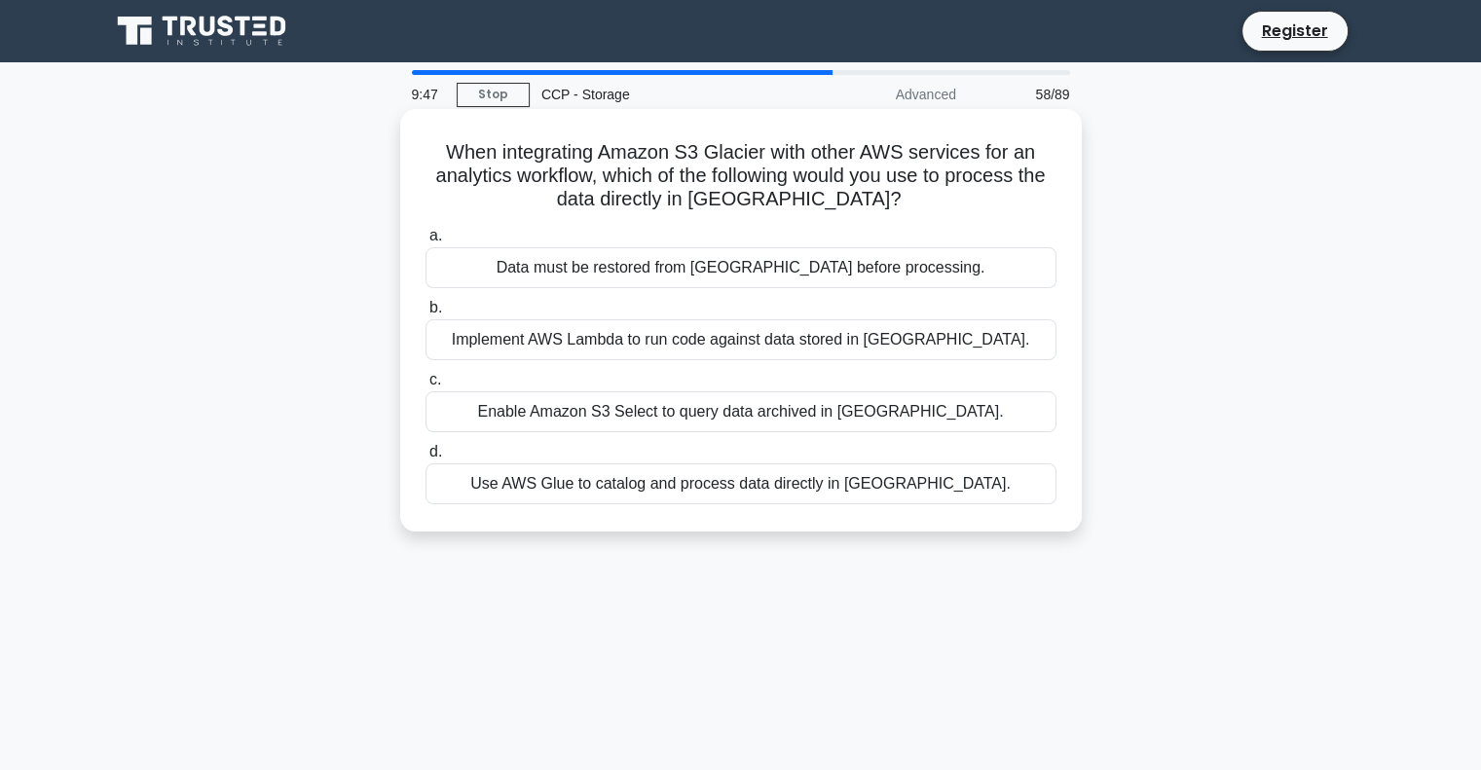
click at [892, 340] on div "Implement AWS Lambda to run code against data stored in Glacier." at bounding box center [741, 339] width 631 height 41
click at [426, 315] on input "b. Implement AWS Lambda to run code against data stored in Glacier." at bounding box center [426, 308] width 0 height 13
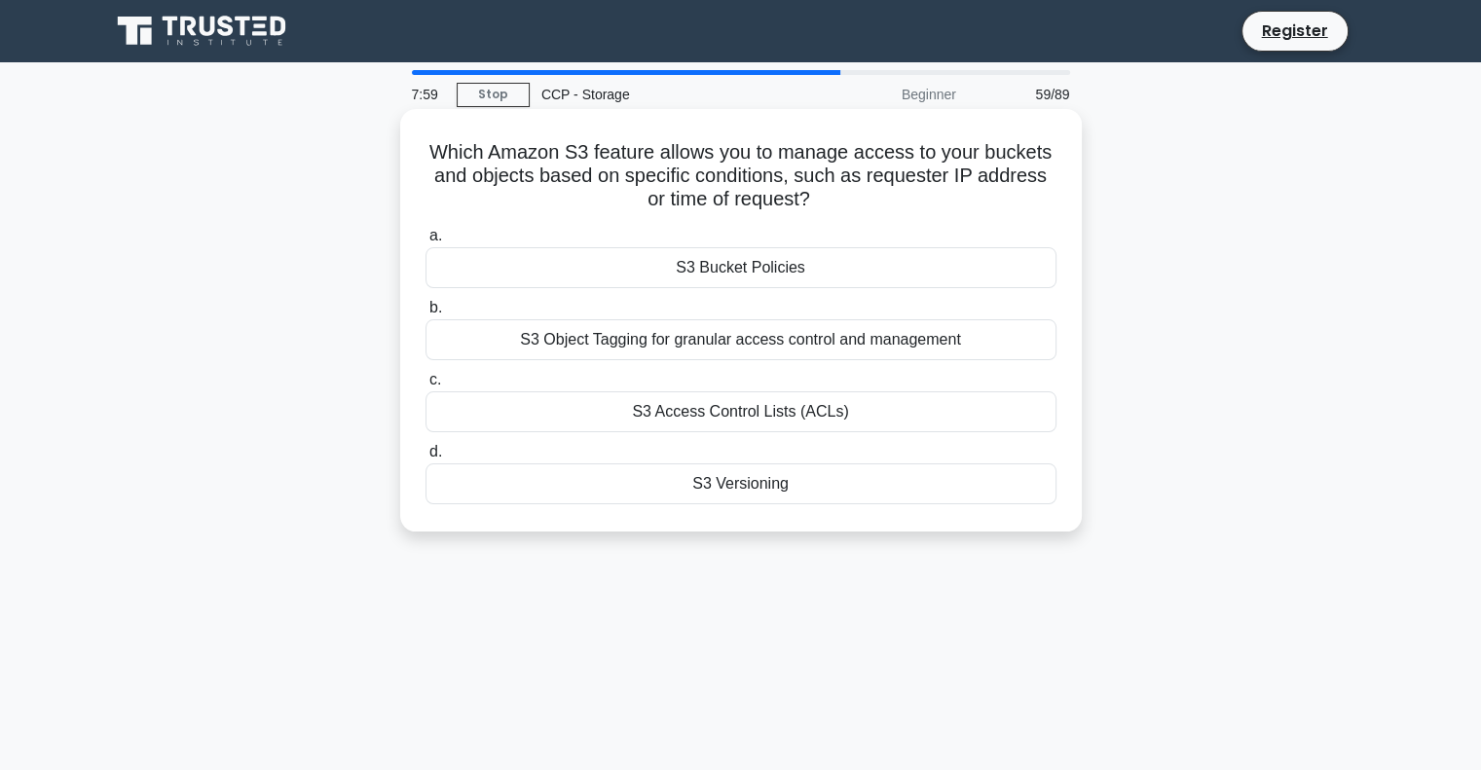
click at [850, 274] on div "S3 Bucket Policies" at bounding box center [741, 267] width 631 height 41
click at [426, 242] on input "a. S3 Bucket Policies" at bounding box center [426, 236] width 0 height 13
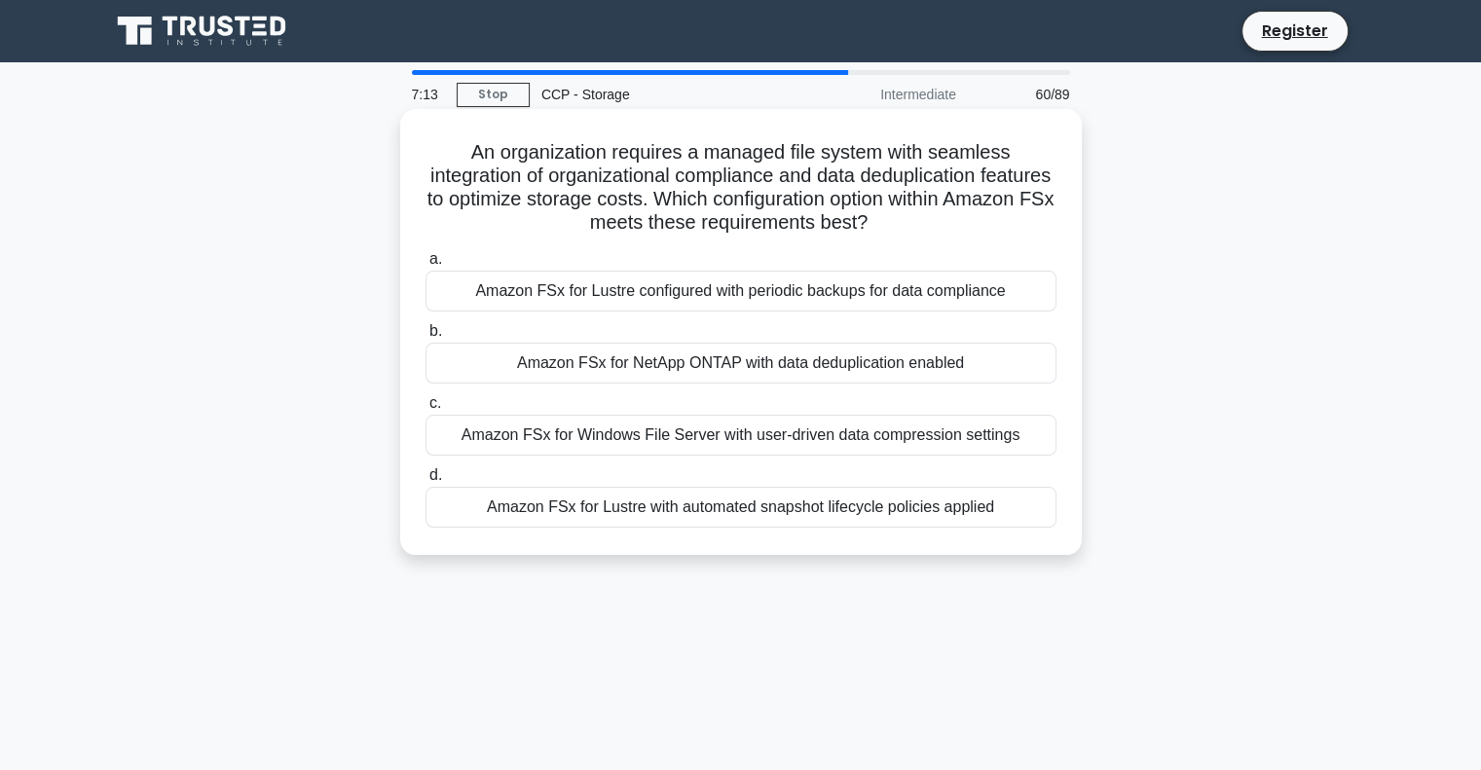
click at [703, 372] on div "Amazon FSx for NetApp ONTAP with data deduplication enabled" at bounding box center [741, 363] width 631 height 41
click at [426, 338] on input "b. Amazon FSx for NetApp ONTAP with data deduplication enabled" at bounding box center [426, 331] width 0 height 13
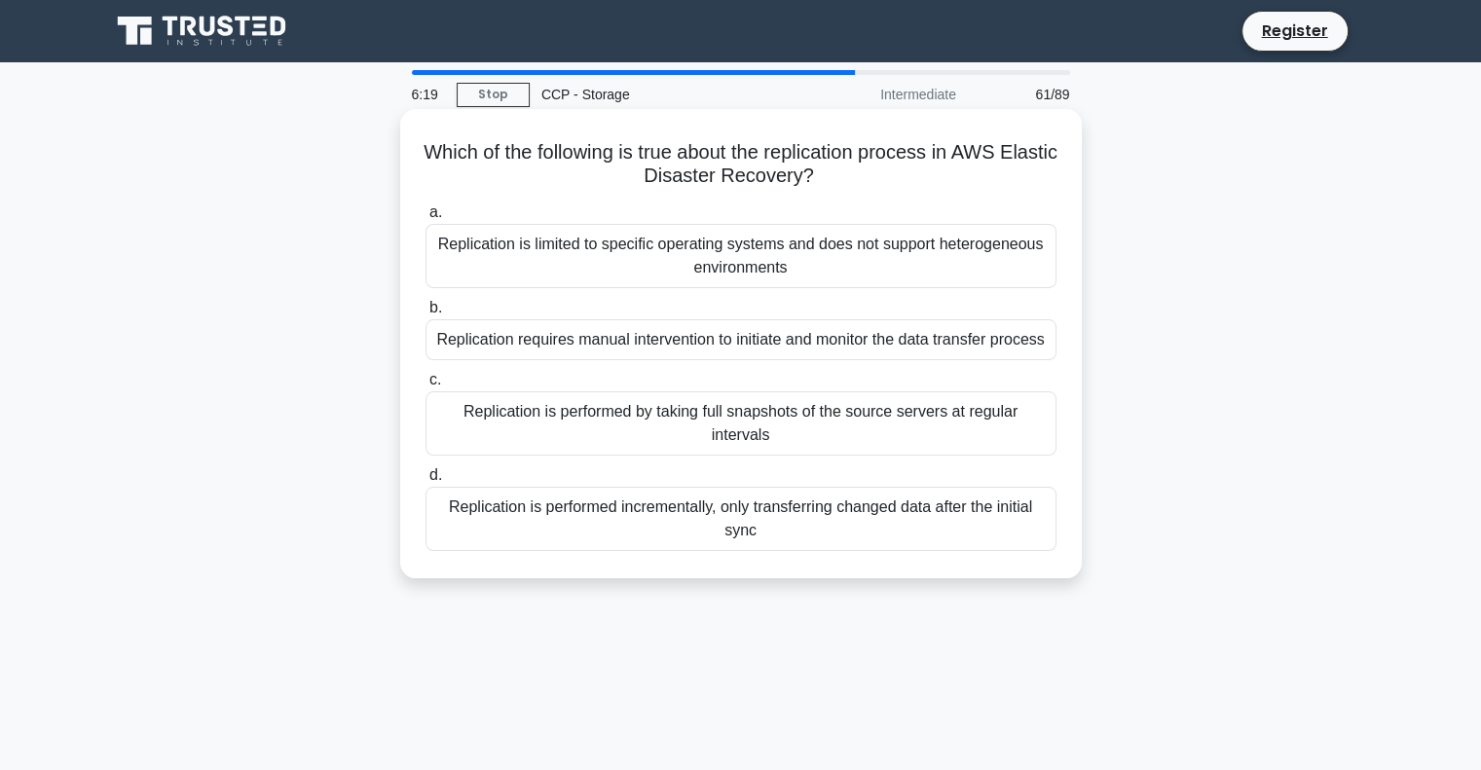
click at [684, 493] on div "Replication is performed incrementally, only transferring changed data after th…" at bounding box center [741, 519] width 631 height 64
click at [426, 482] on input "d. Replication is performed incrementally, only transferring changed data after…" at bounding box center [426, 475] width 0 height 13
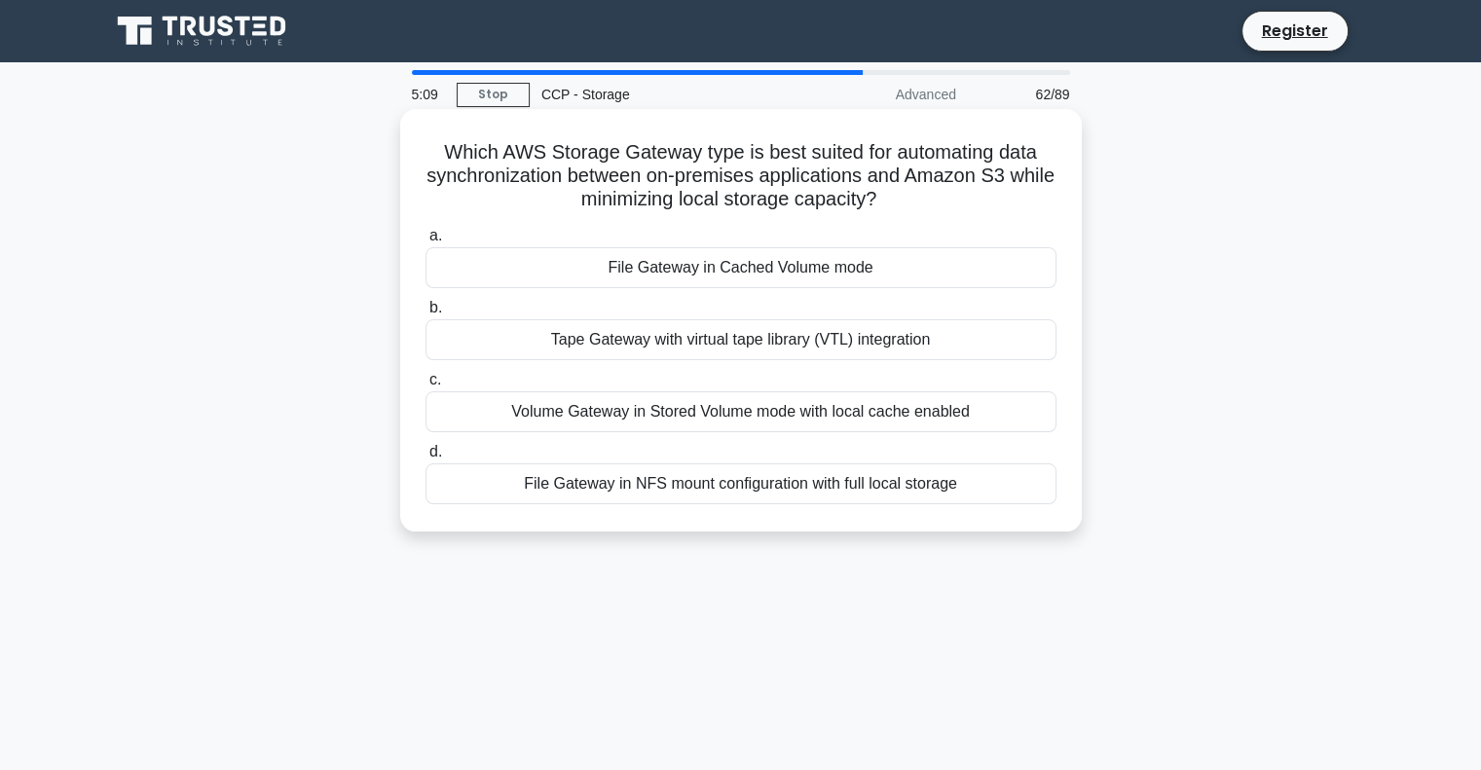
drag, startPoint x: 915, startPoint y: 199, endPoint x: 411, endPoint y: 147, distance: 507.0
click at [412, 147] on div "Which AWS Storage Gateway type is best suited for automating data synchronizati…" at bounding box center [741, 320] width 666 height 407
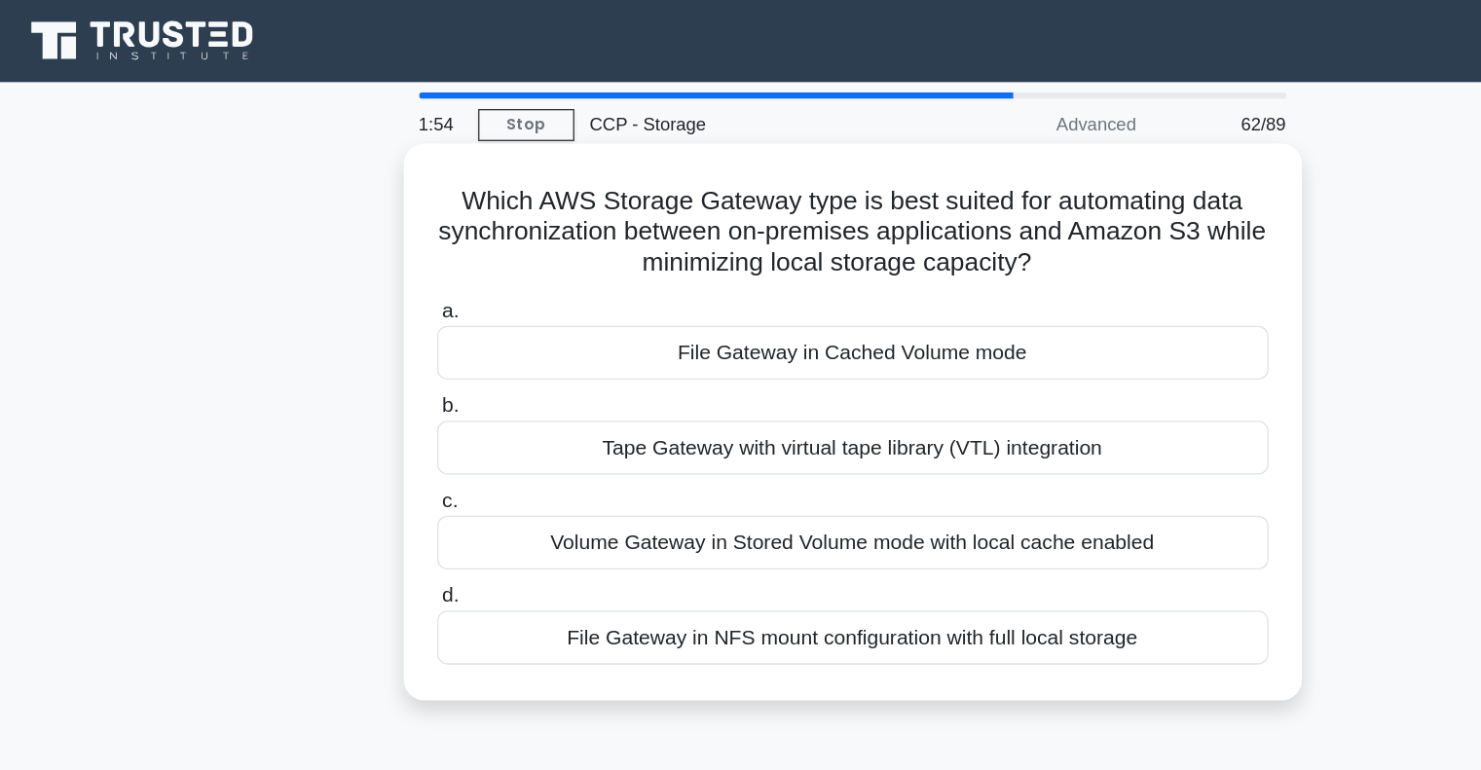
click at [430, 151] on h5 "Which AWS Storage Gateway type is best suited for automating data synchronizati…" at bounding box center [741, 176] width 635 height 72
click at [738, 346] on div "Tape Gateway with virtual tape library (VTL) integration" at bounding box center [741, 339] width 631 height 41
click at [426, 315] on input "b. Tape Gateway with virtual tape library (VTL) integration" at bounding box center [426, 308] width 0 height 13
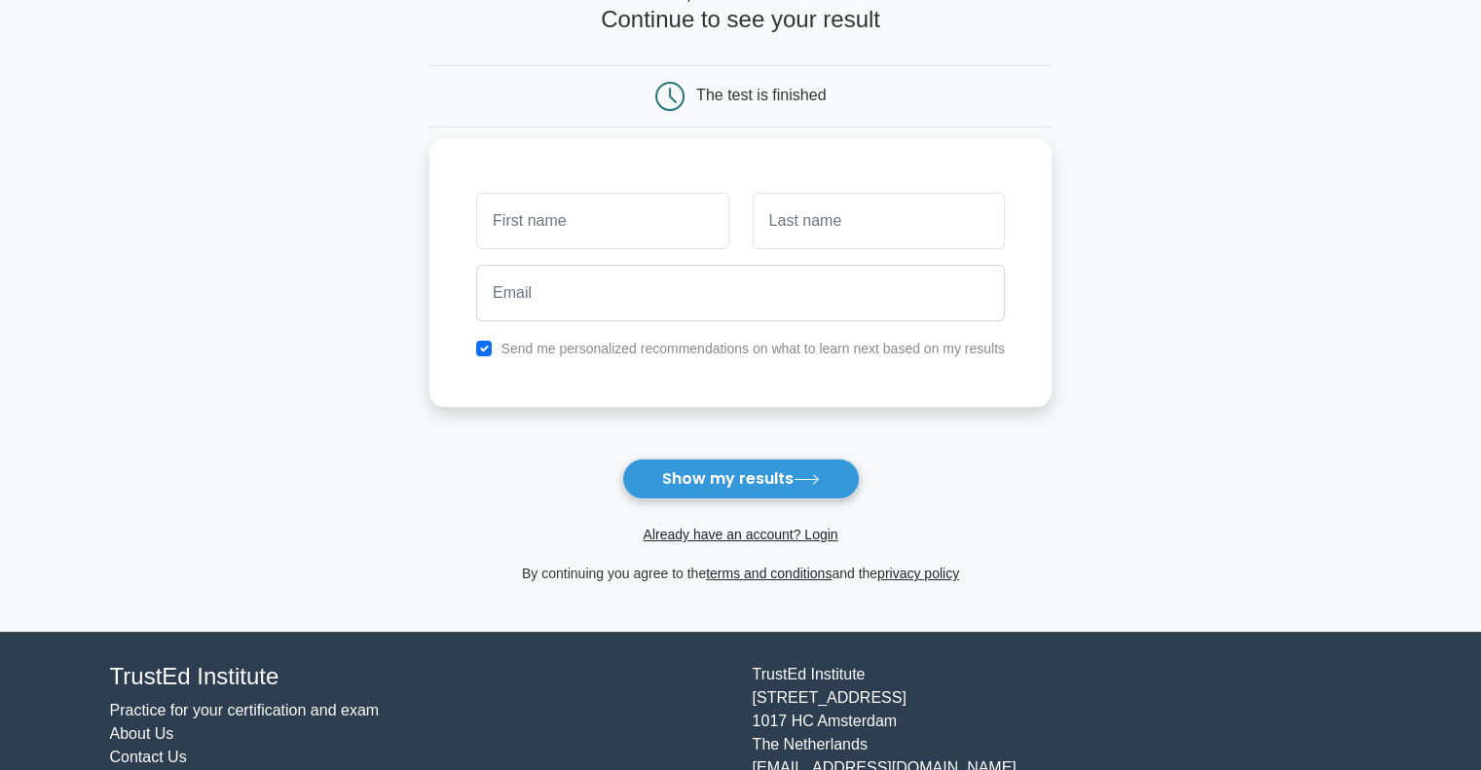
scroll to position [138, 0]
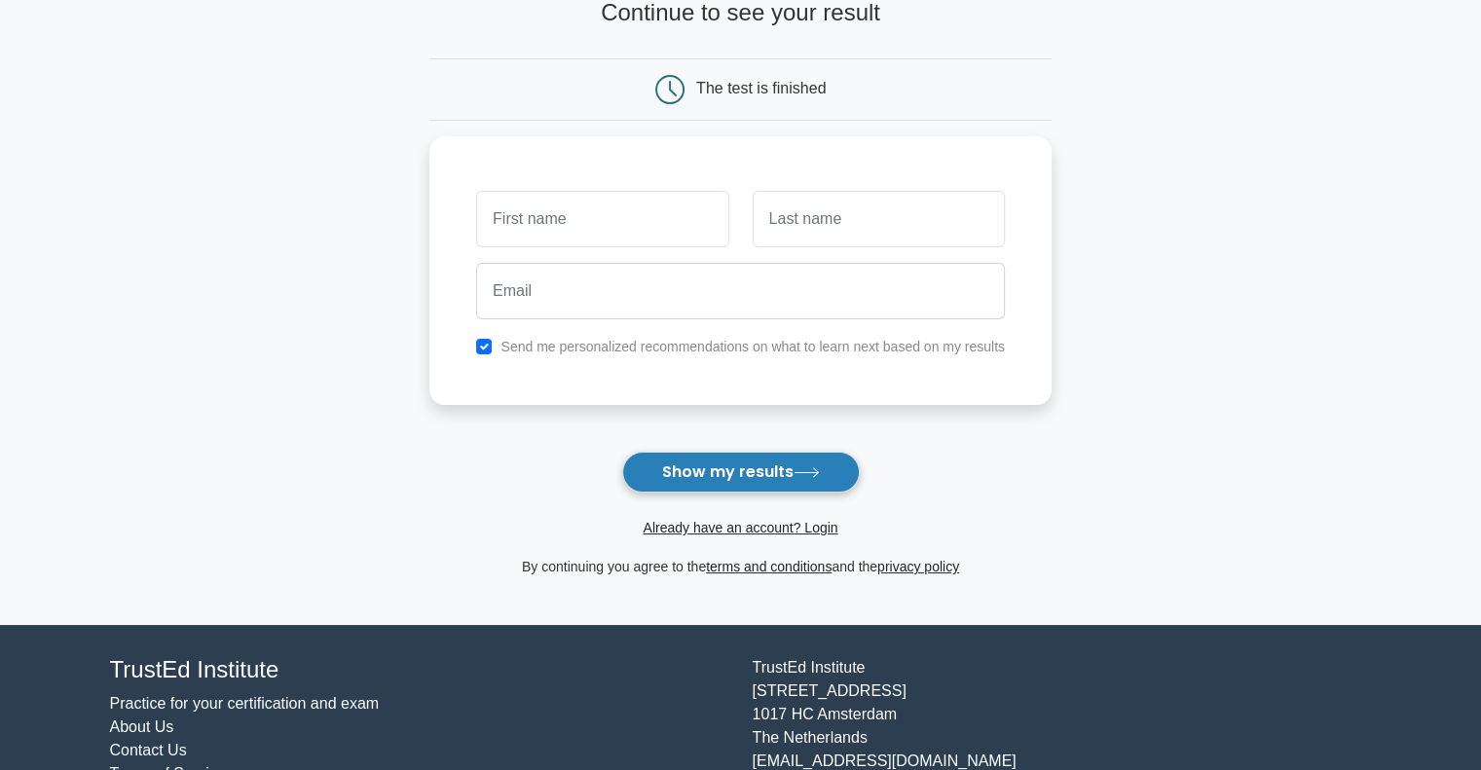
click at [778, 465] on button "Show my results" at bounding box center [741, 472] width 238 height 41
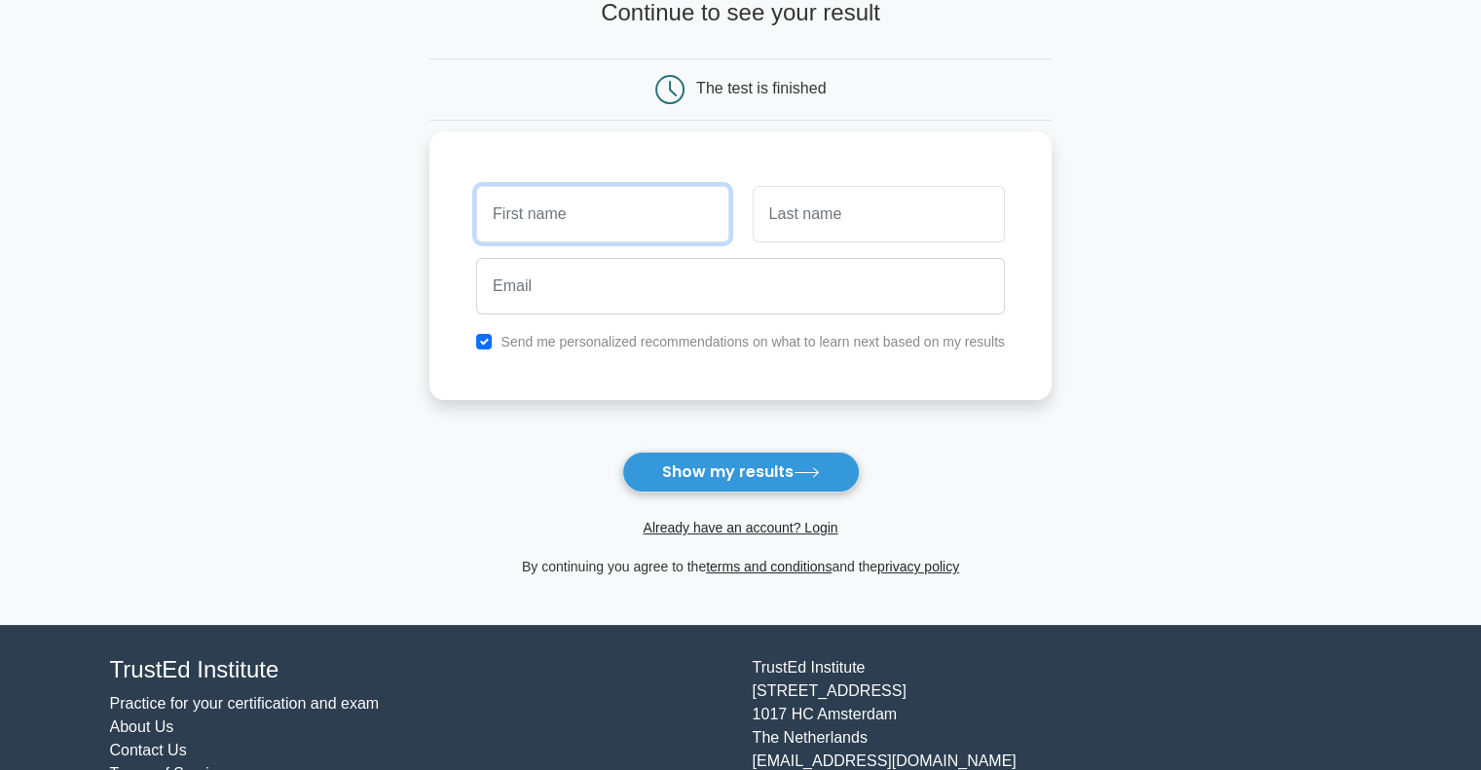
click at [634, 224] on input "text" at bounding box center [602, 214] width 252 height 56
type input "n"
click at [739, 493] on div "Already have an account? Login" at bounding box center [740, 516] width 622 height 47
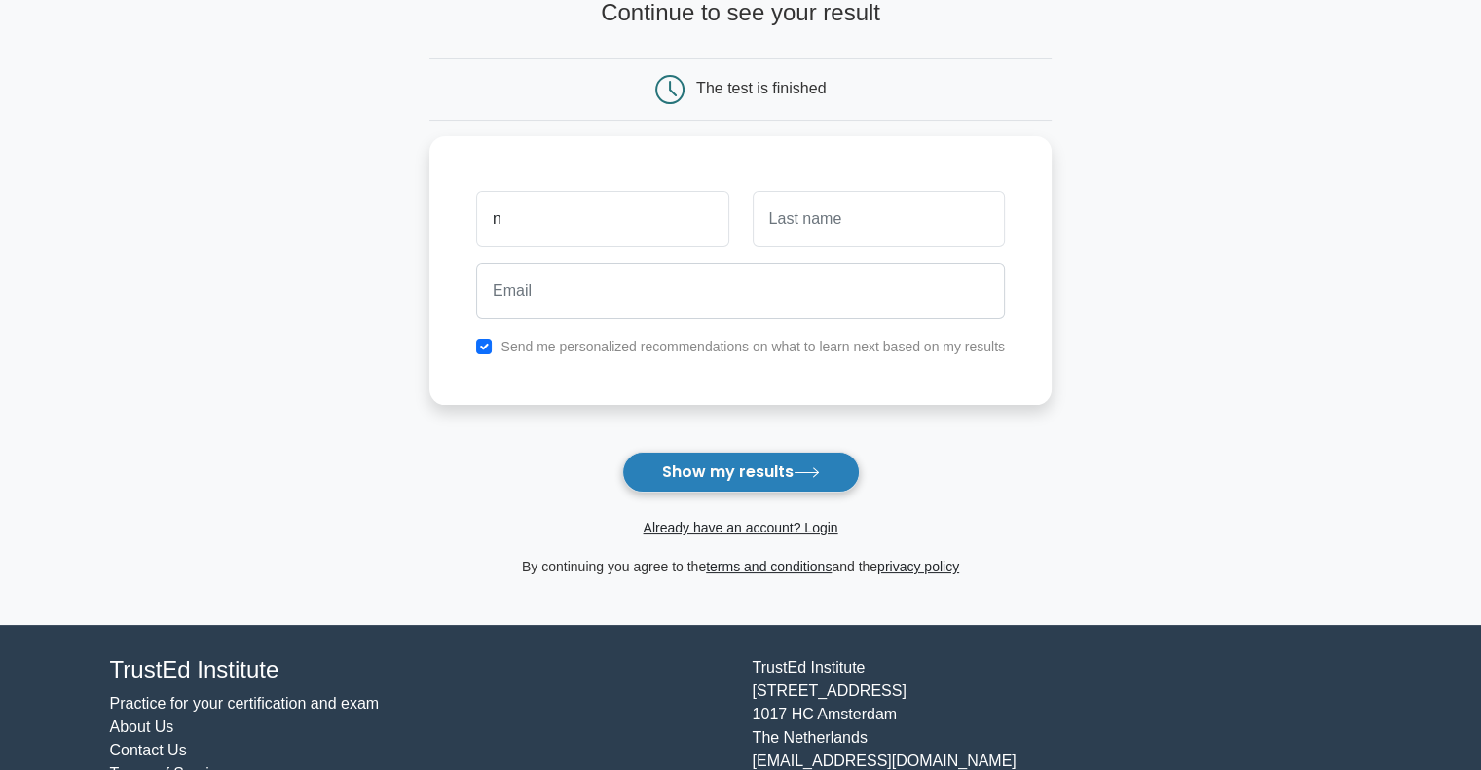
click at [745, 481] on button "Show my results" at bounding box center [741, 472] width 238 height 41
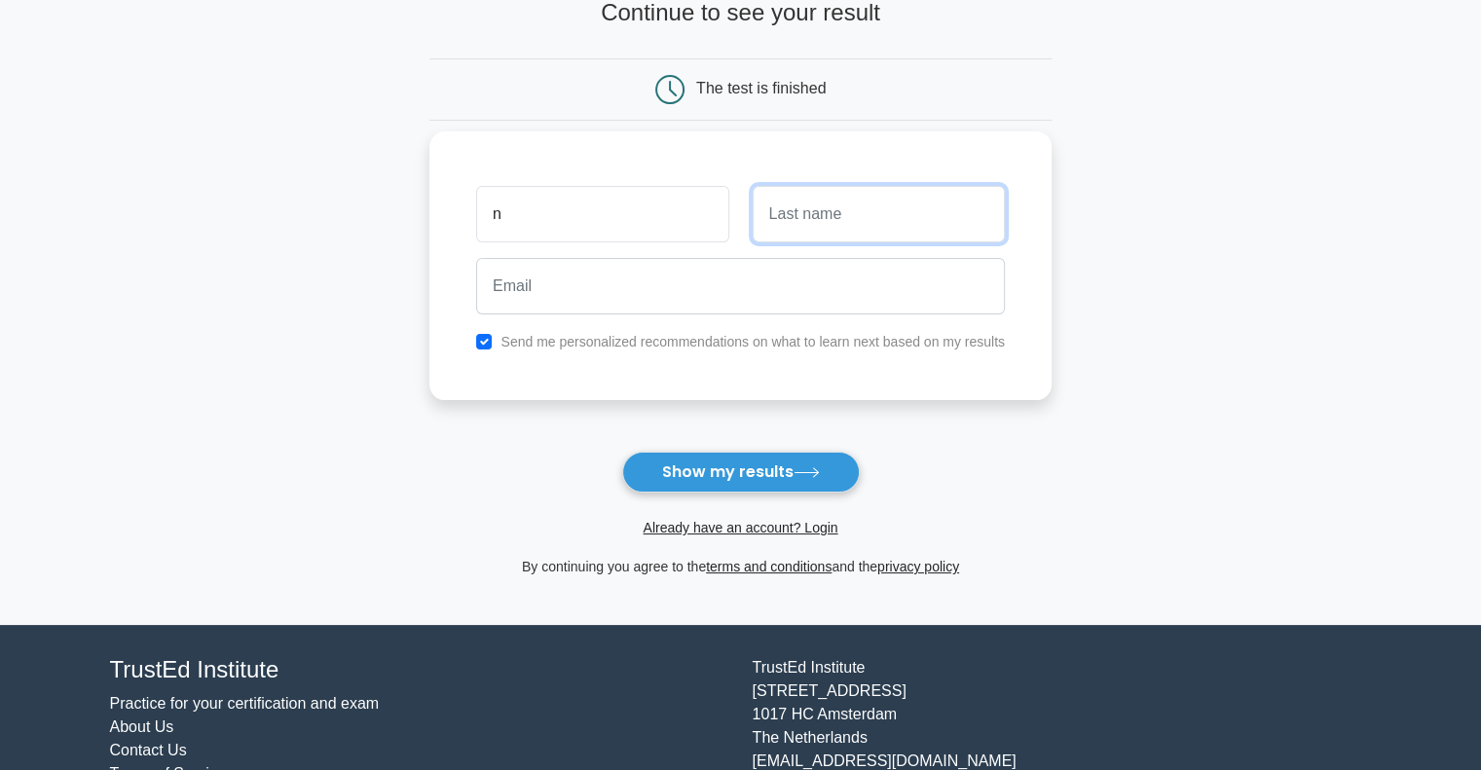
click at [862, 204] on input "text" at bounding box center [879, 214] width 252 height 56
type input "n"
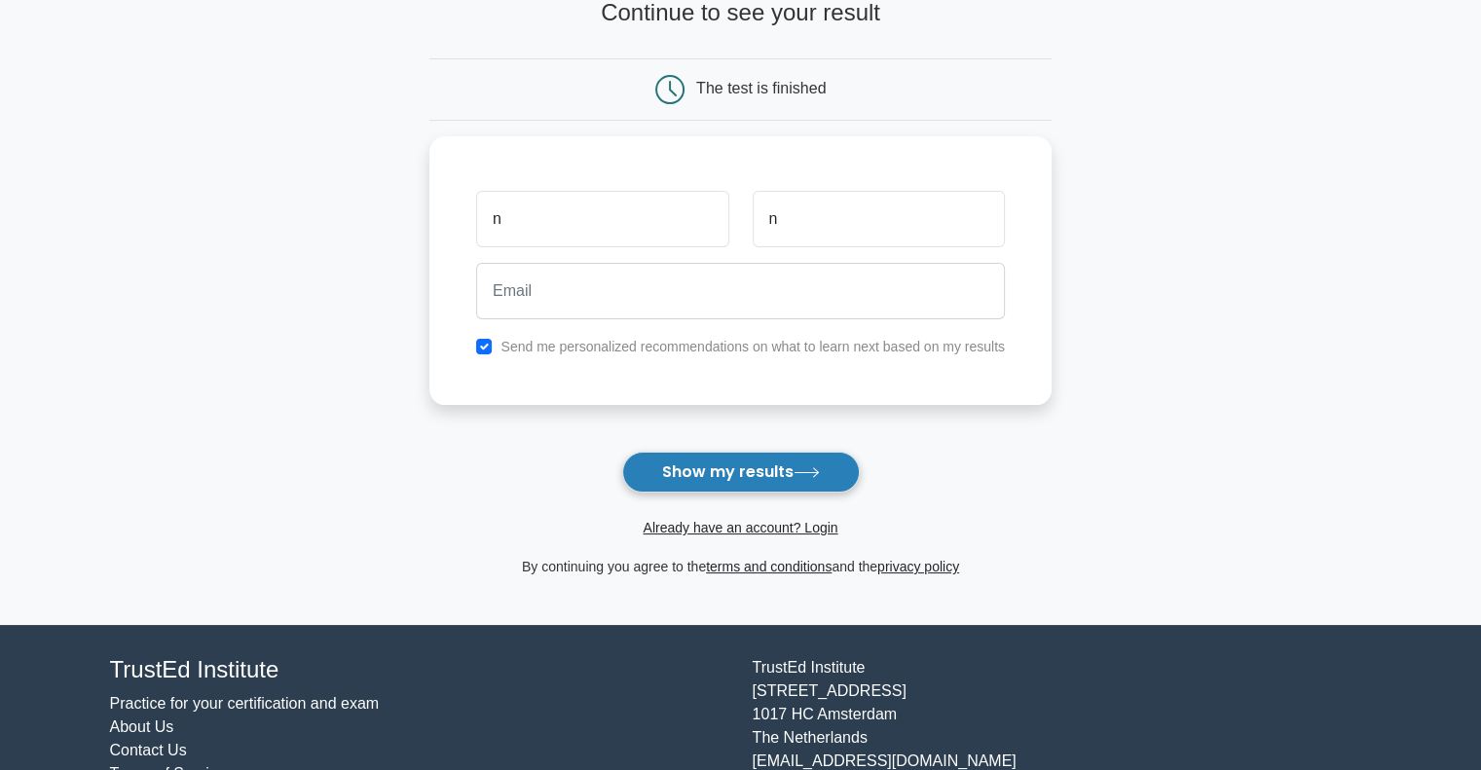
click at [757, 469] on button "Show my results" at bounding box center [741, 472] width 238 height 41
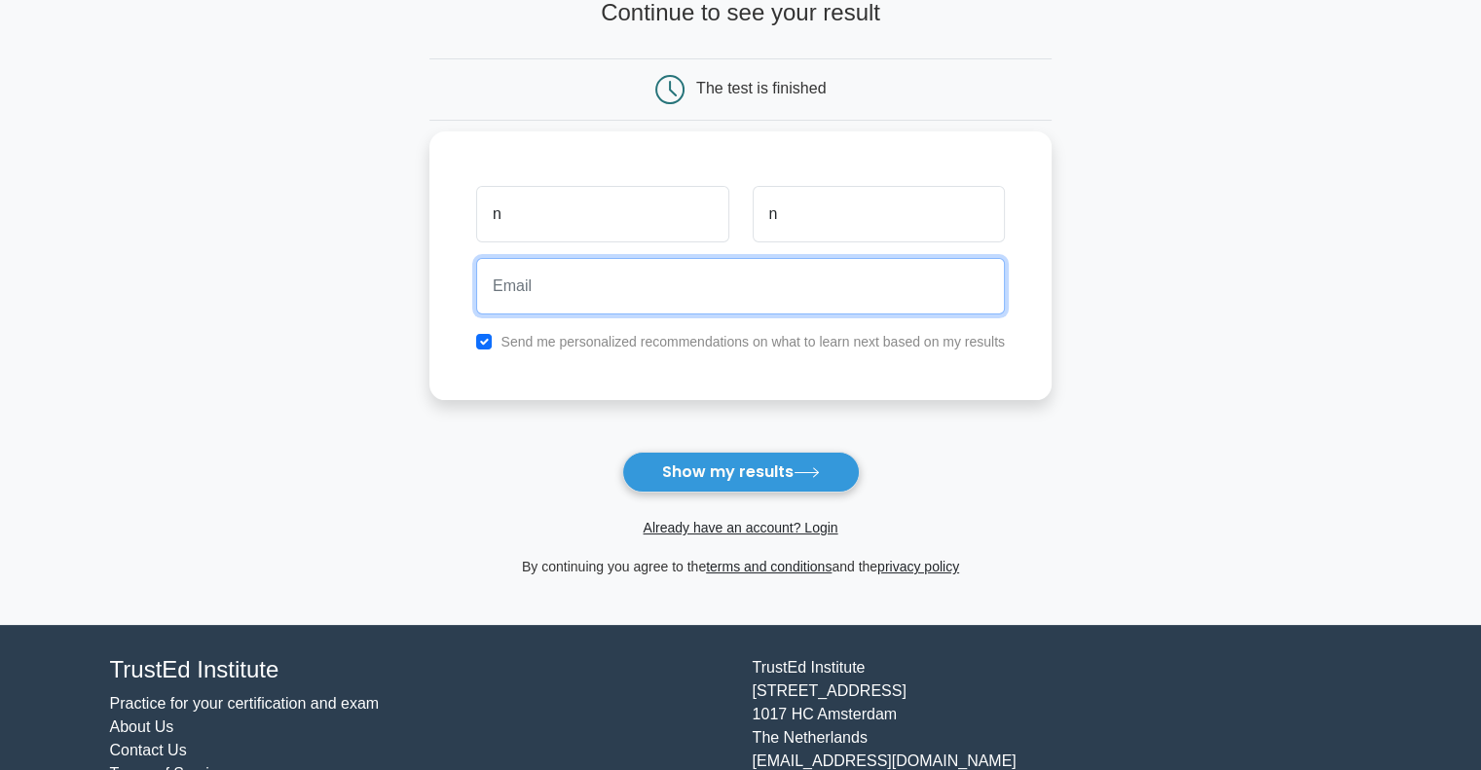
click at [674, 286] on input "email" at bounding box center [740, 286] width 529 height 56
type input "b"
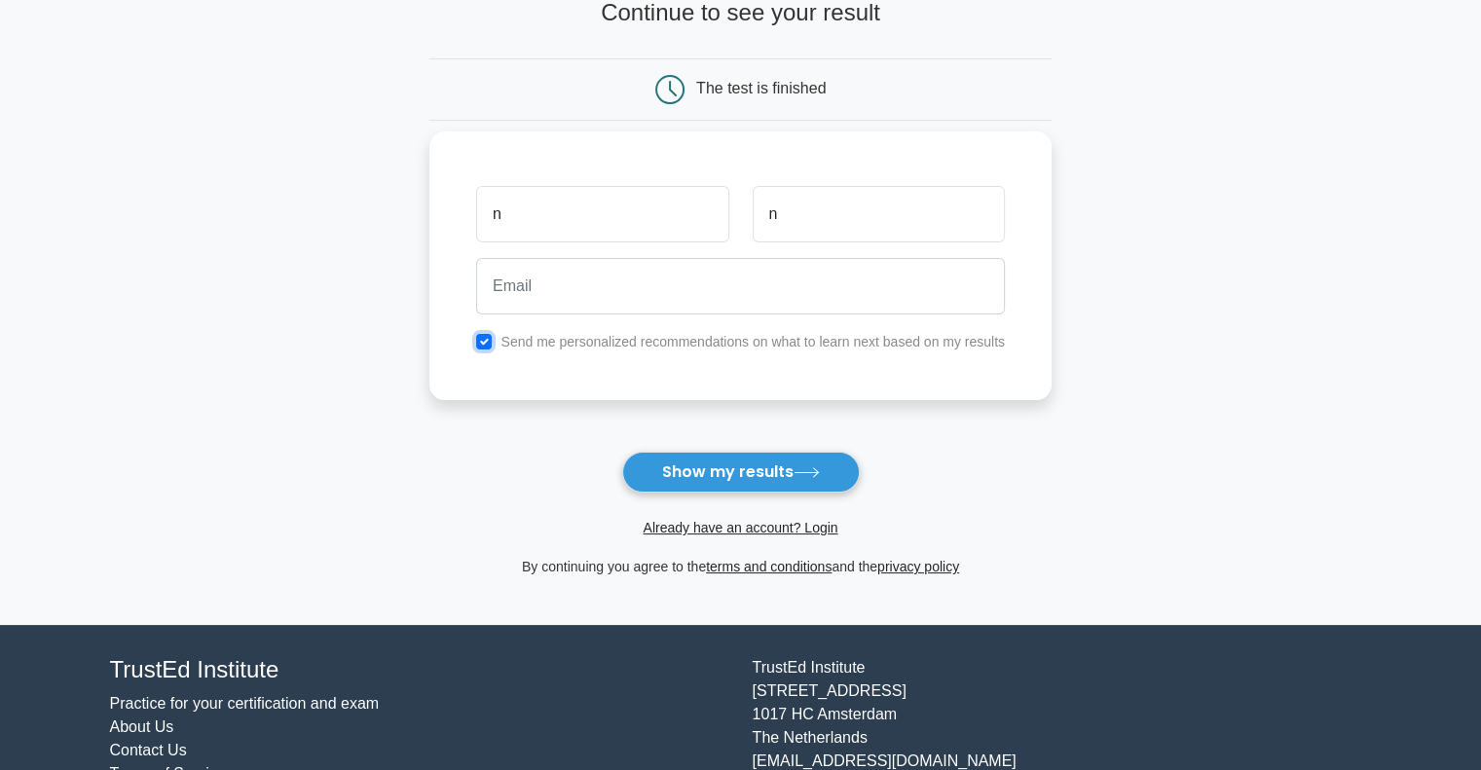
click at [485, 337] on input "checkbox" at bounding box center [484, 342] width 16 height 16
checkbox input "false"
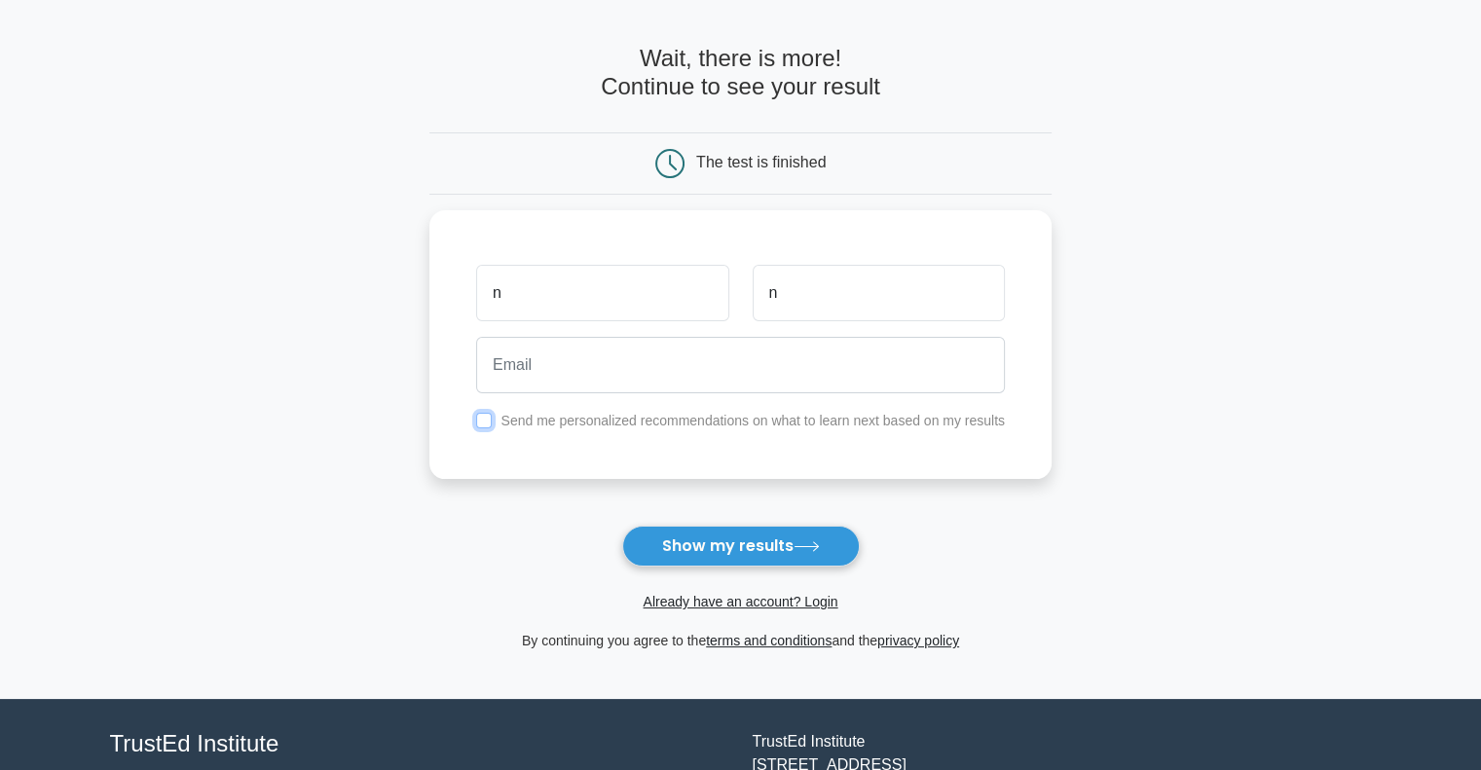
scroll to position [0, 0]
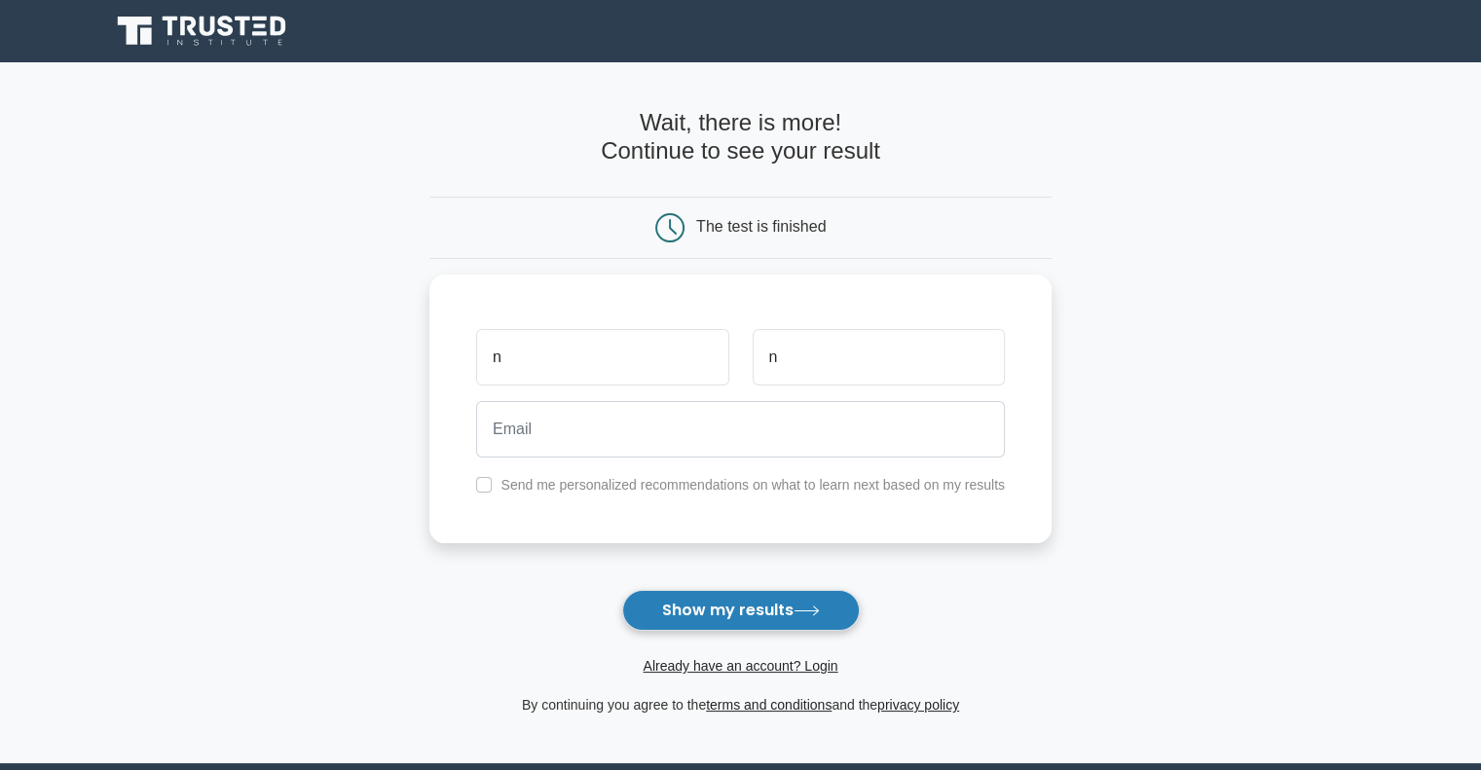
click at [761, 600] on button "Show my results" at bounding box center [741, 610] width 238 height 41
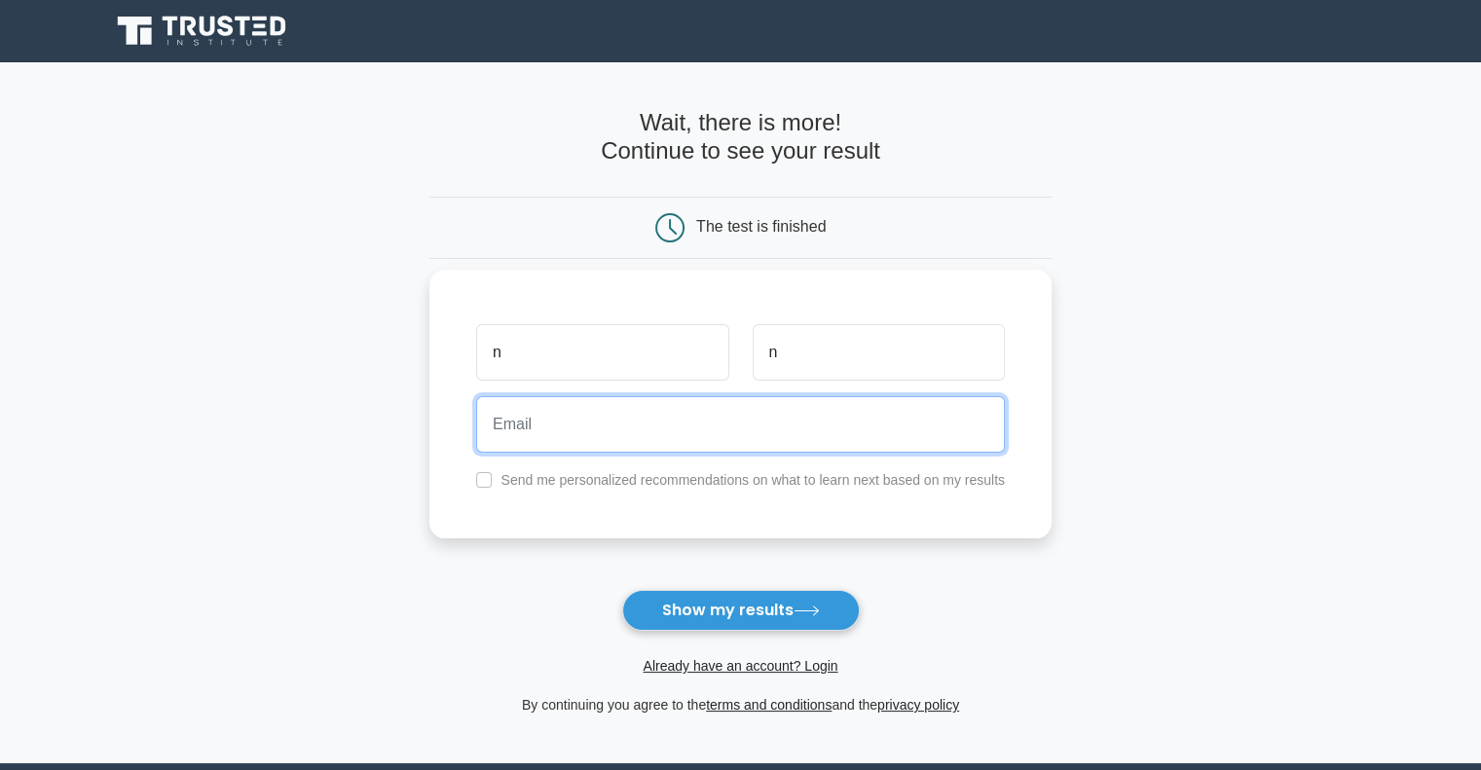
click at [748, 440] on input "email" at bounding box center [740, 424] width 529 height 56
type input "chilkotinikita1@gmail.com"
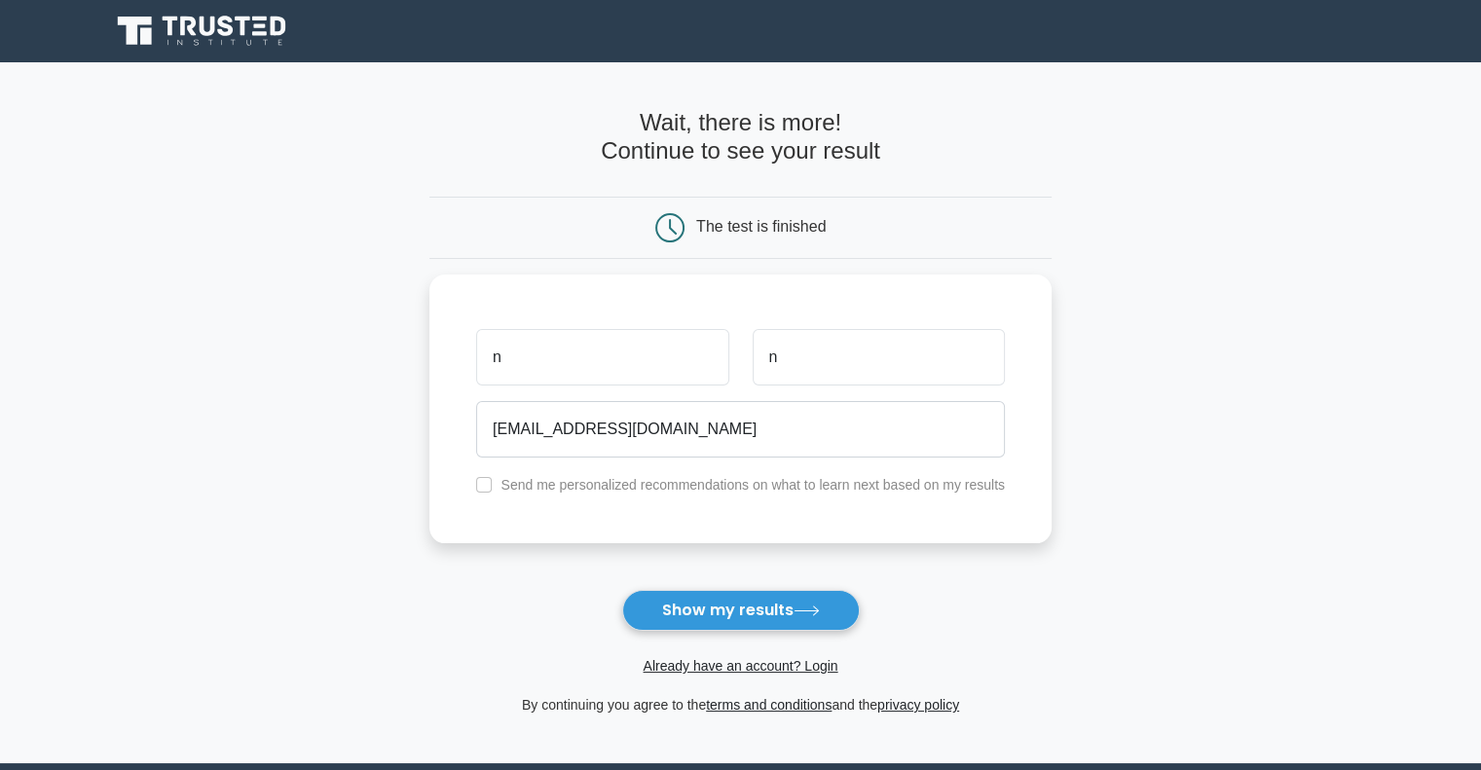
click at [1206, 543] on main "Wait, there is more! Continue to see your result The test is finished n n" at bounding box center [740, 412] width 1481 height 701
click at [772, 607] on button "Show my results" at bounding box center [741, 610] width 238 height 41
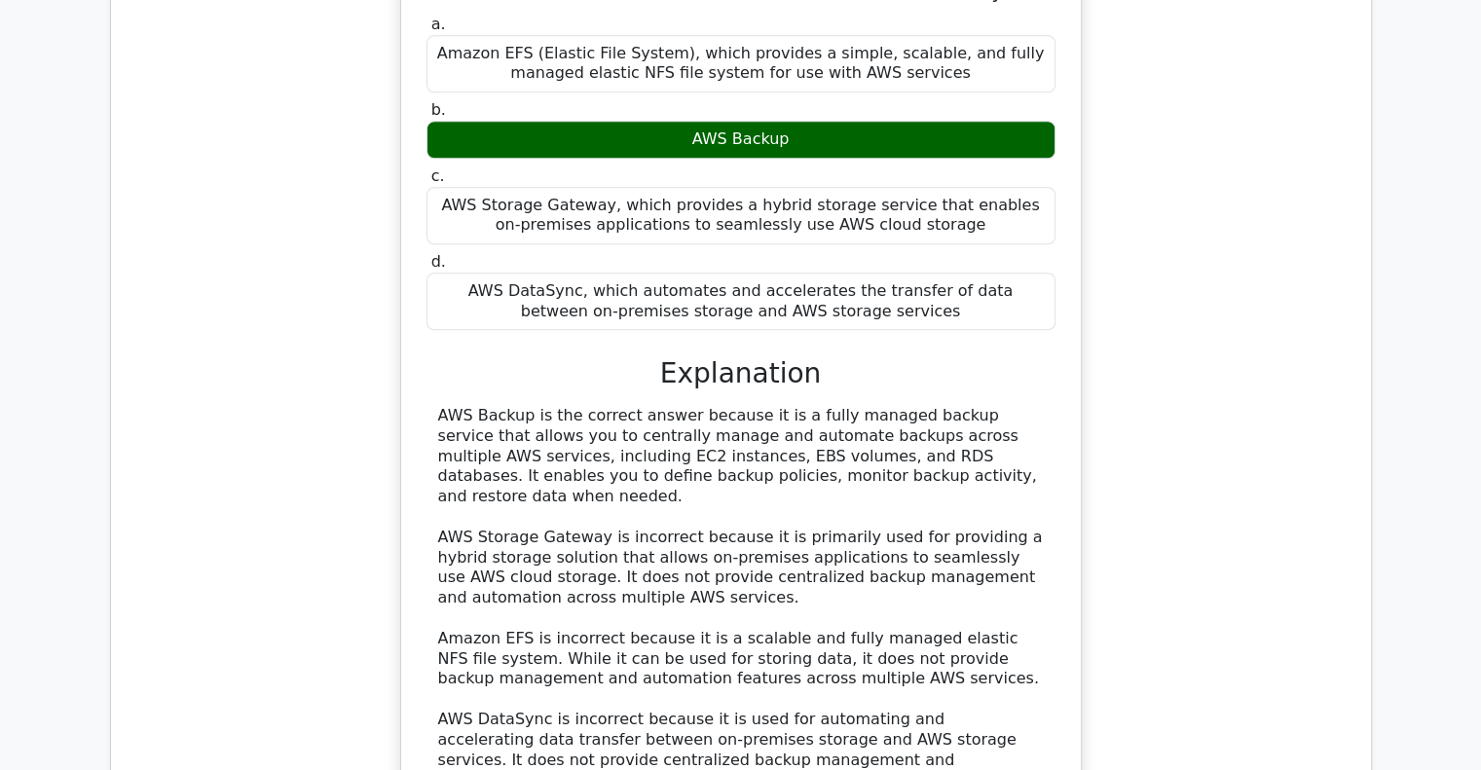
scroll to position [1168, 0]
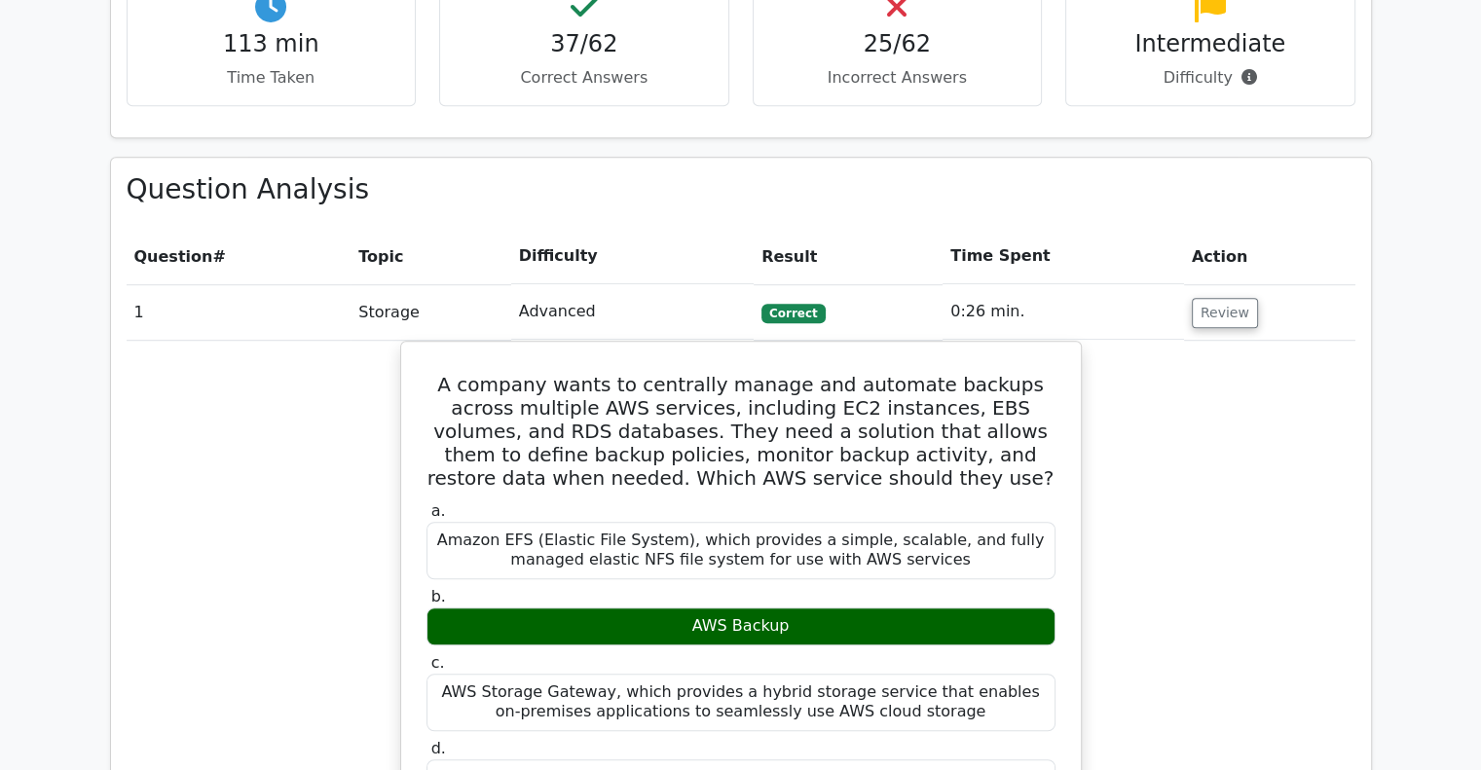
click at [1020, 284] on td "0:26 min." at bounding box center [1063, 312] width 241 height 56
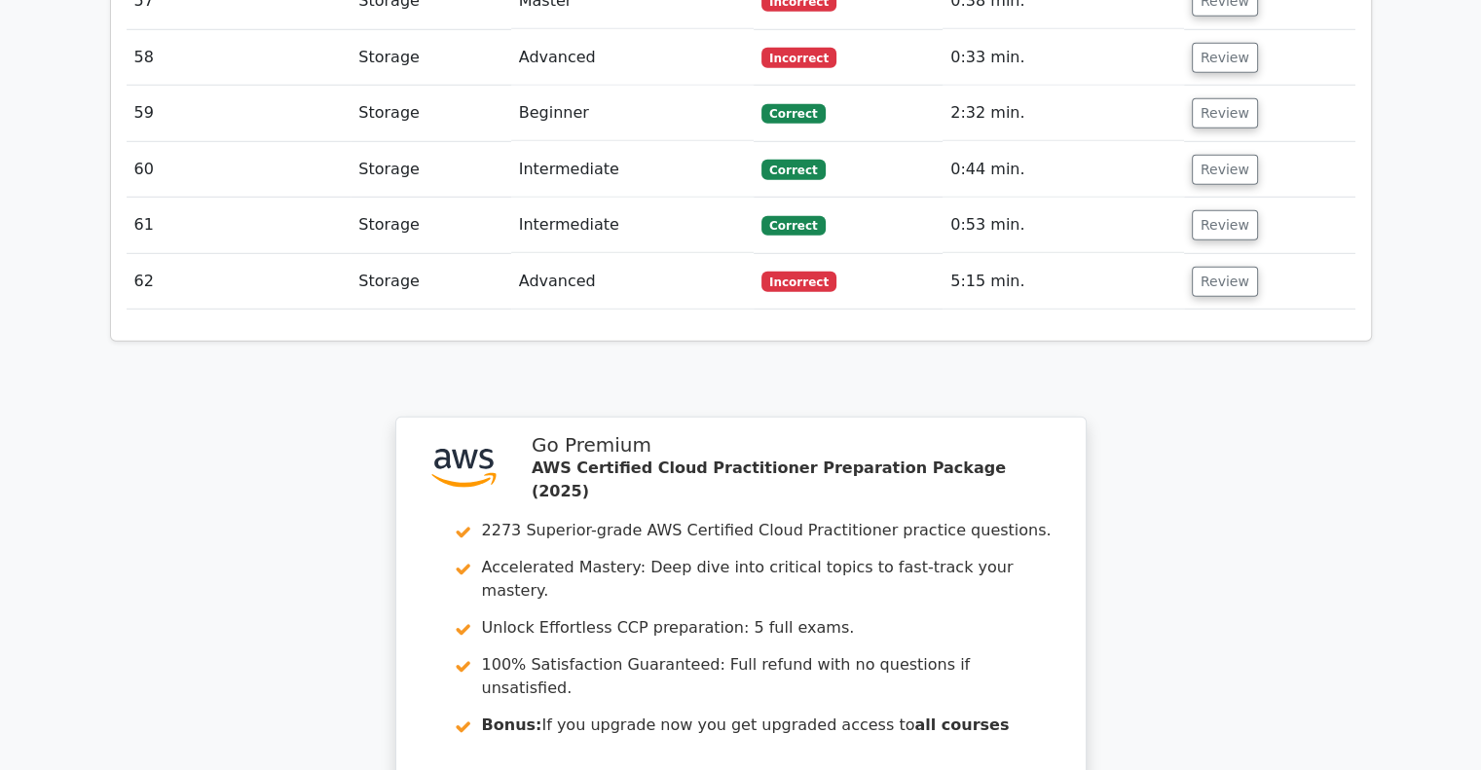
scroll to position [5247, 0]
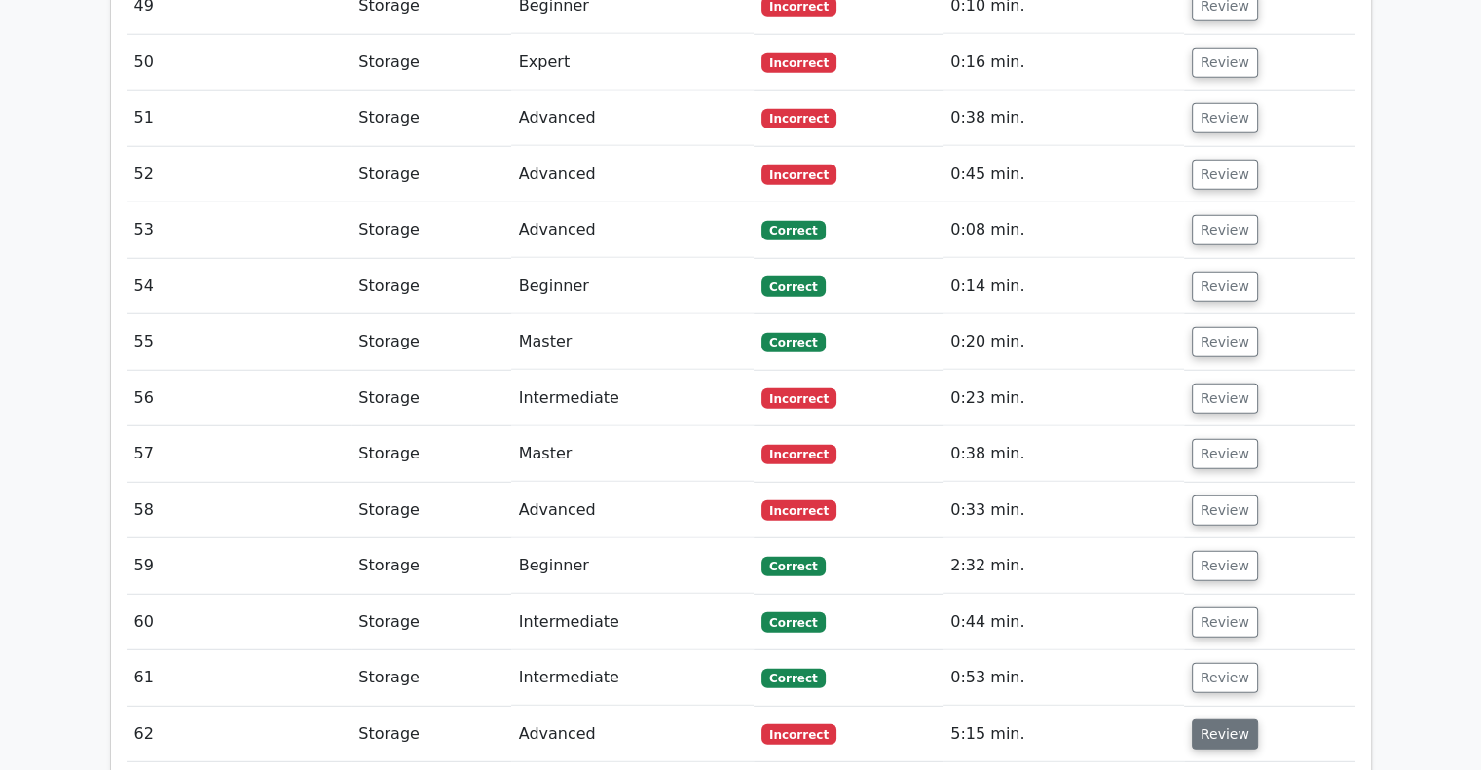
click at [1229, 720] on button "Review" at bounding box center [1225, 735] width 66 height 30
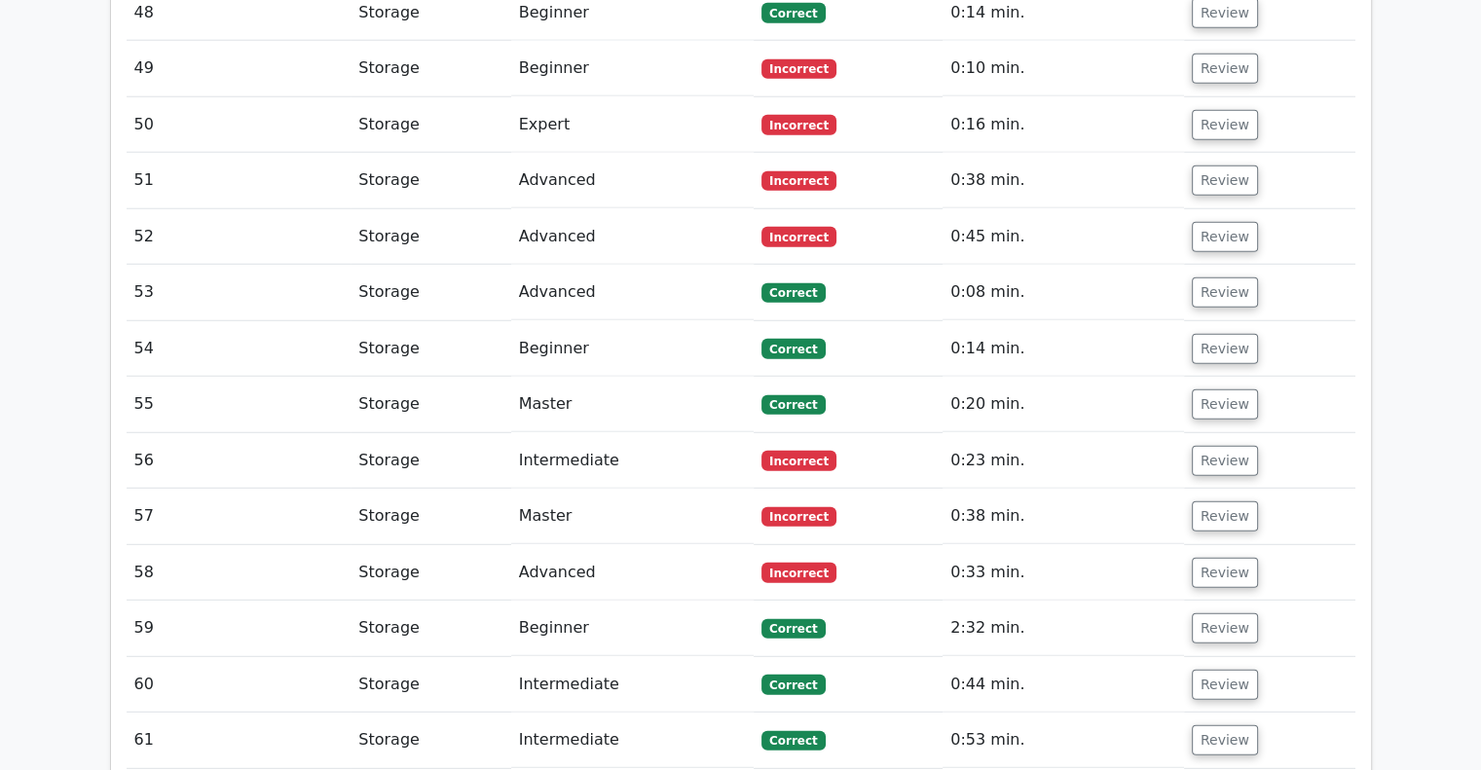
scroll to position [5149, 0]
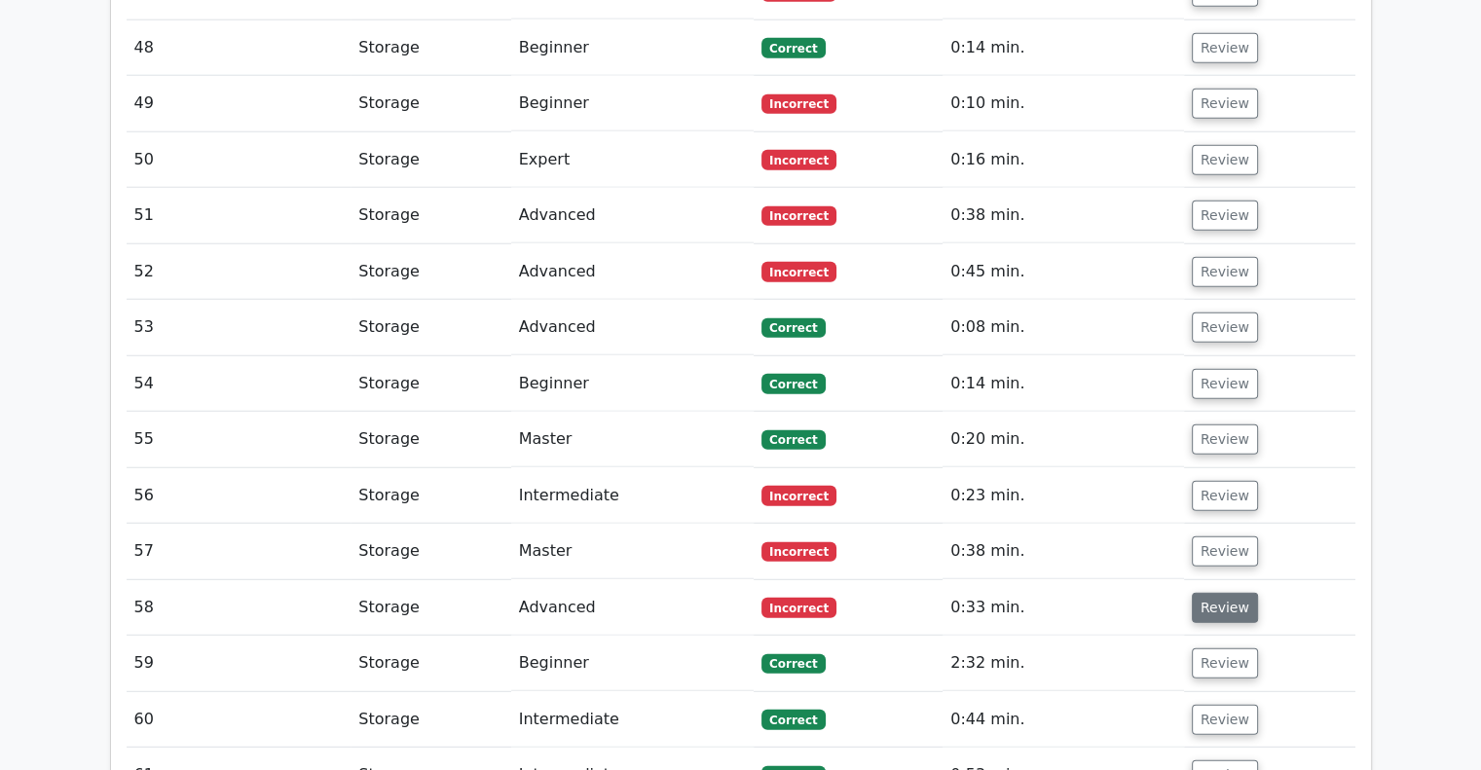
click at [1215, 593] on button "Review" at bounding box center [1225, 608] width 66 height 30
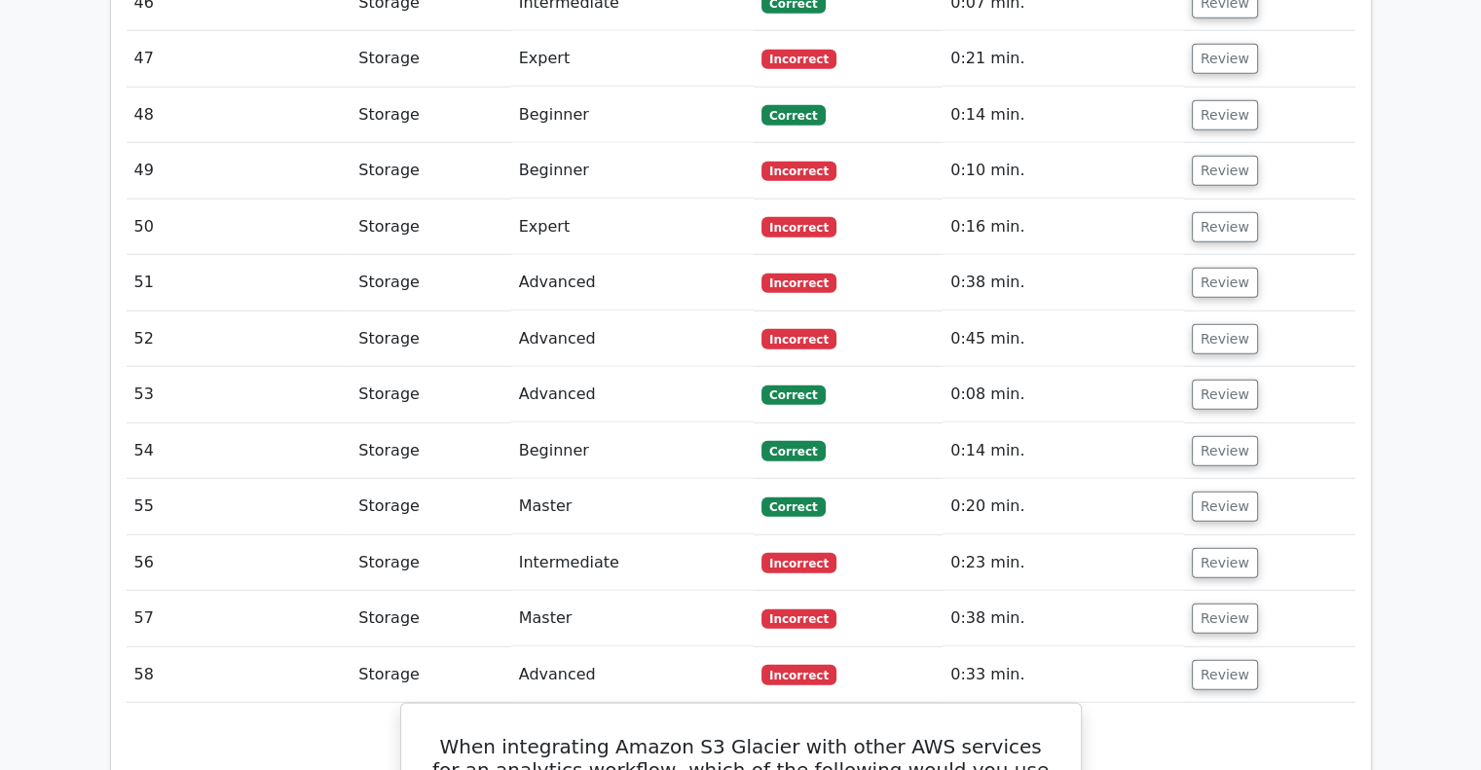
scroll to position [5052, 0]
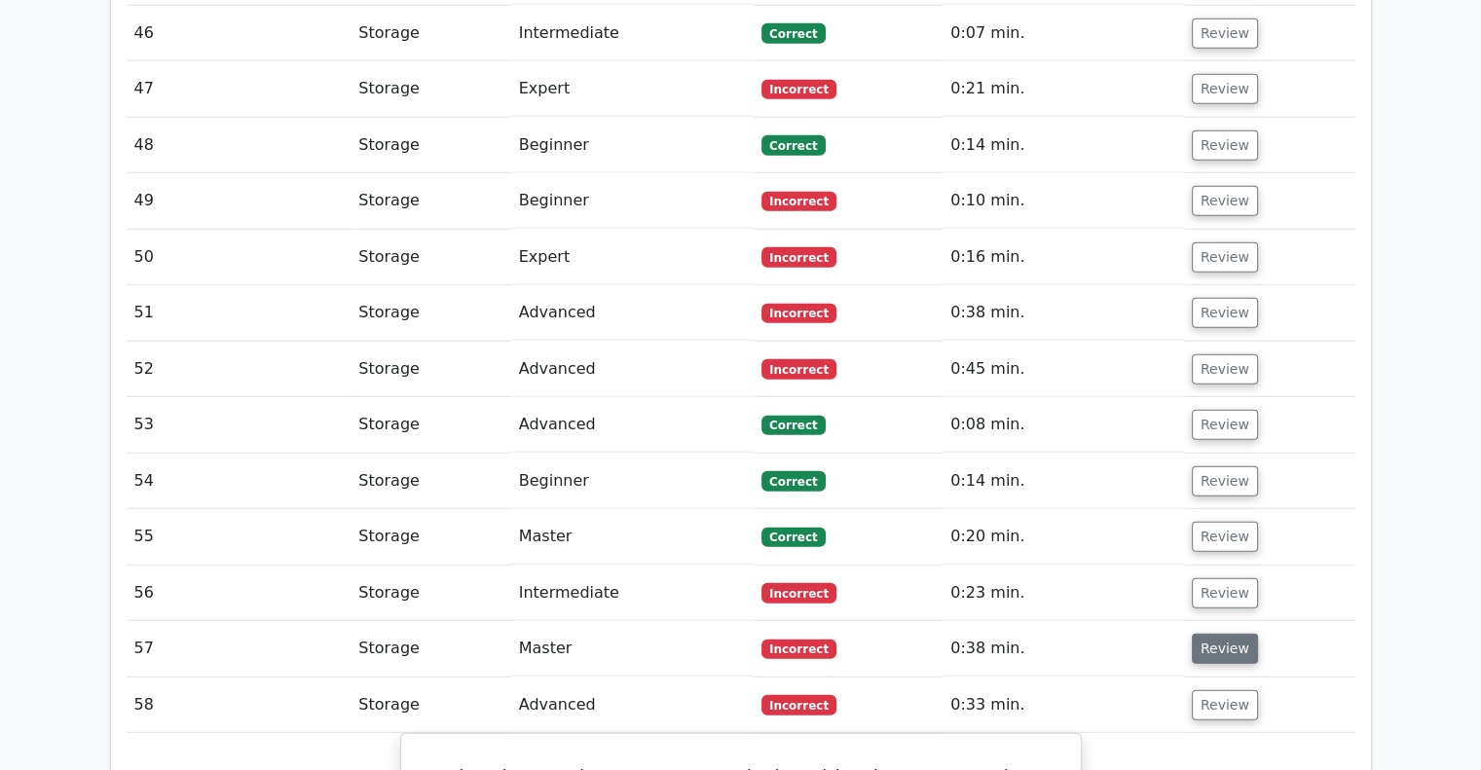
click at [1211, 634] on button "Review" at bounding box center [1225, 649] width 66 height 30
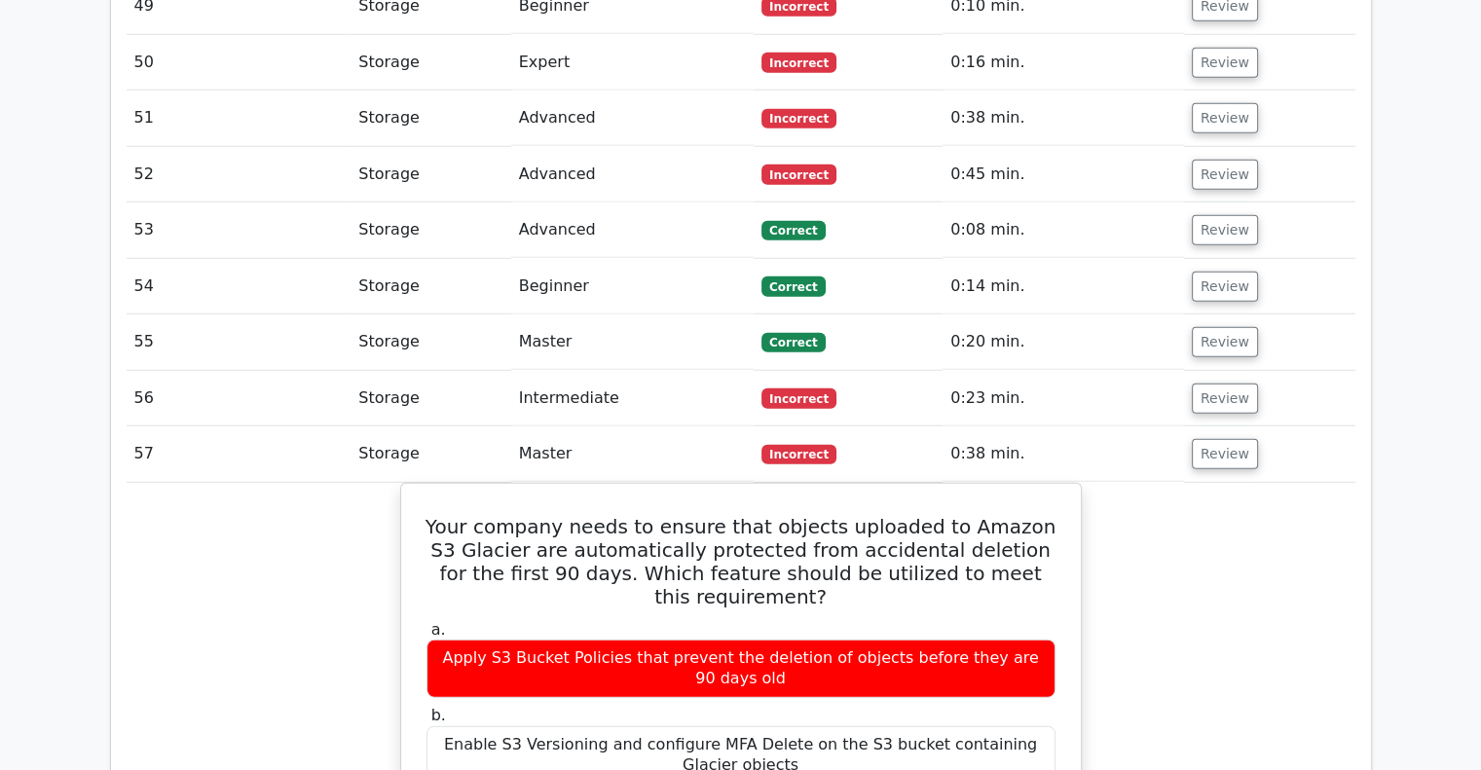
scroll to position [5149, 0]
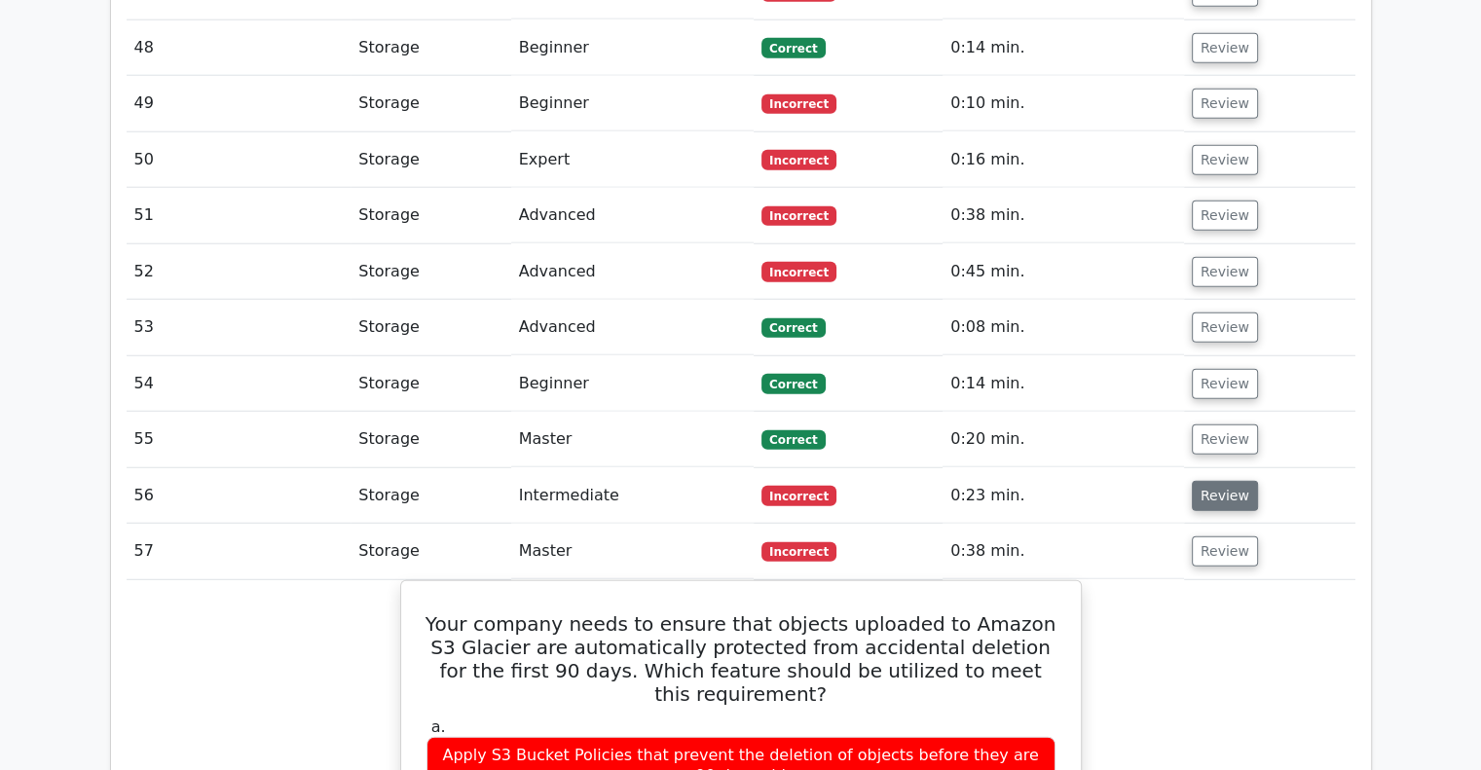
click at [1206, 481] on button "Review" at bounding box center [1225, 496] width 66 height 30
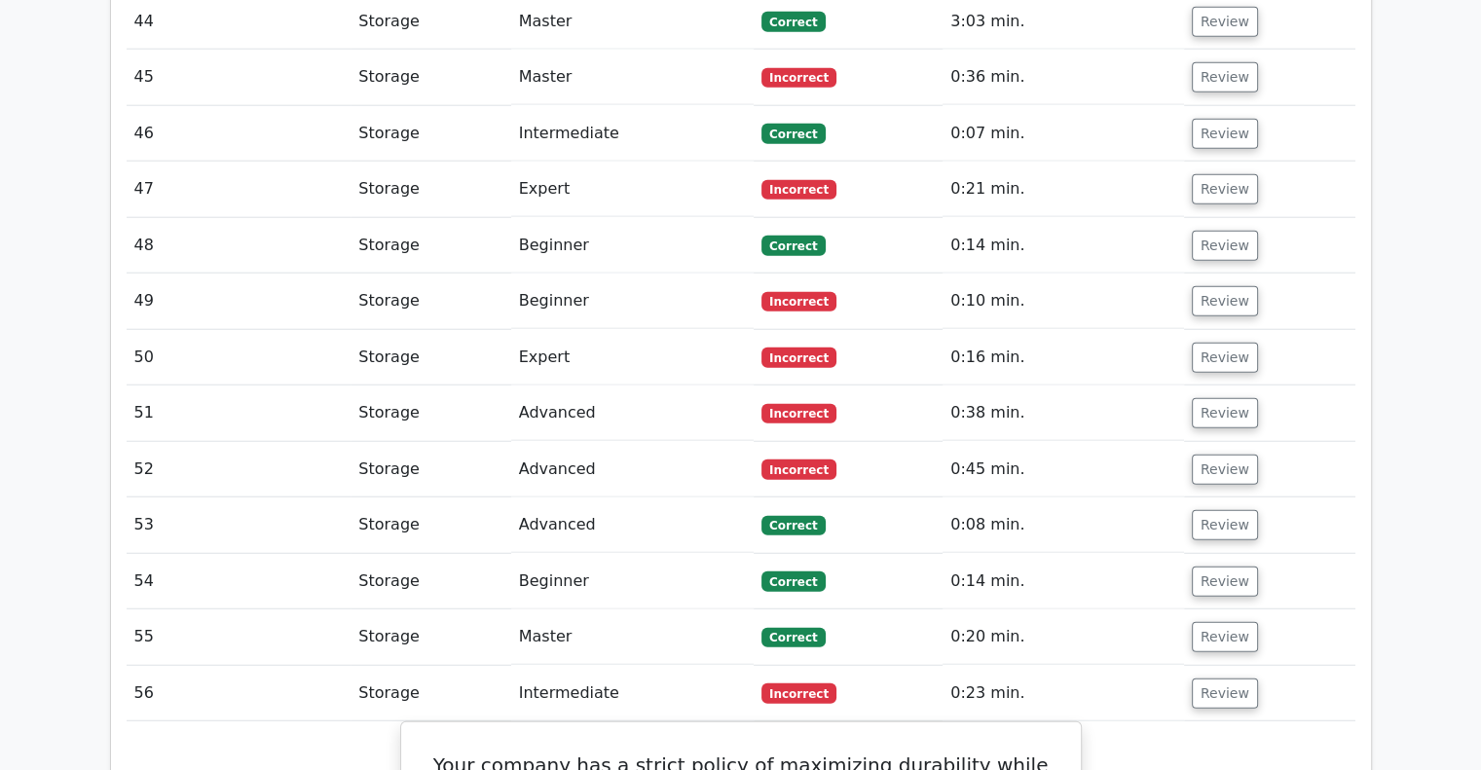
scroll to position [4857, 0]
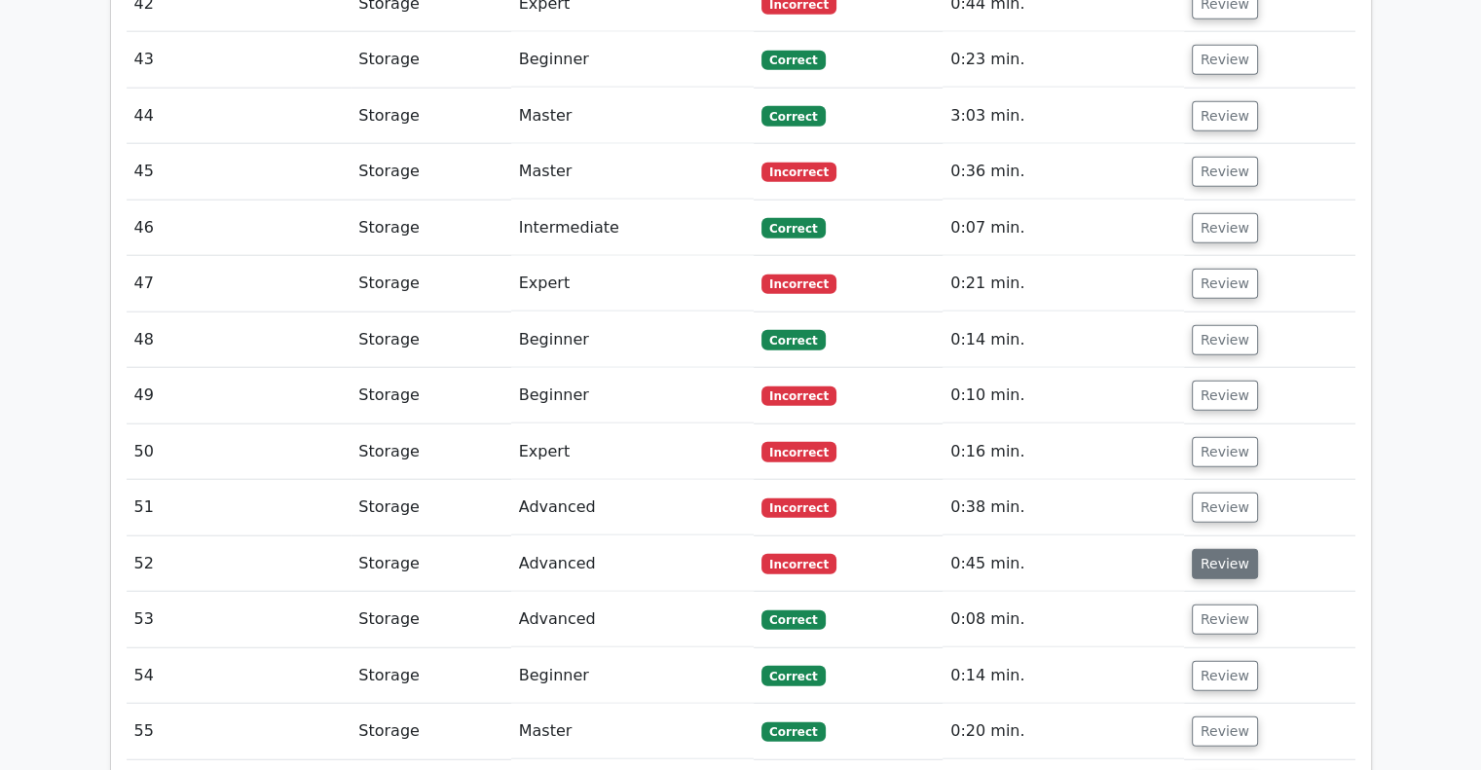
click at [1199, 549] on button "Review" at bounding box center [1225, 564] width 66 height 30
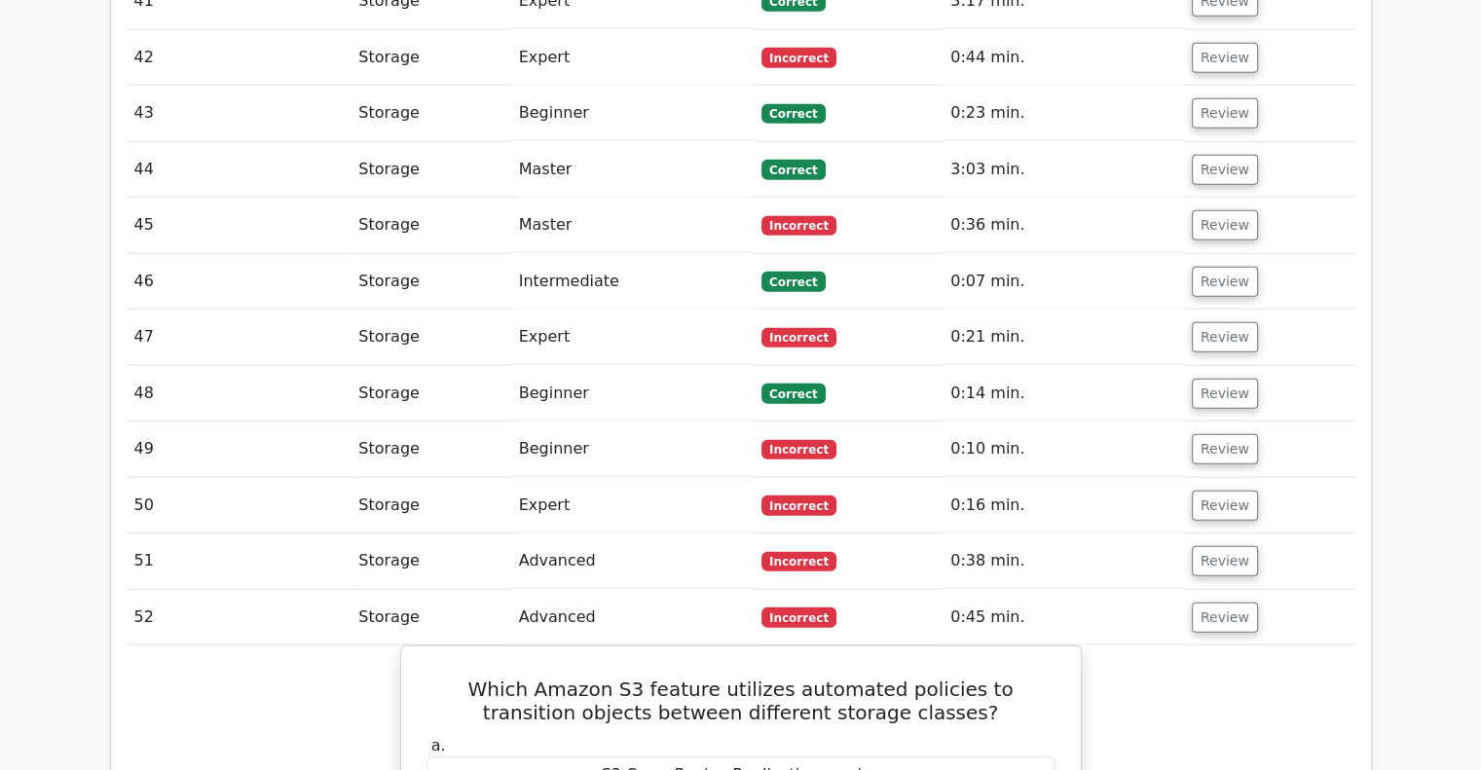
scroll to position [4760, 0]
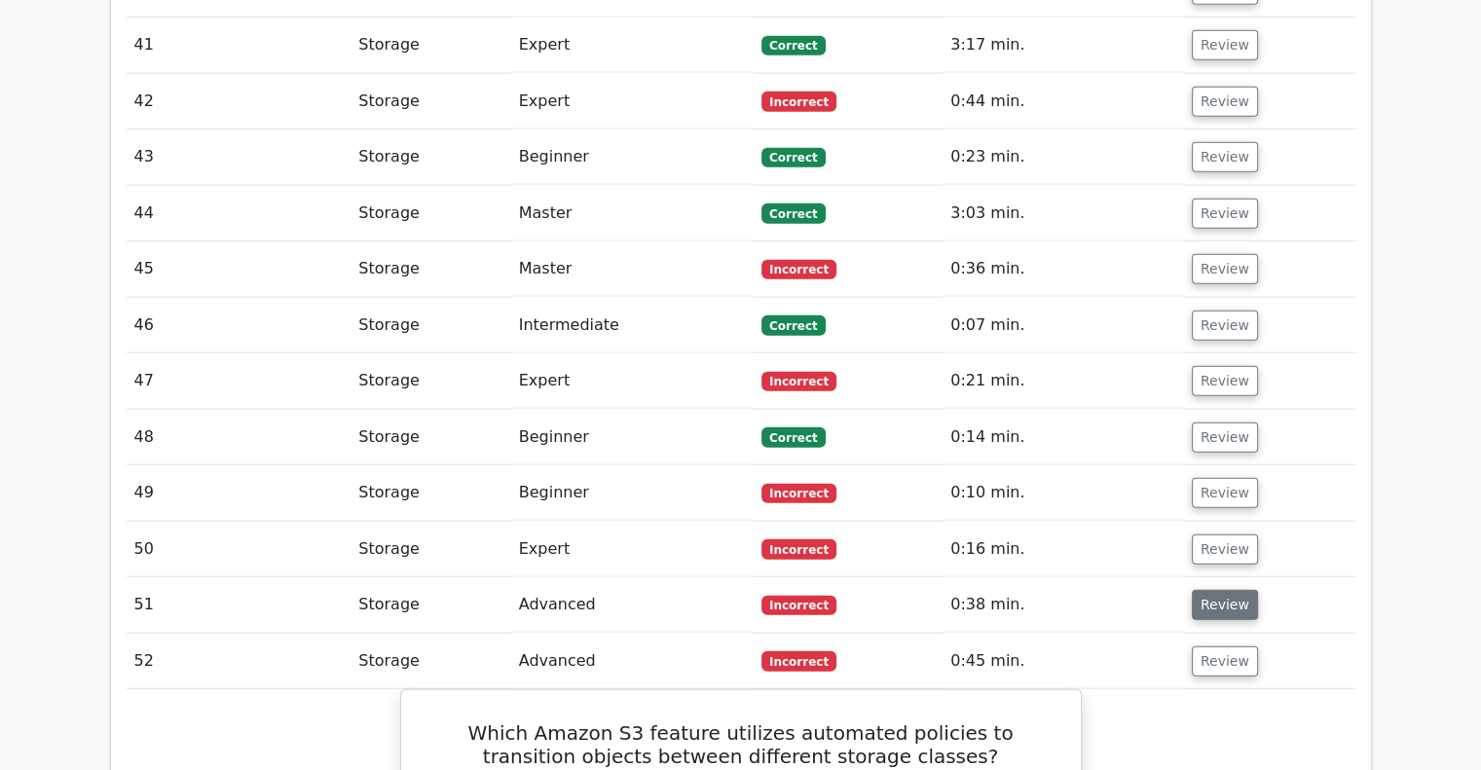
click at [1221, 590] on button "Review" at bounding box center [1225, 605] width 66 height 30
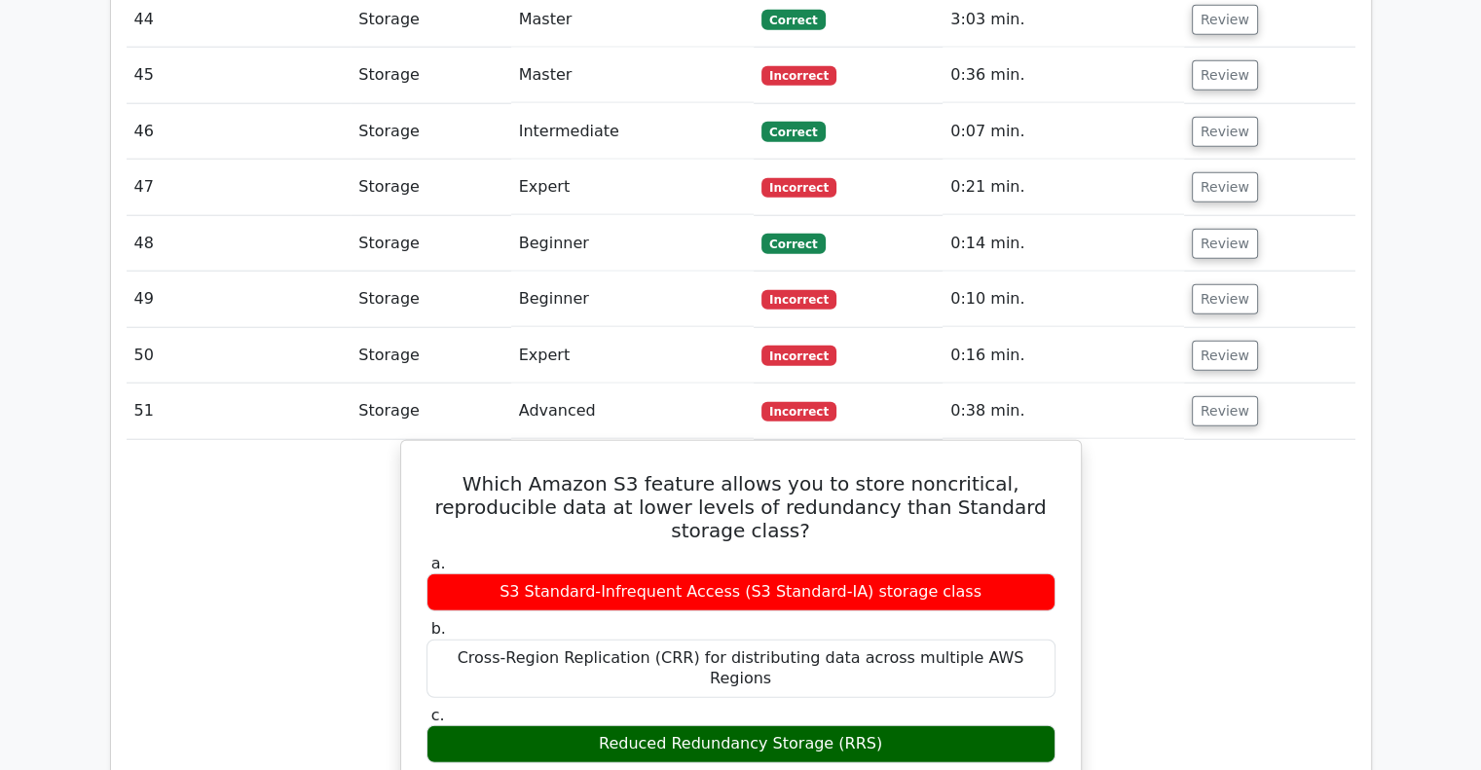
scroll to position [4933, 0]
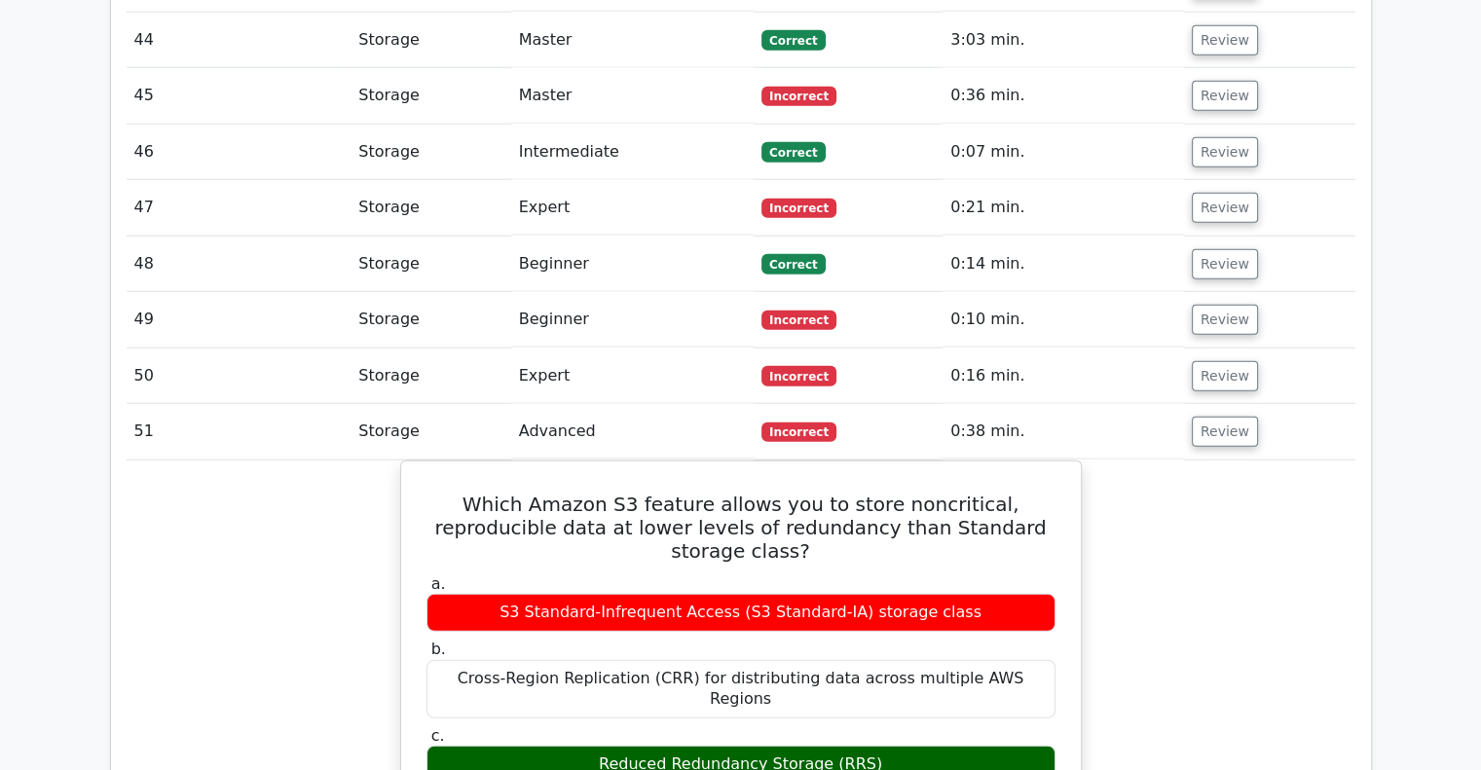
click at [1114, 349] on td "0:16 min." at bounding box center [1063, 377] width 241 height 56
click at [1216, 361] on button "Review" at bounding box center [1225, 376] width 66 height 30
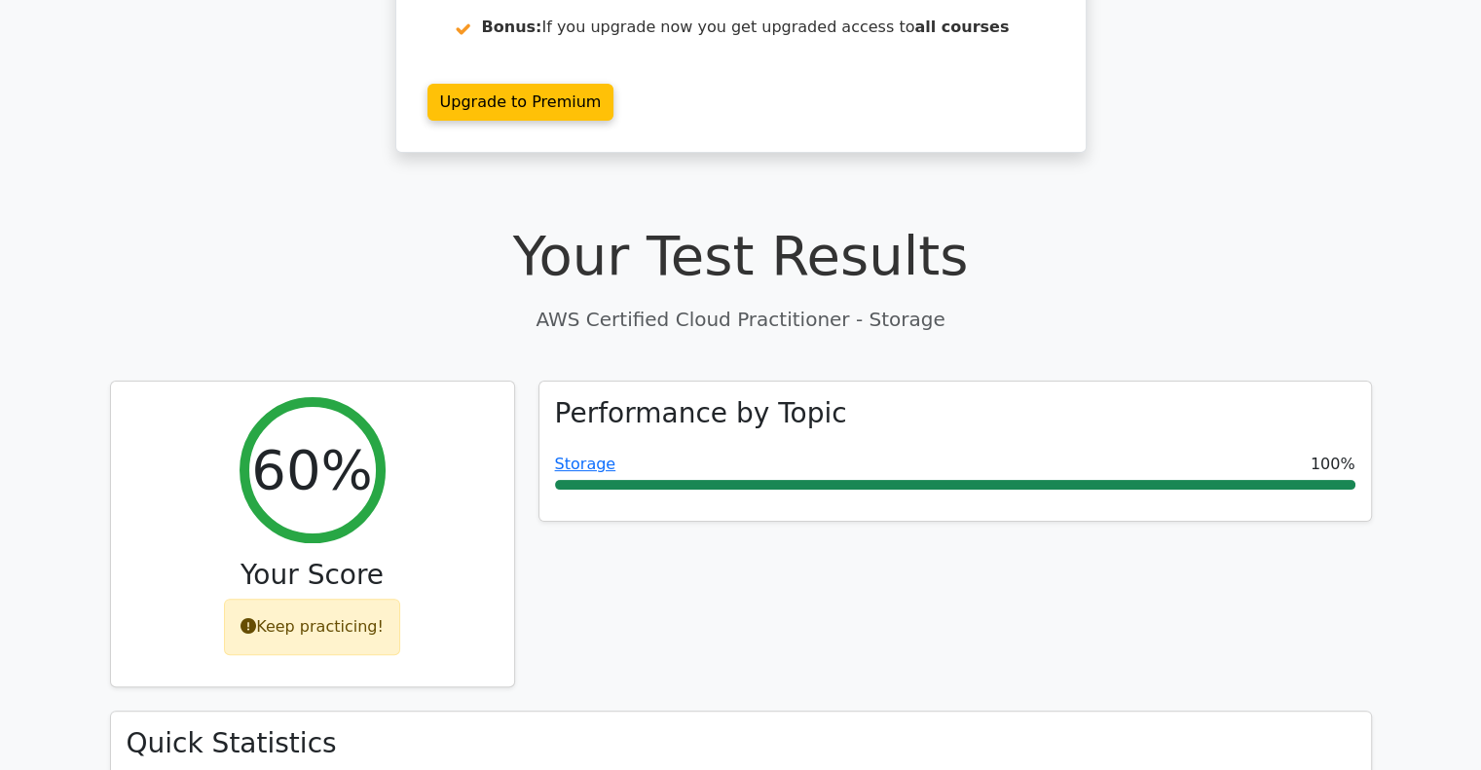
scroll to position [0, 0]
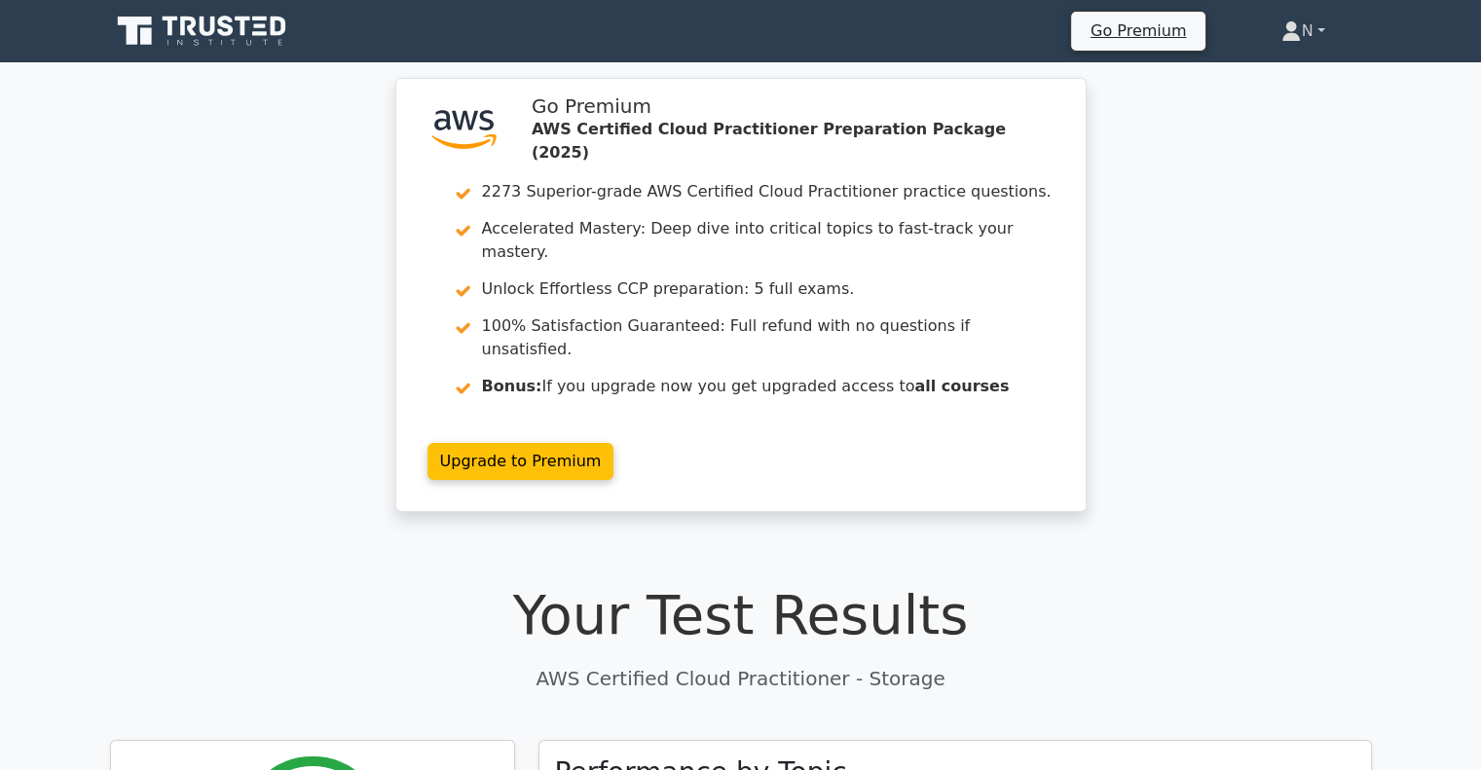
click at [1295, 32] on link "N" at bounding box center [1303, 31] width 136 height 39
click at [1283, 70] on link "Profile" at bounding box center [1313, 76] width 154 height 31
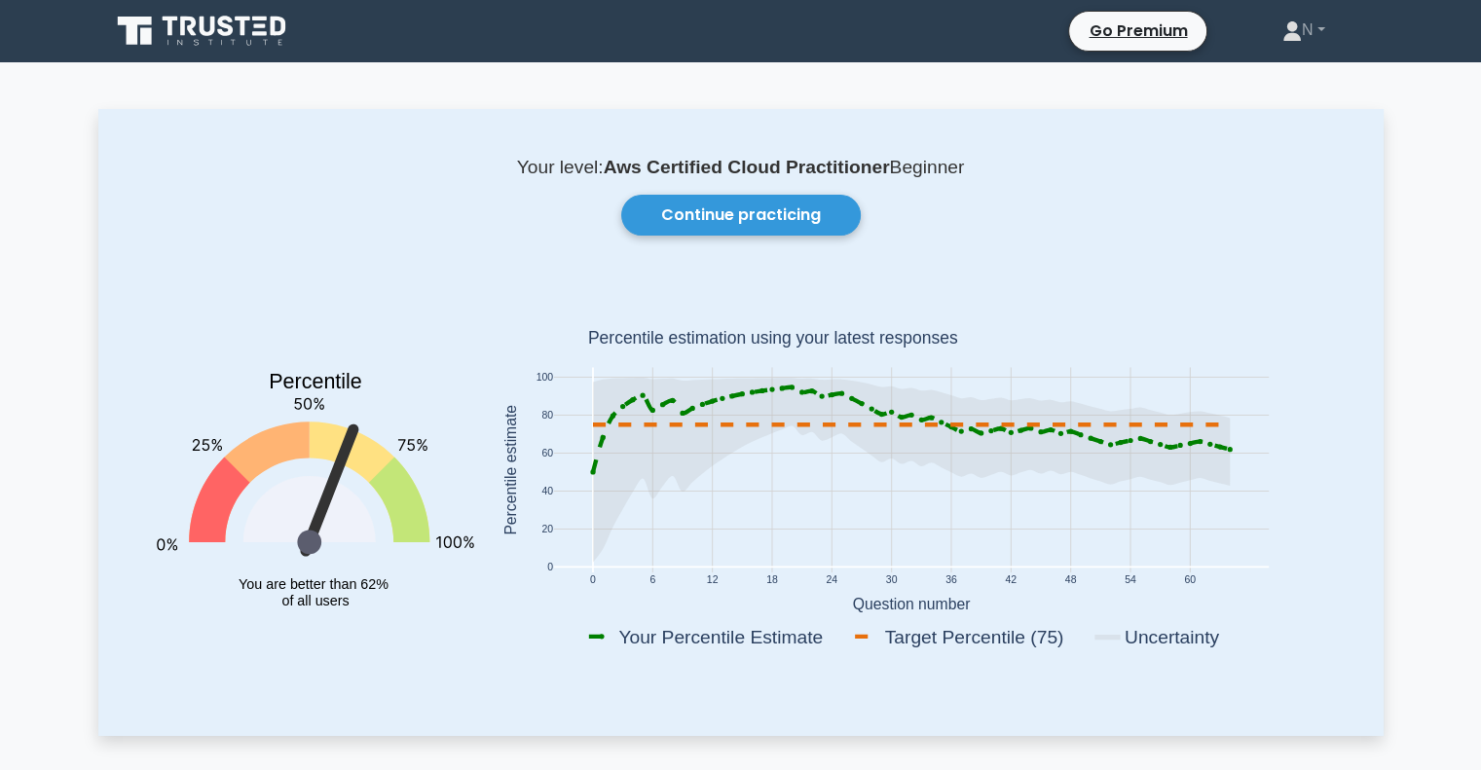
click at [635, 501] on rect at bounding box center [910, 470] width 715 height 205
click at [728, 236] on div "Your level: Aws Certified Cloud Practitioner Beginner Continue practicing Perce…" at bounding box center [740, 422] width 1285 height 626
click at [740, 225] on link "Continue practicing" at bounding box center [741, 215] width 240 height 41
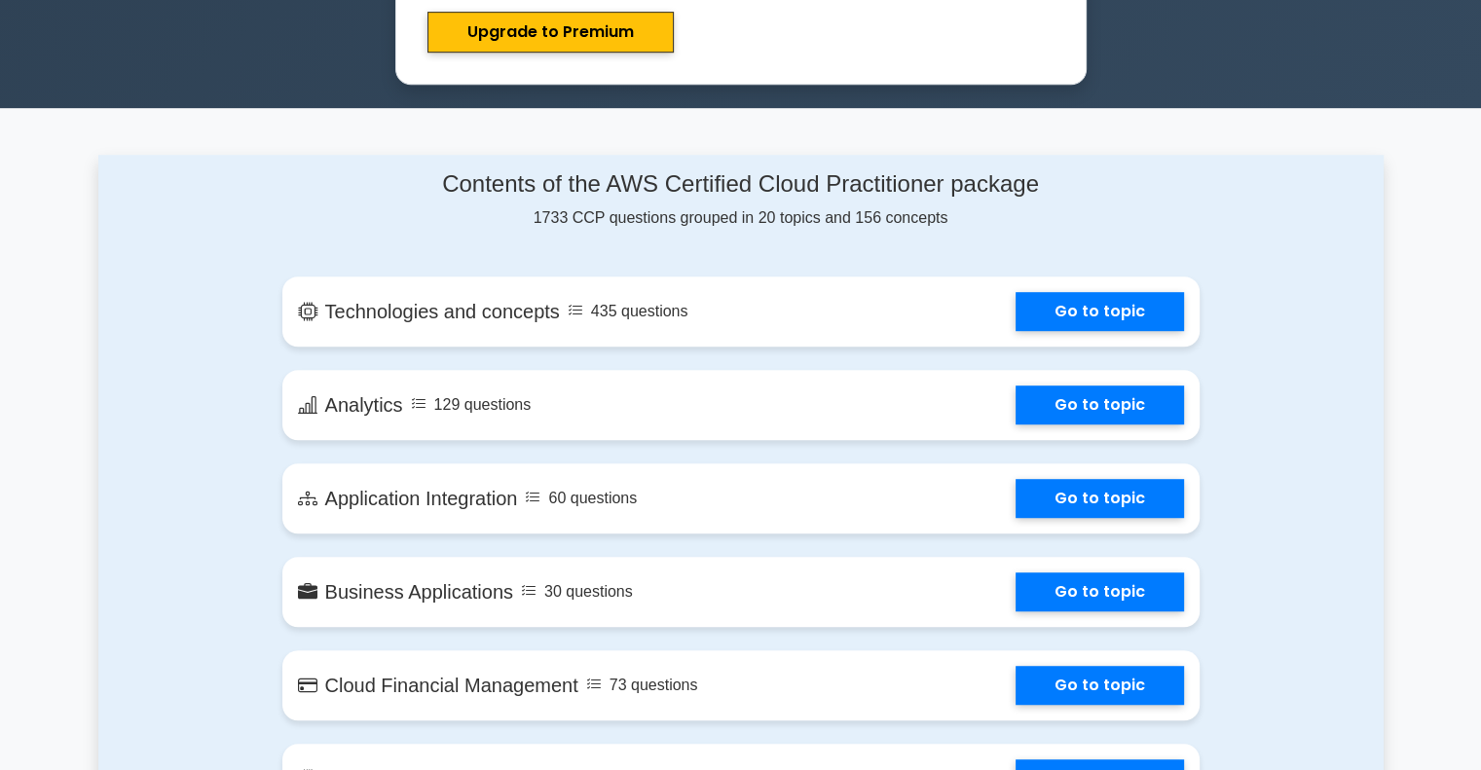
scroll to position [974, 0]
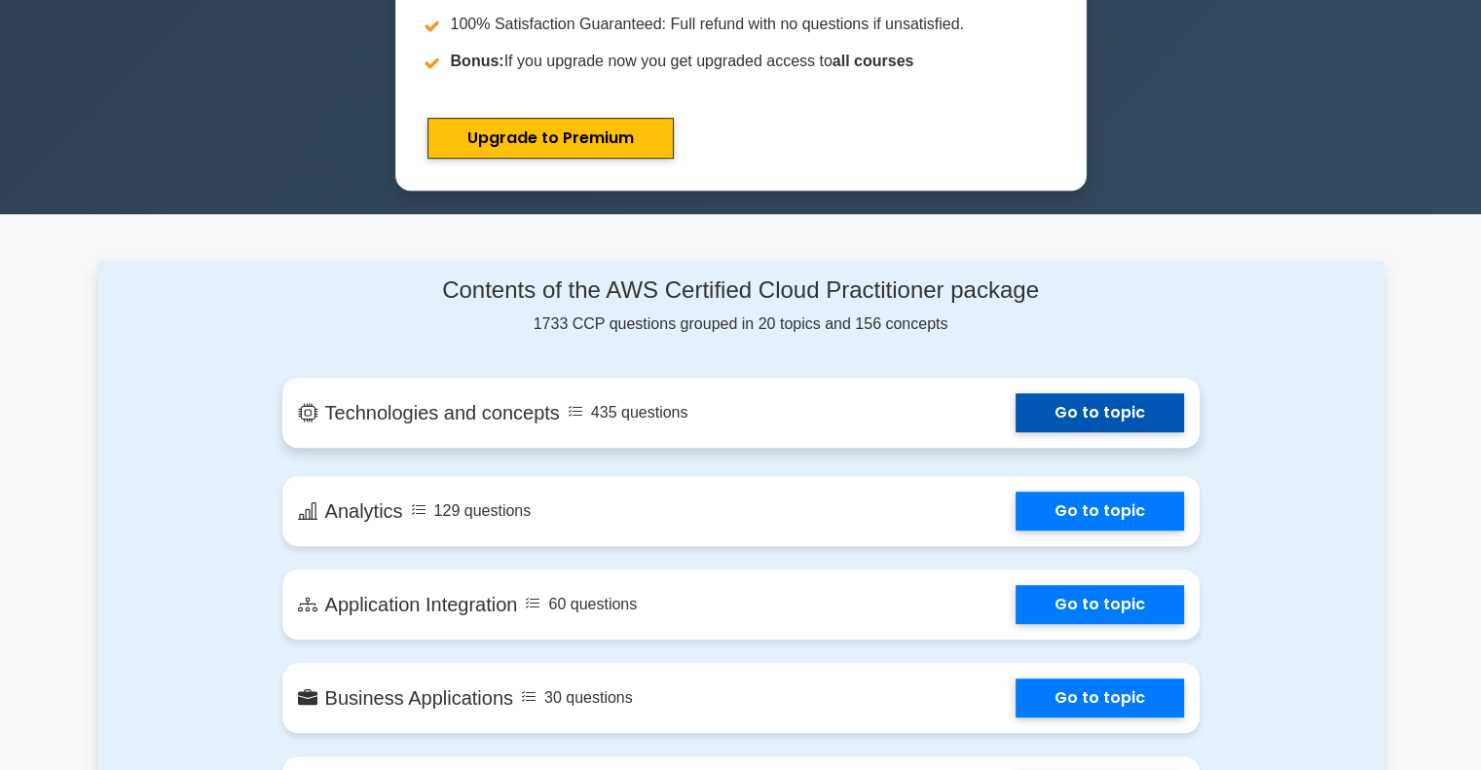
click at [1016, 402] on link "Go to topic" at bounding box center [1100, 412] width 168 height 39
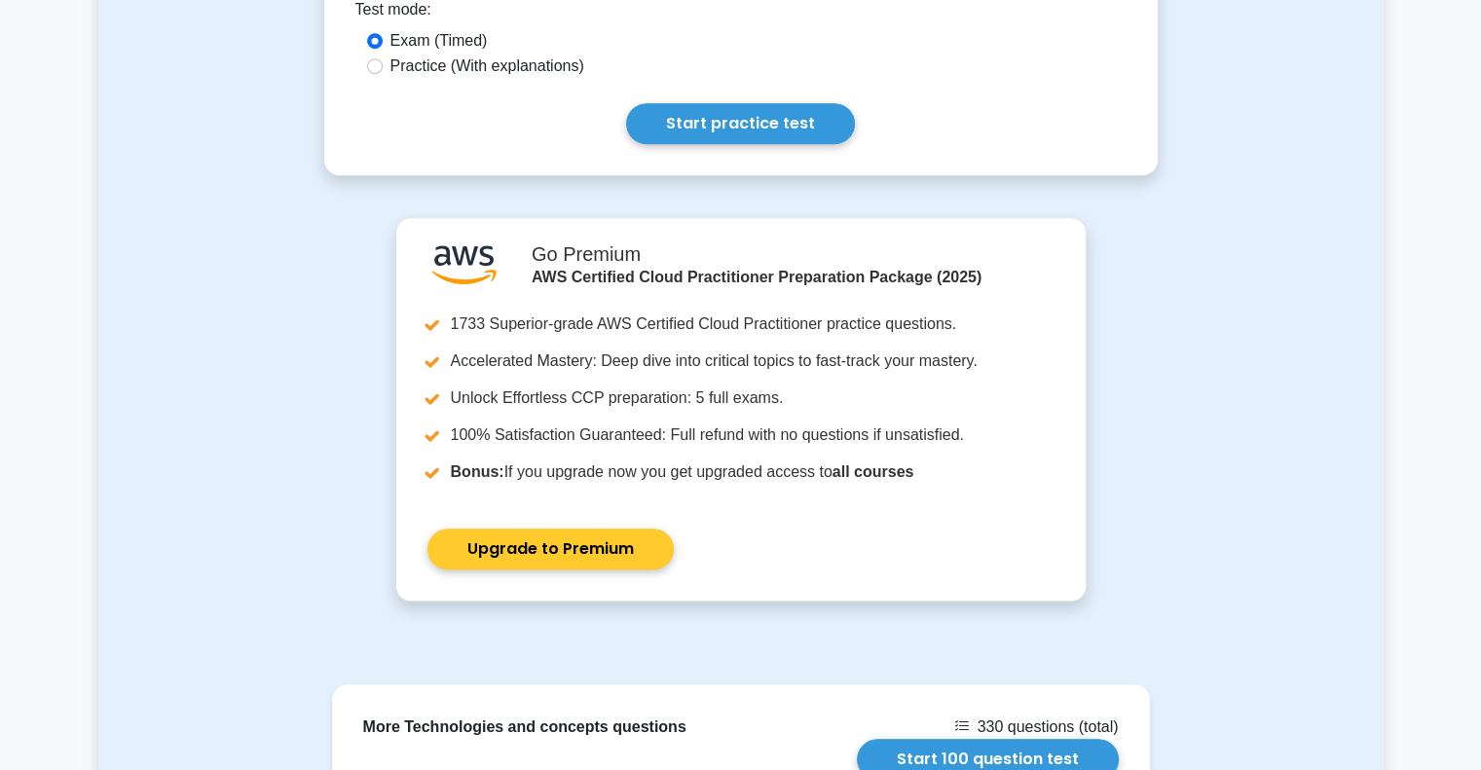
scroll to position [1502, 0]
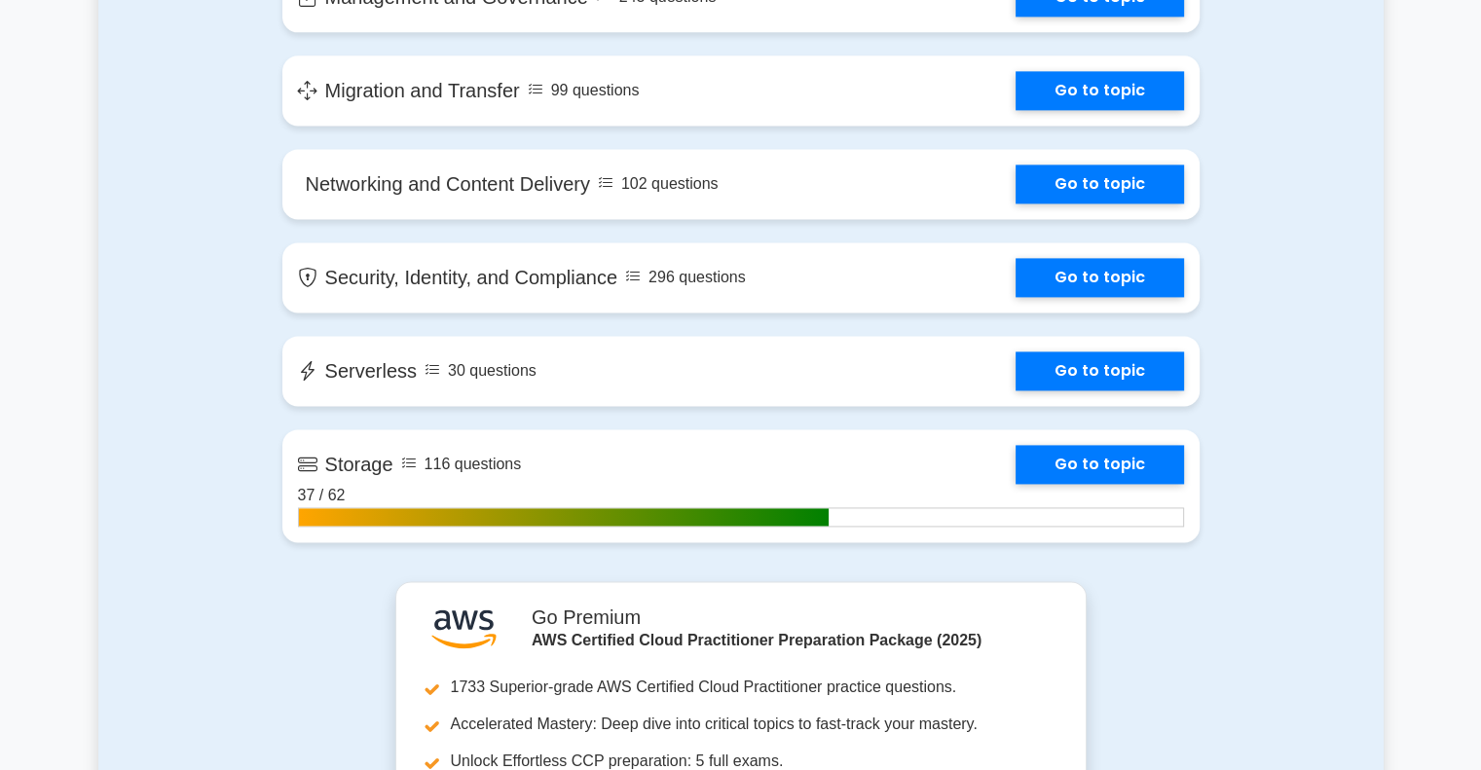
scroll to position [2726, 0]
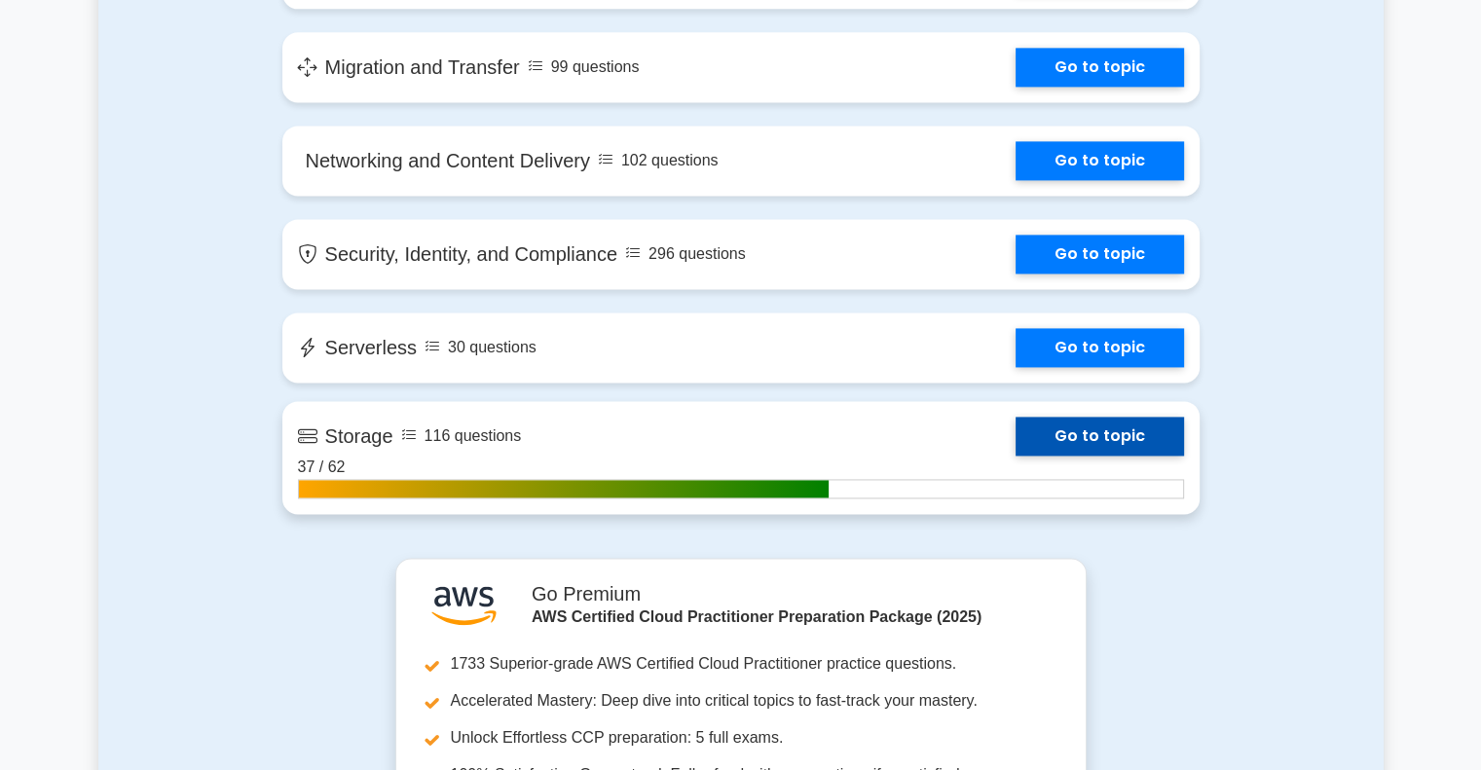
click at [1016, 418] on link "Go to topic" at bounding box center [1100, 436] width 168 height 39
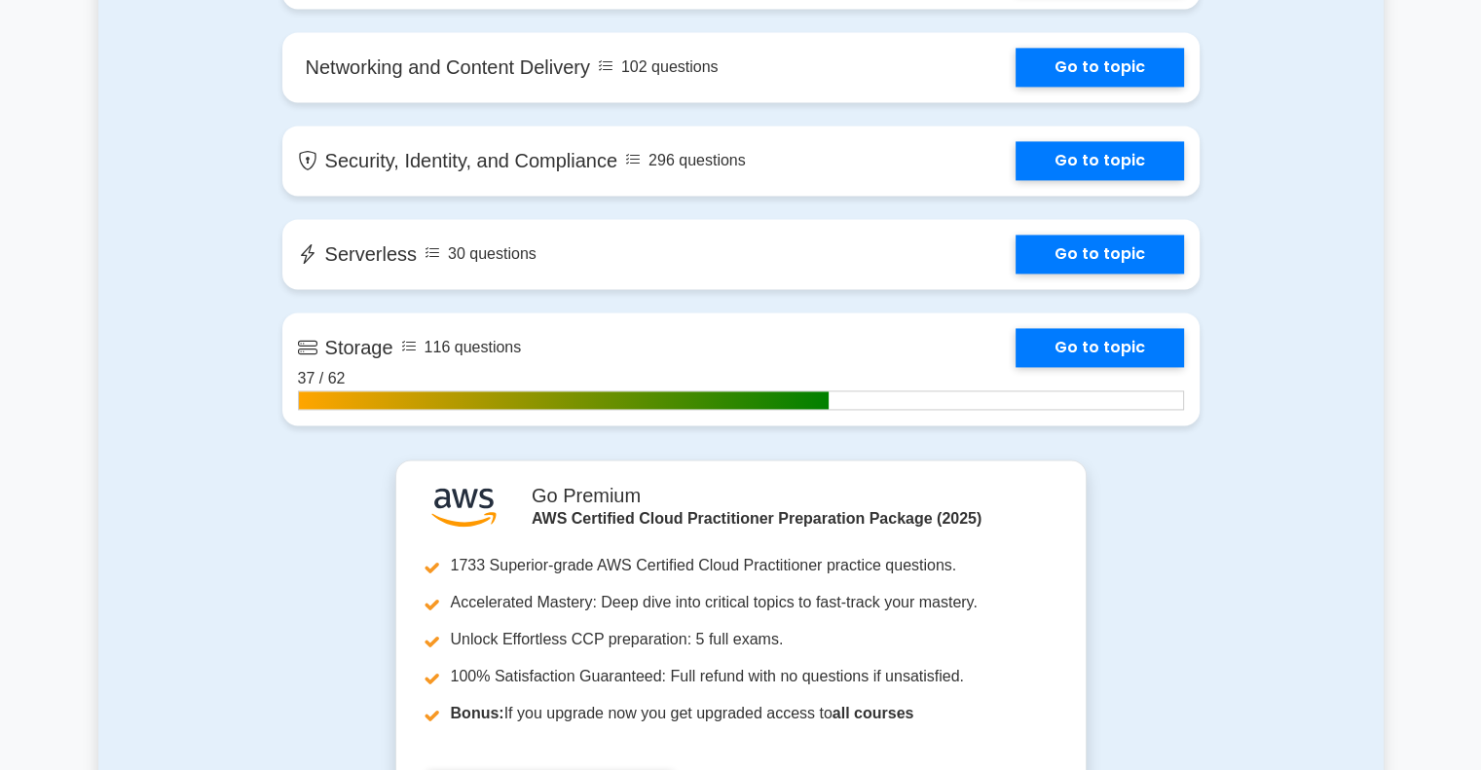
scroll to position [2824, 0]
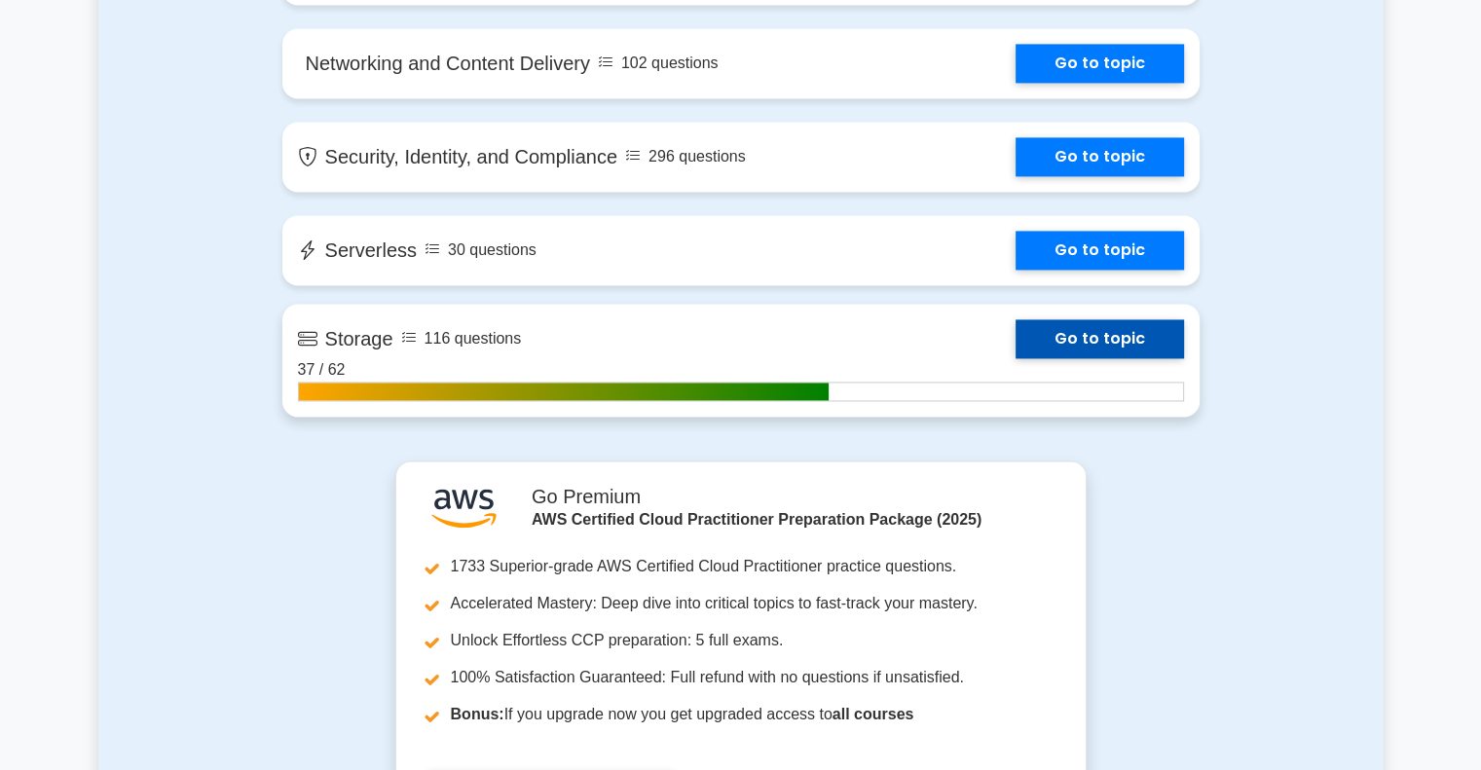
click at [1016, 358] on link "Go to topic" at bounding box center [1100, 338] width 168 height 39
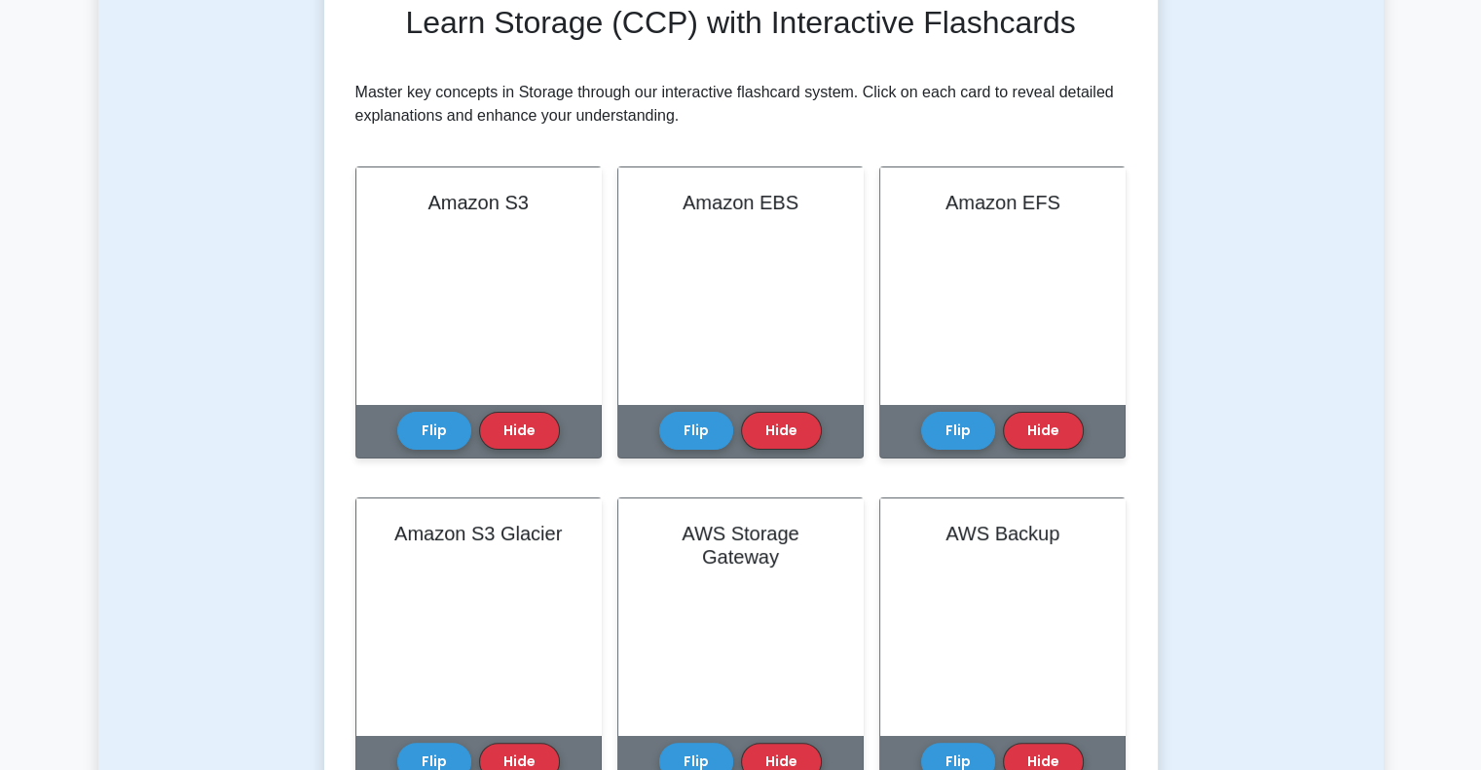
scroll to position [389, 0]
